Goal: Task Accomplishment & Management: Manage account settings

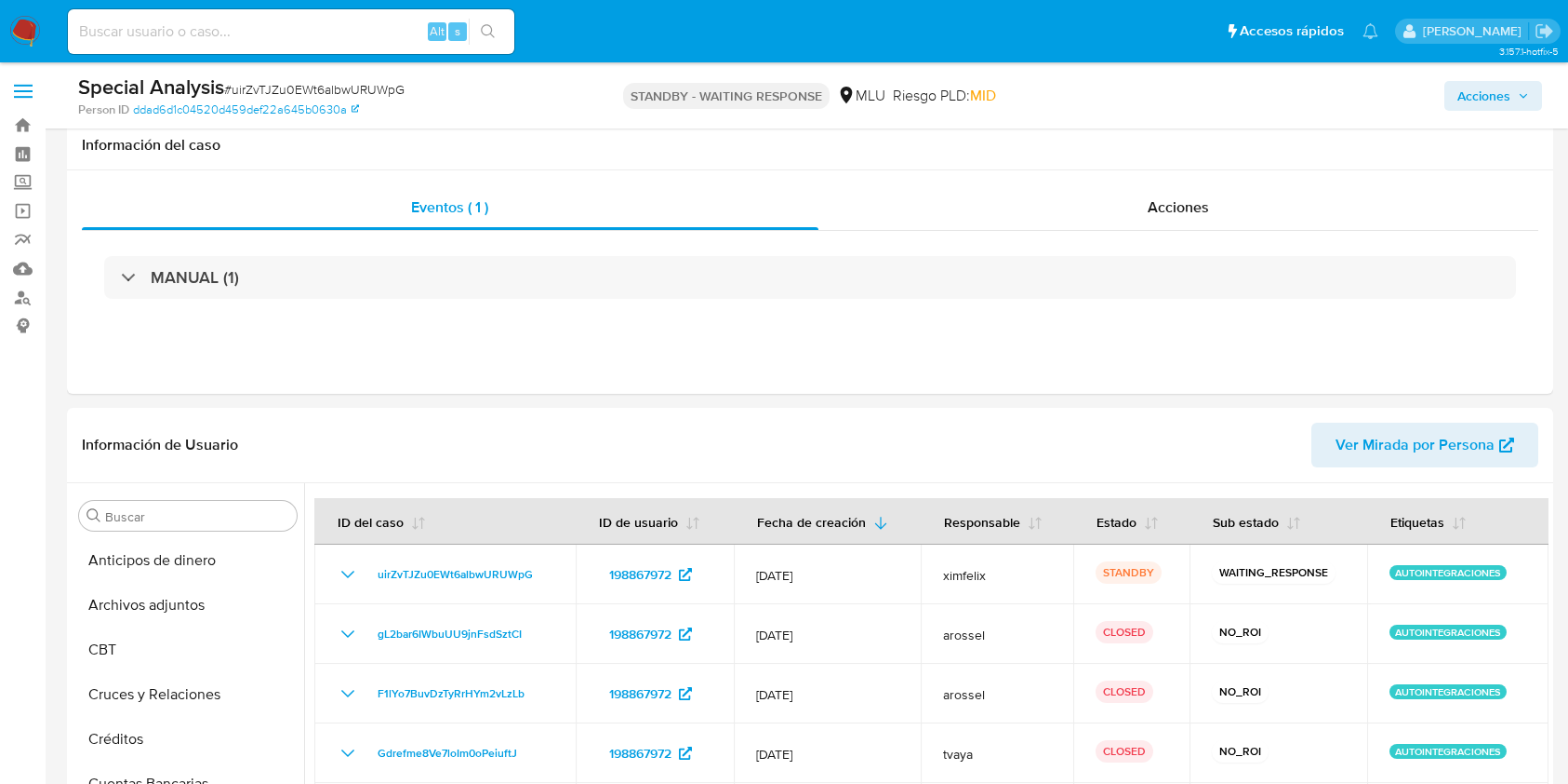
select select "10"
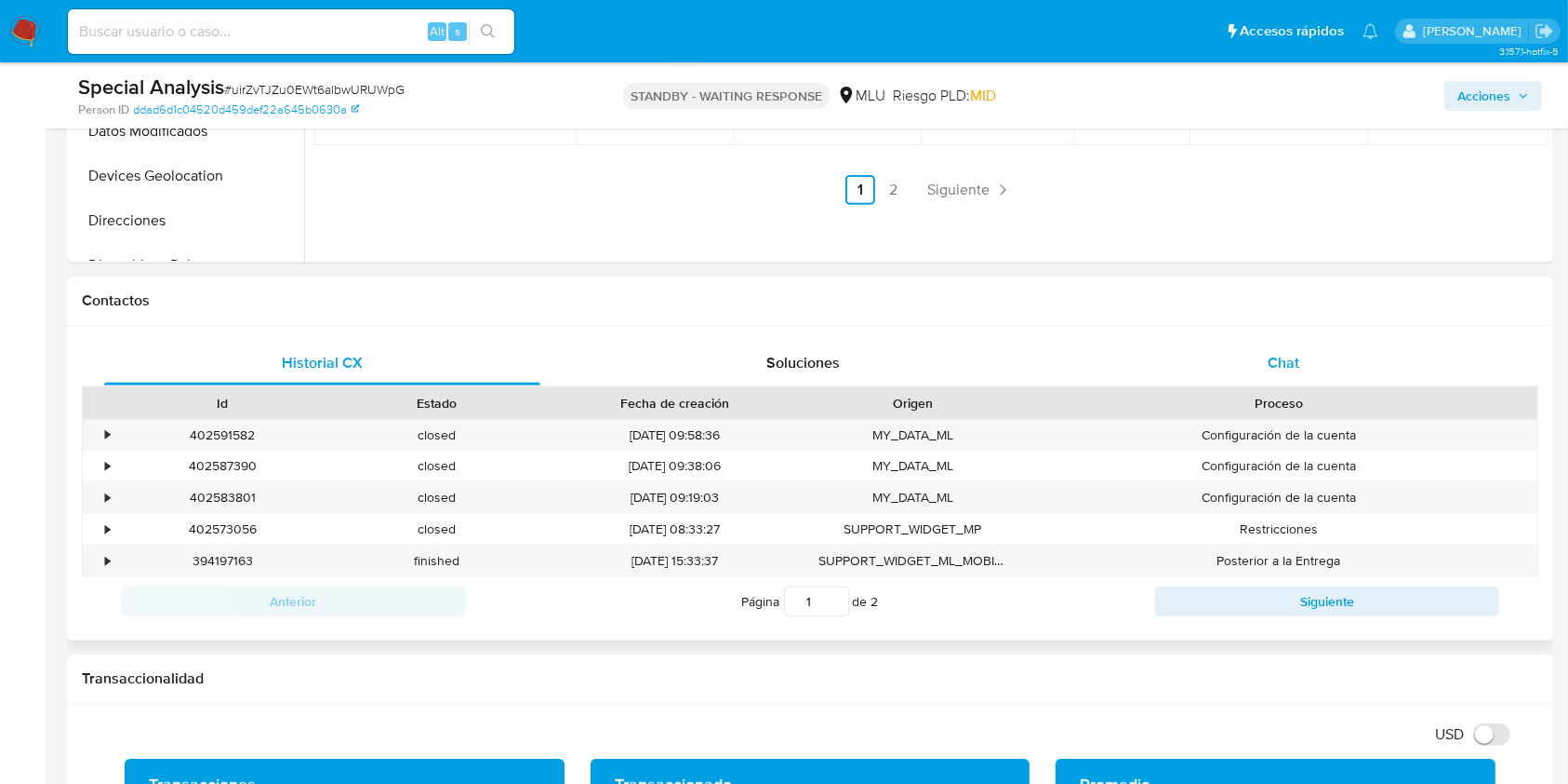
scroll to position [388, 0]
click at [1250, 331] on div "Historial CX Soluciones Chat Id Estado Fecha de creación Origen Proceso • 40259…" at bounding box center [810, 483] width 1486 height 314
click at [1278, 360] on span "Chat" at bounding box center [1283, 362] width 31 height 21
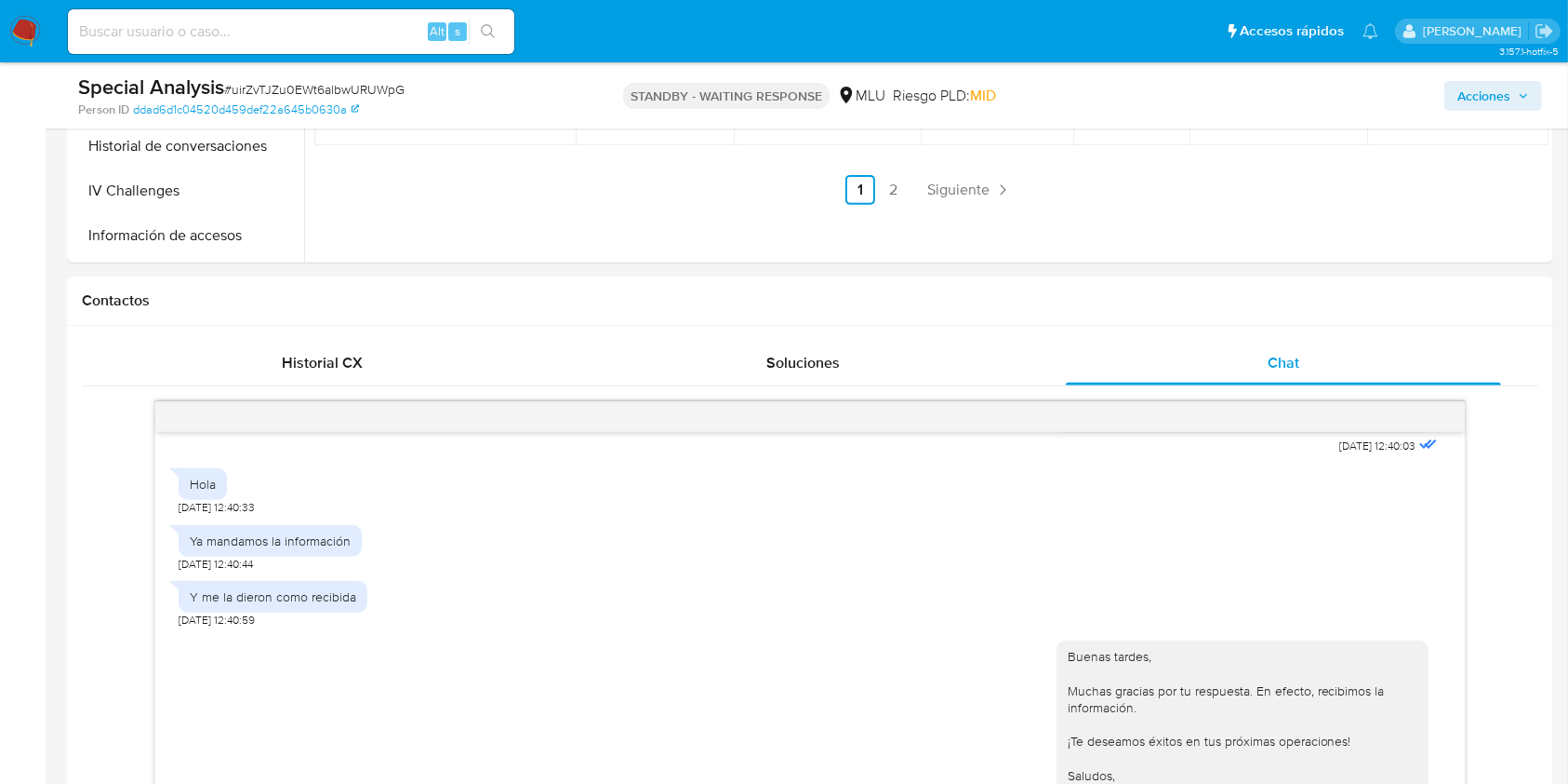
scroll to position [741, 0]
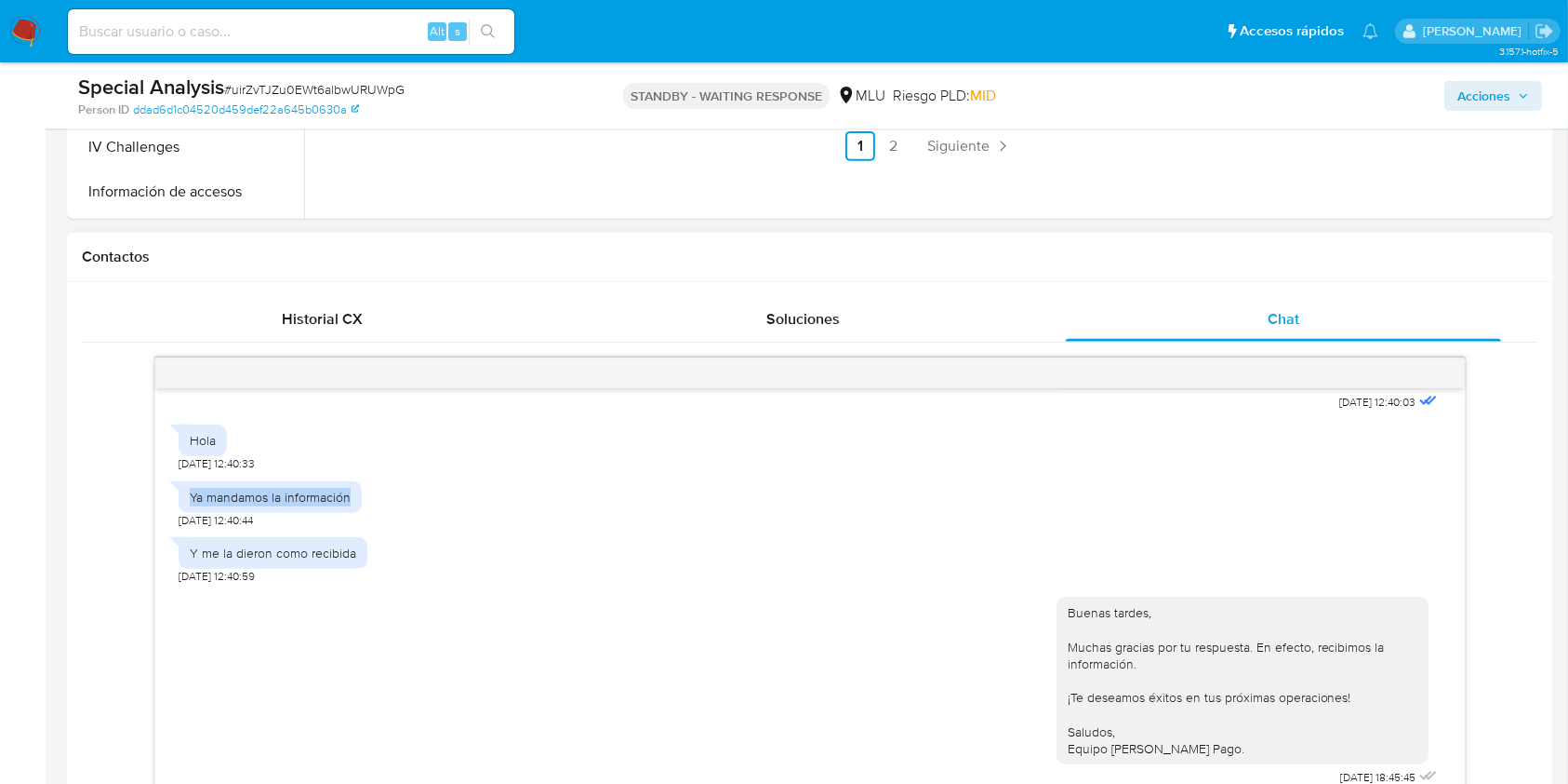
drag, startPoint x: 181, startPoint y: 492, endPoint x: 363, endPoint y: 502, distance: 182.3
click at [363, 502] on div "Ya mandamos la información 01/09/2025 12:40:44" at bounding box center [810, 499] width 1263 height 56
copy div "Ya mandamos la información"
drag, startPoint x: 189, startPoint y: 552, endPoint x: 366, endPoint y: 564, distance: 177.4
click at [366, 564] on div "Y me la dieron como recibida 01/09/2025 12:40:59" at bounding box center [810, 556] width 1263 height 56
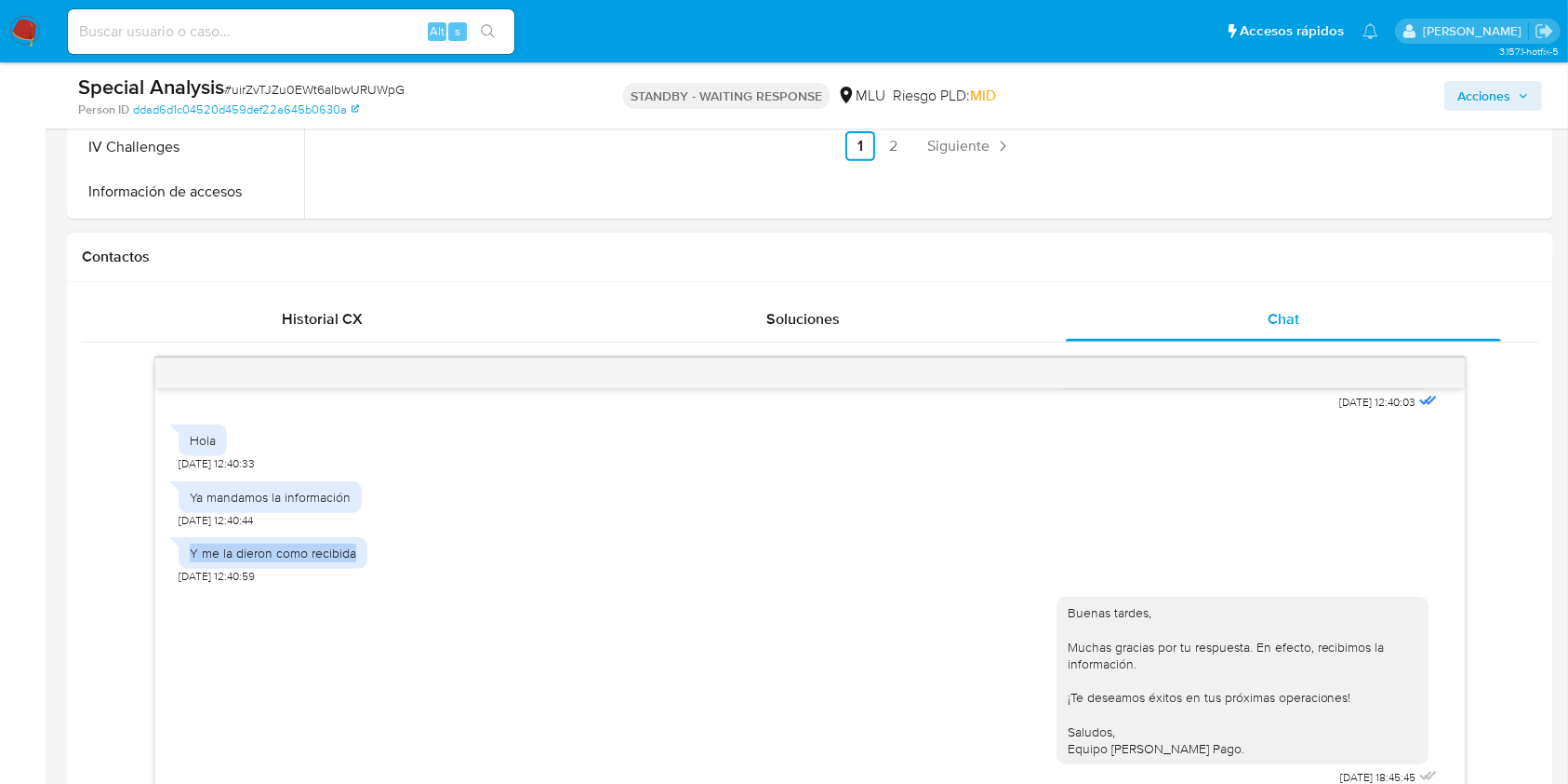
copy div "Y me la dieron como recibida"
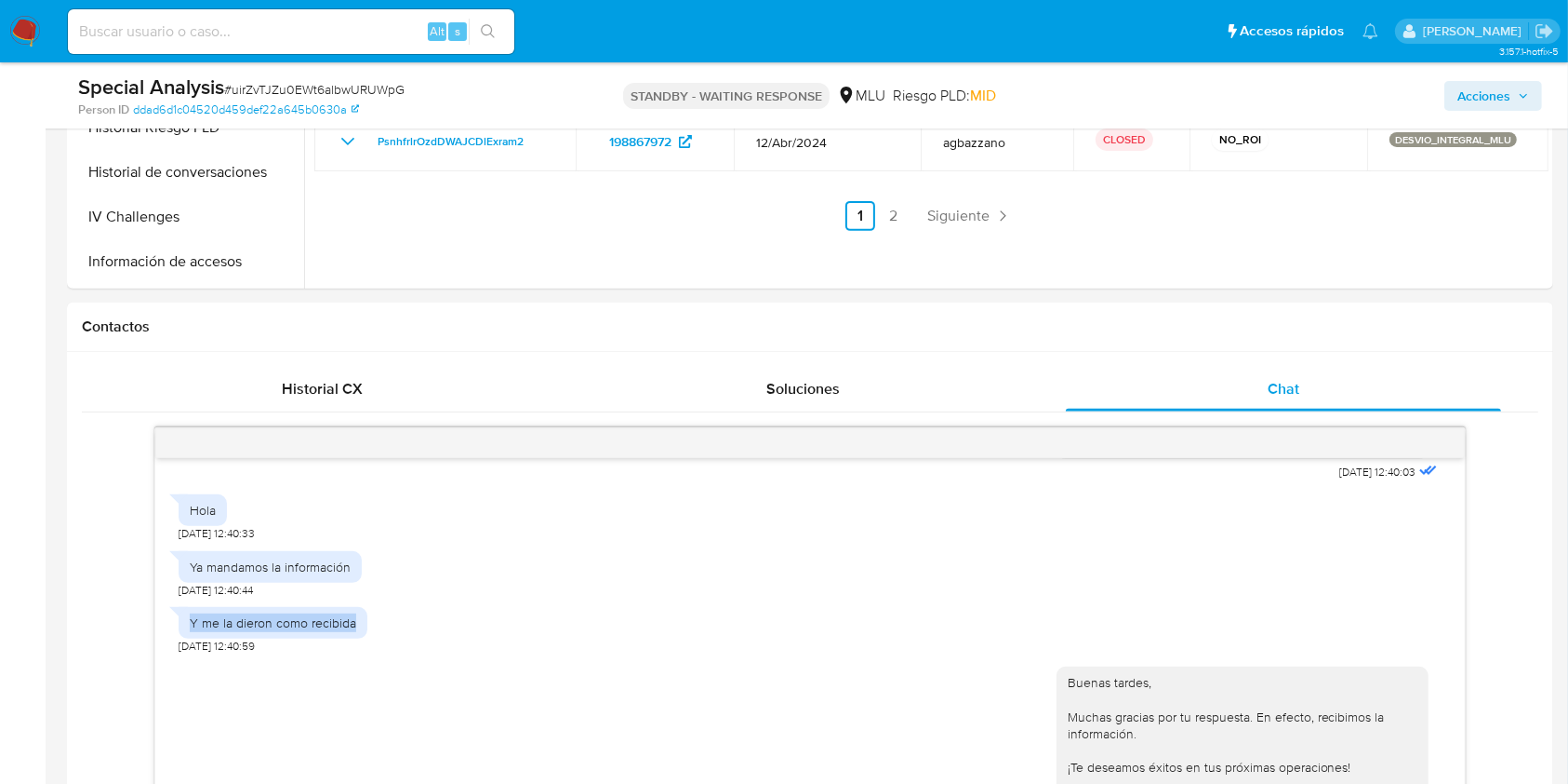
scroll to position [618, 0]
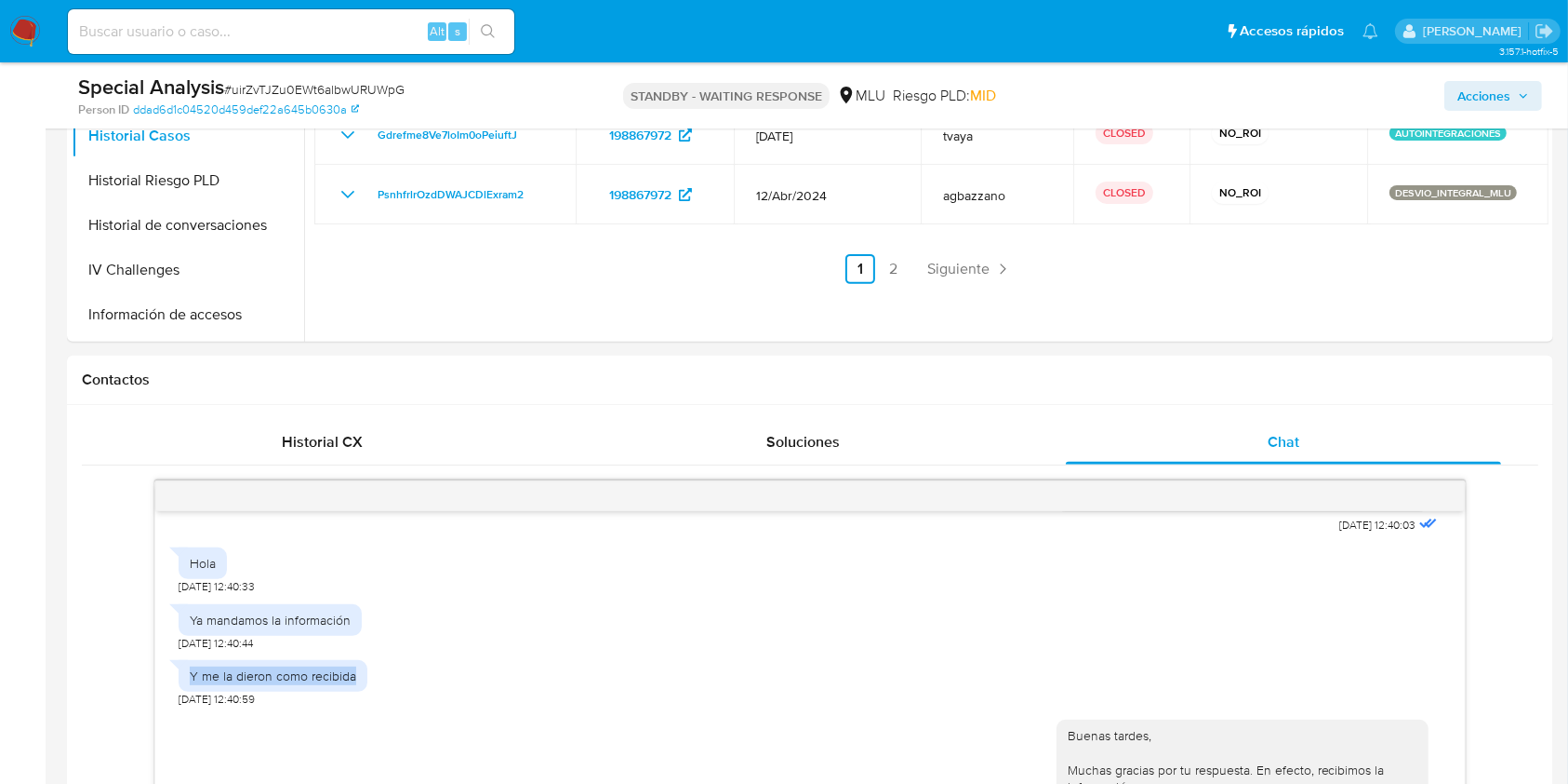
click at [22, 39] on img at bounding box center [25, 31] width 31 height 31
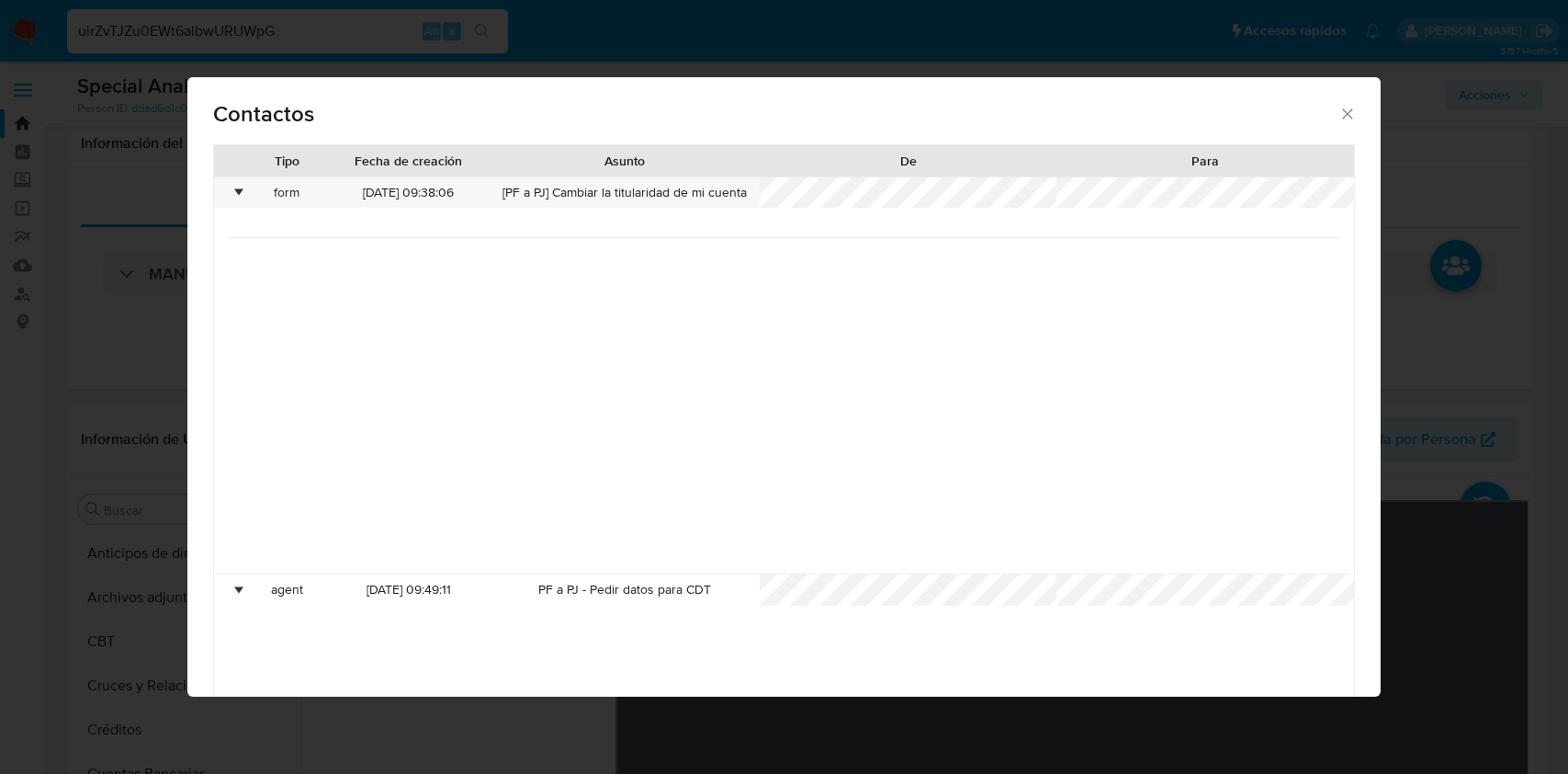
select select "10"
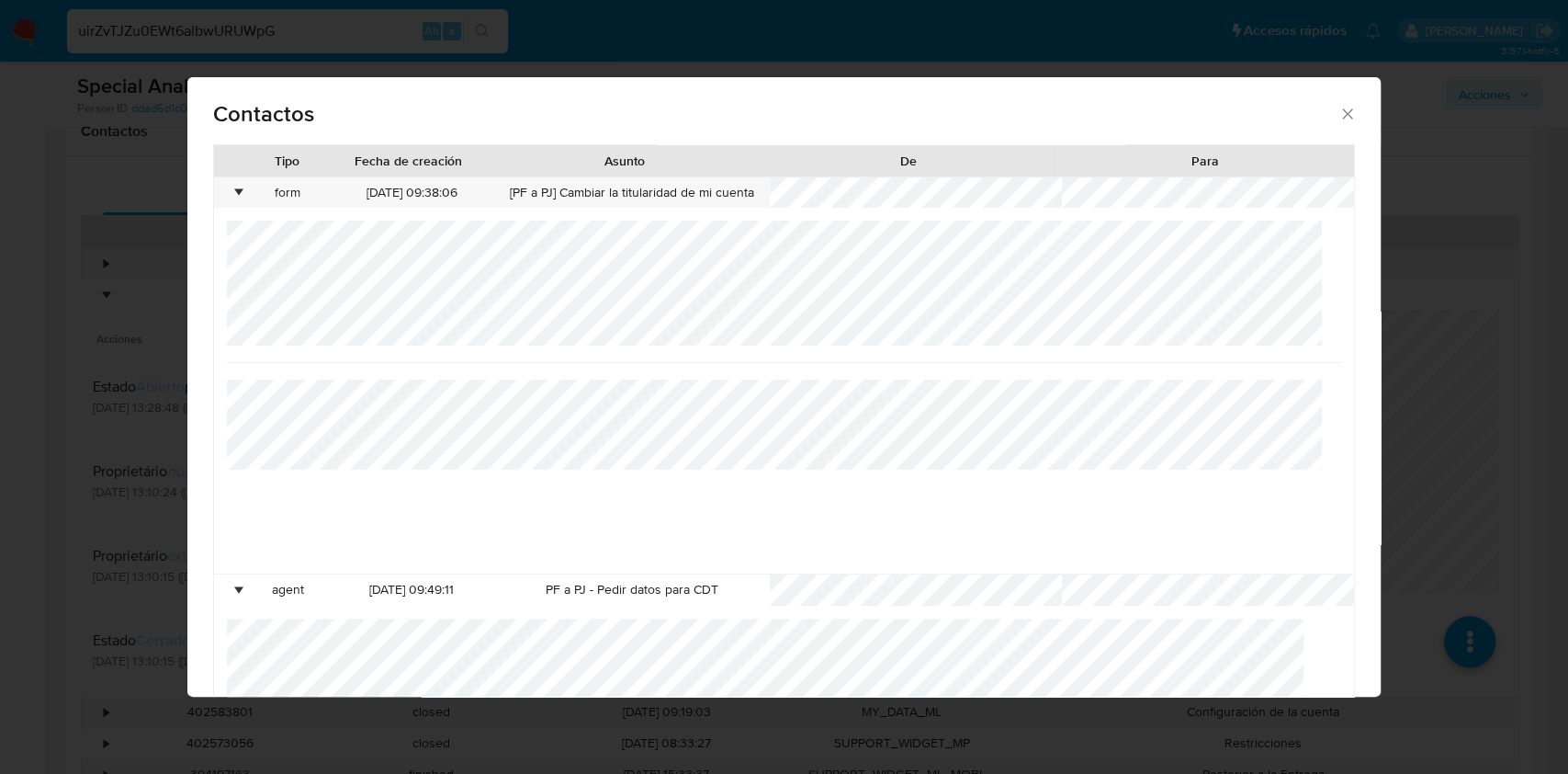
scroll to position [258, 0]
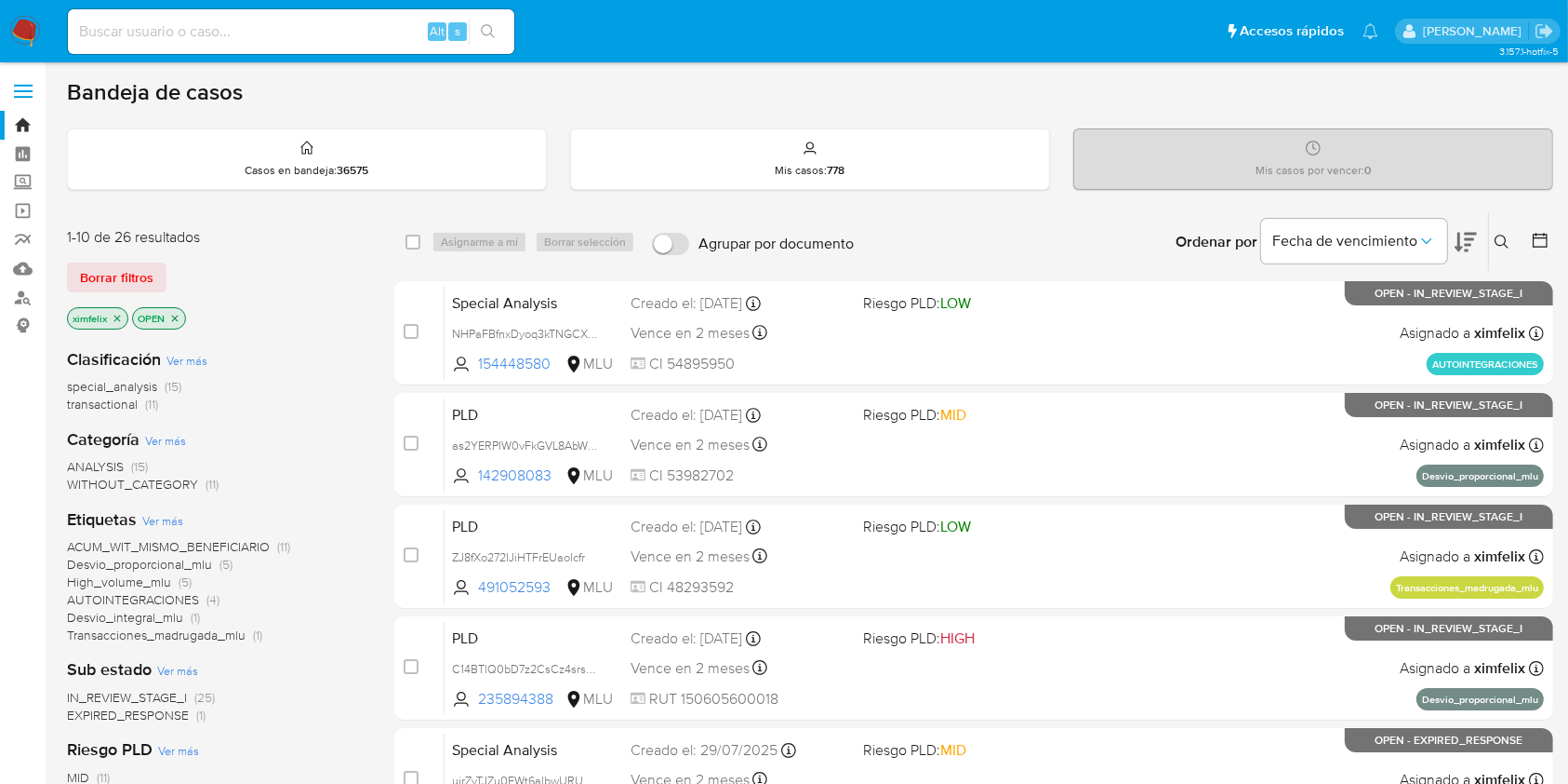
click at [184, 712] on span "EXPIRED_RESPONSE" at bounding box center [128, 715] width 122 height 19
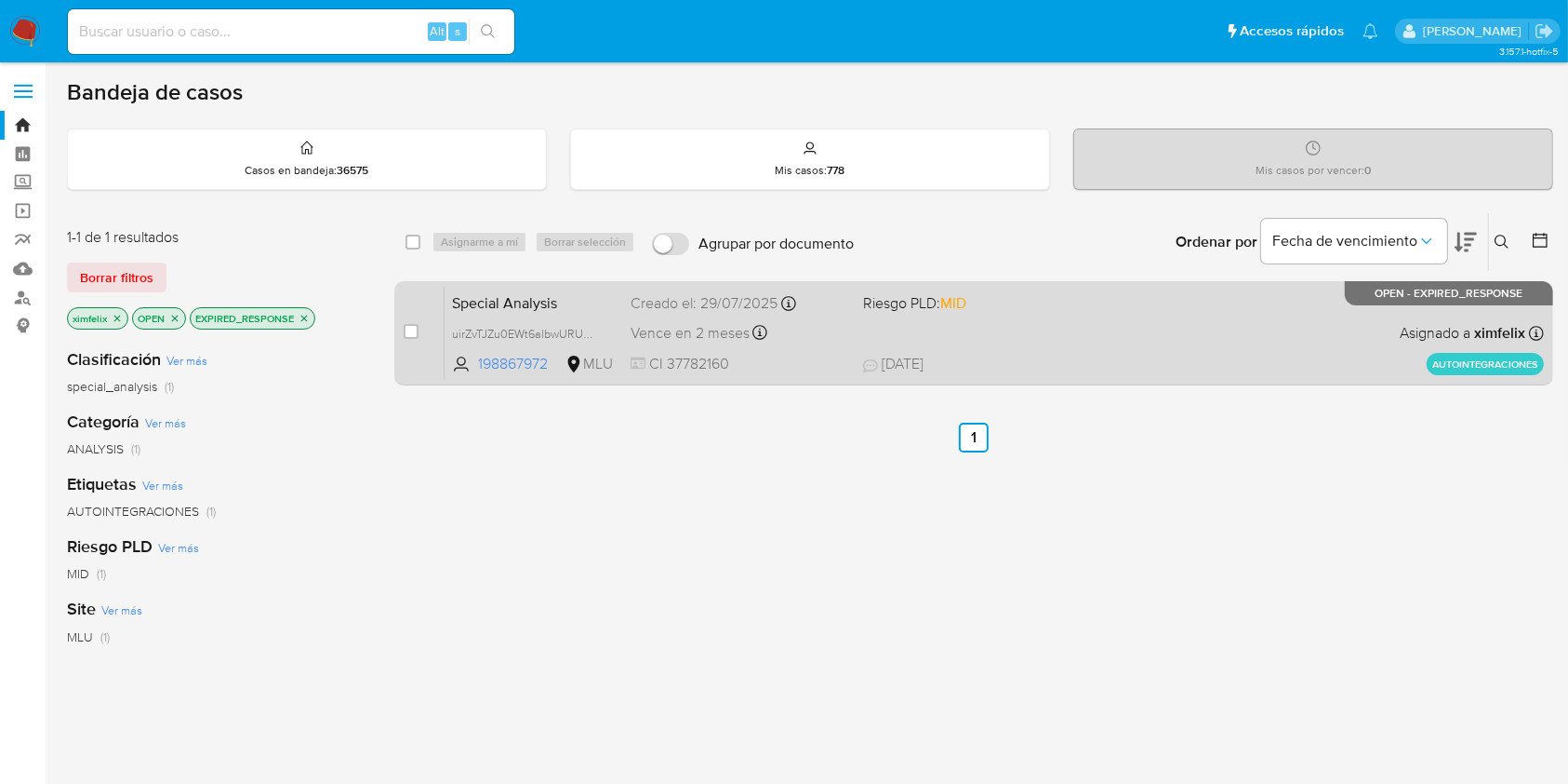
click at [803, 369] on span "CI 37782160" at bounding box center [739, 363] width 217 height 21
click at [415, 336] on input "checkbox" at bounding box center [411, 331] width 15 height 15
checkbox input "true"
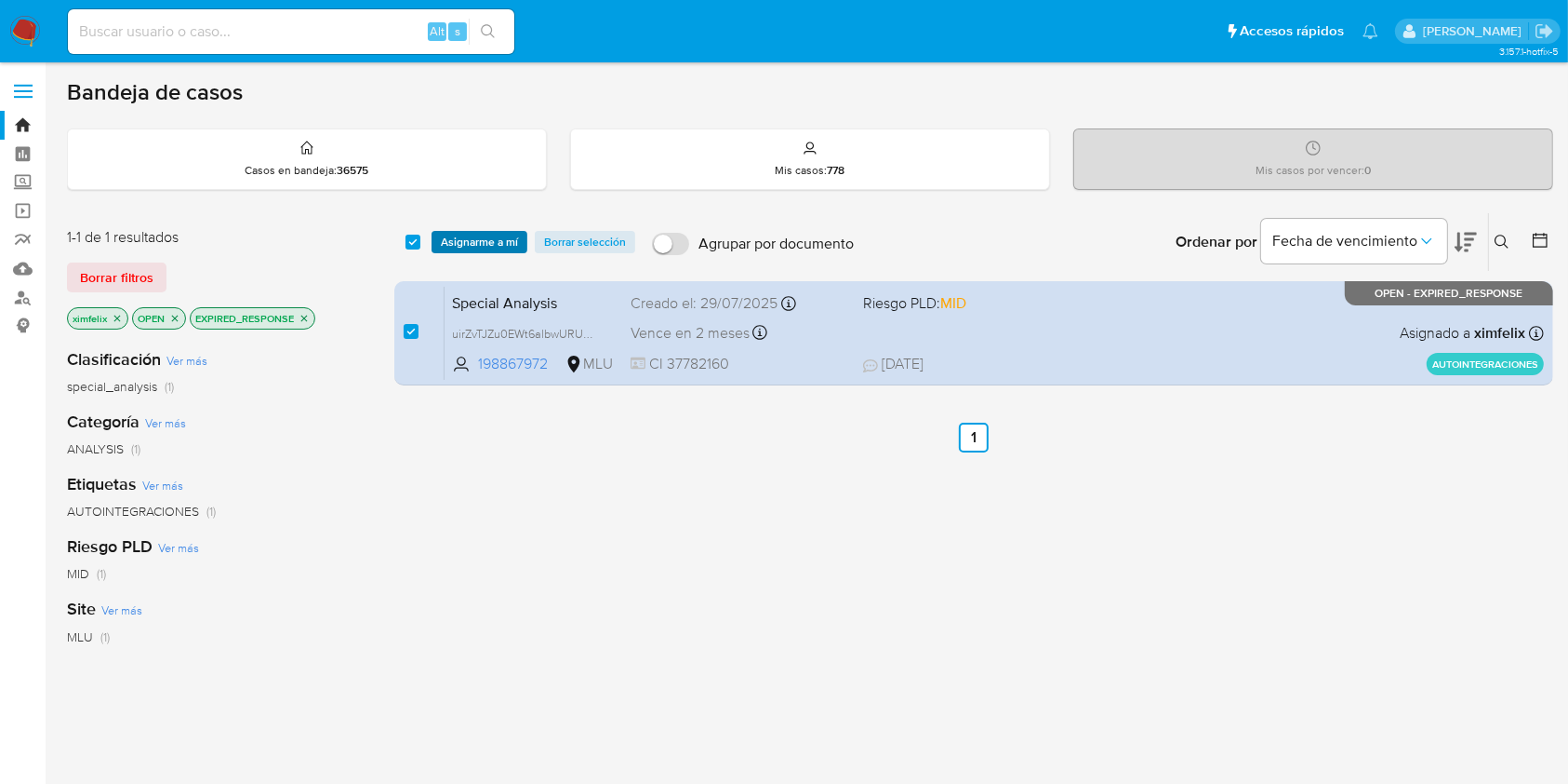
click at [496, 238] on span "Asignarme a mí" at bounding box center [479, 241] width 77 height 19
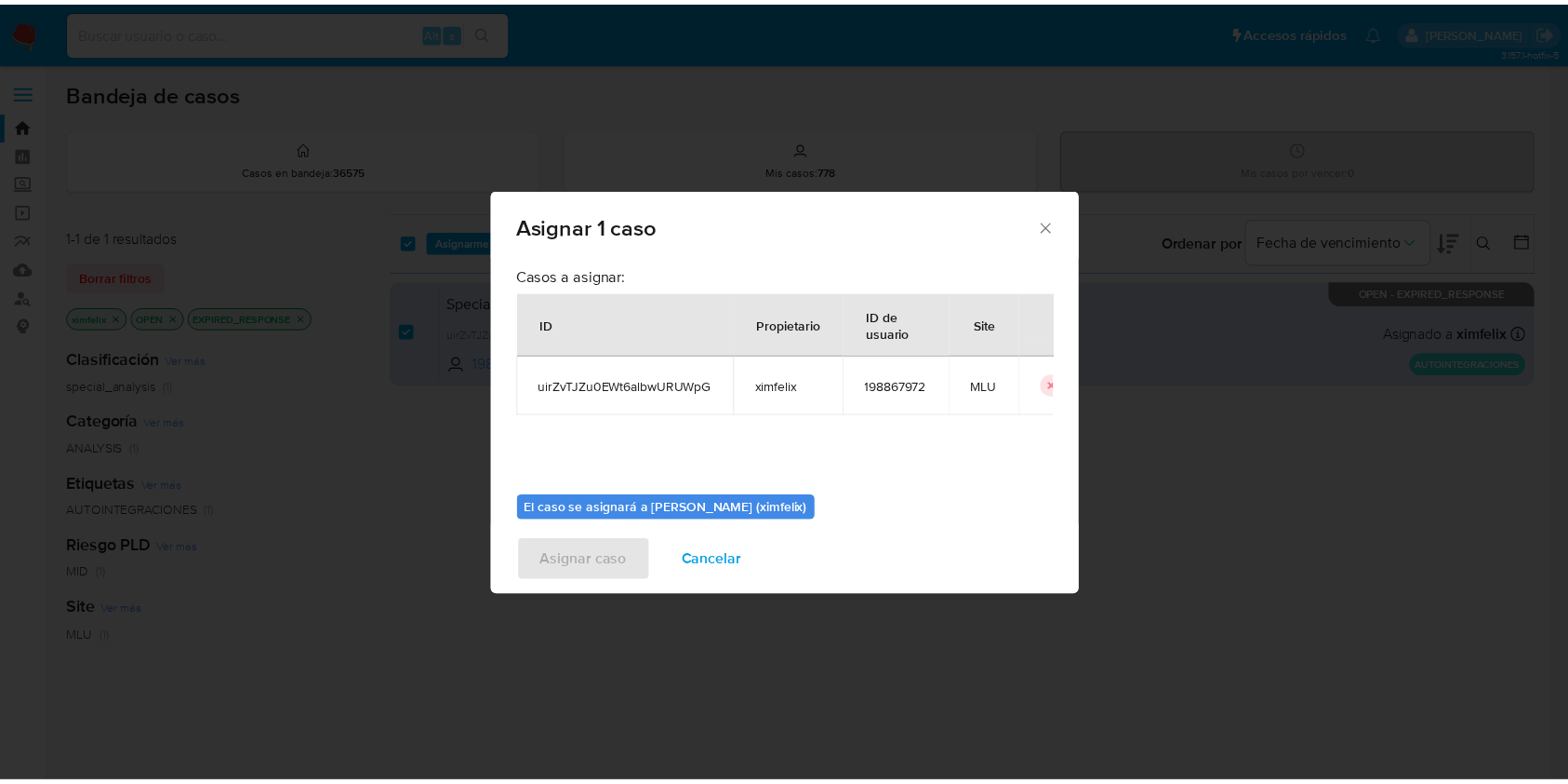
scroll to position [95, 0]
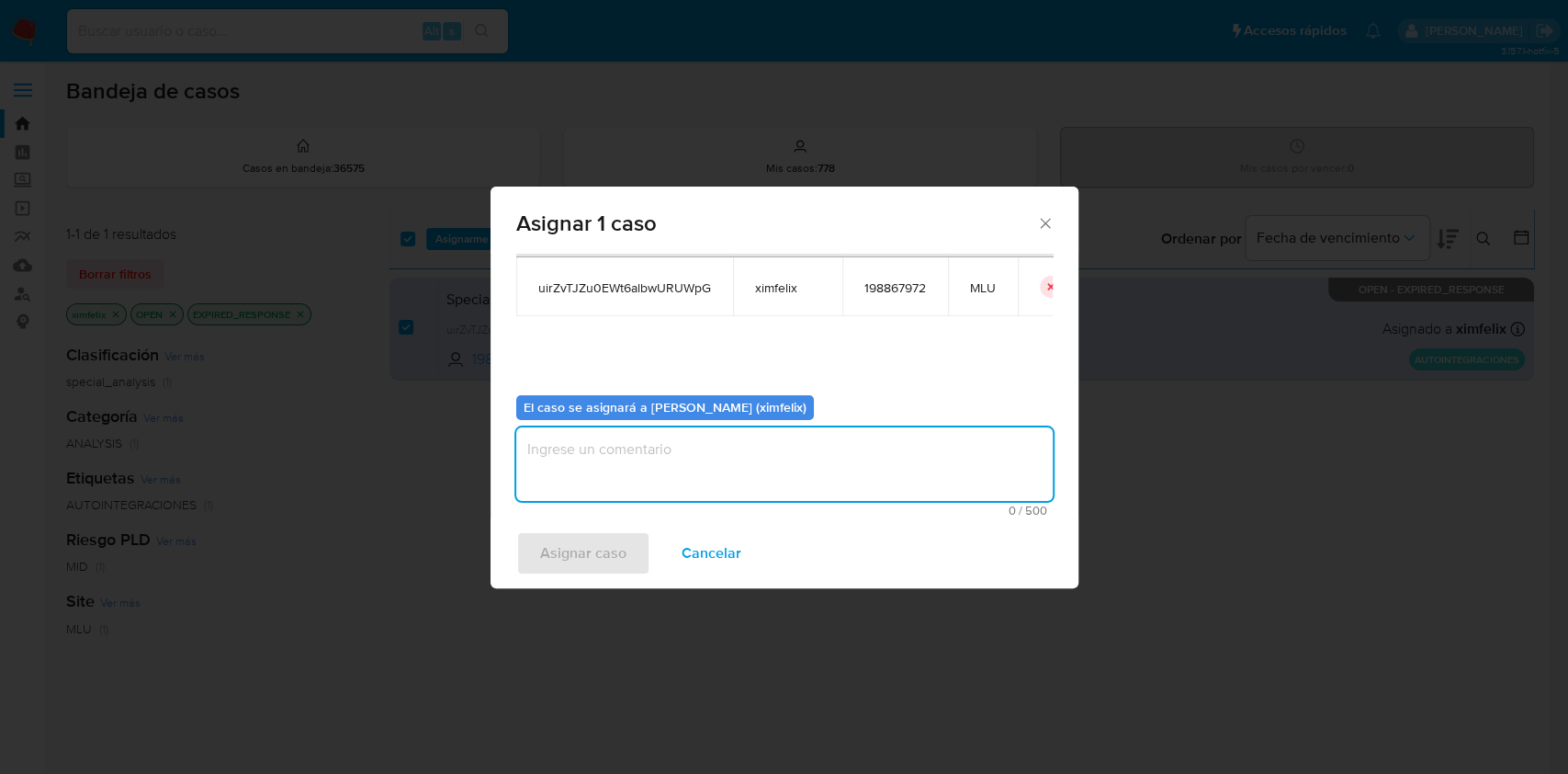
click at [713, 449] on textarea "assign-modal" at bounding box center [784, 464] width 537 height 73
click at [605, 569] on span "Asignar caso" at bounding box center [584, 553] width 87 height 40
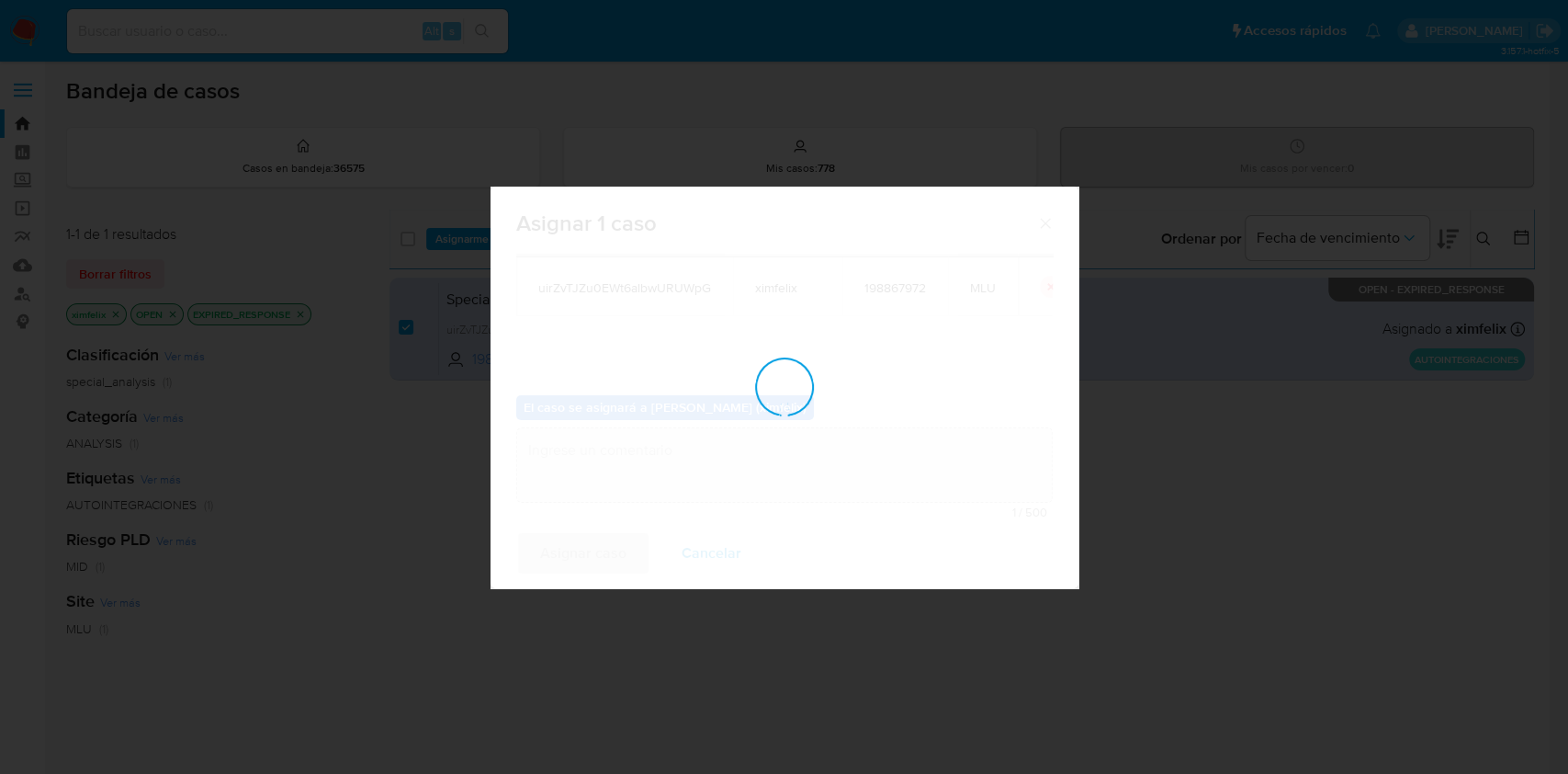
checkbox input "false"
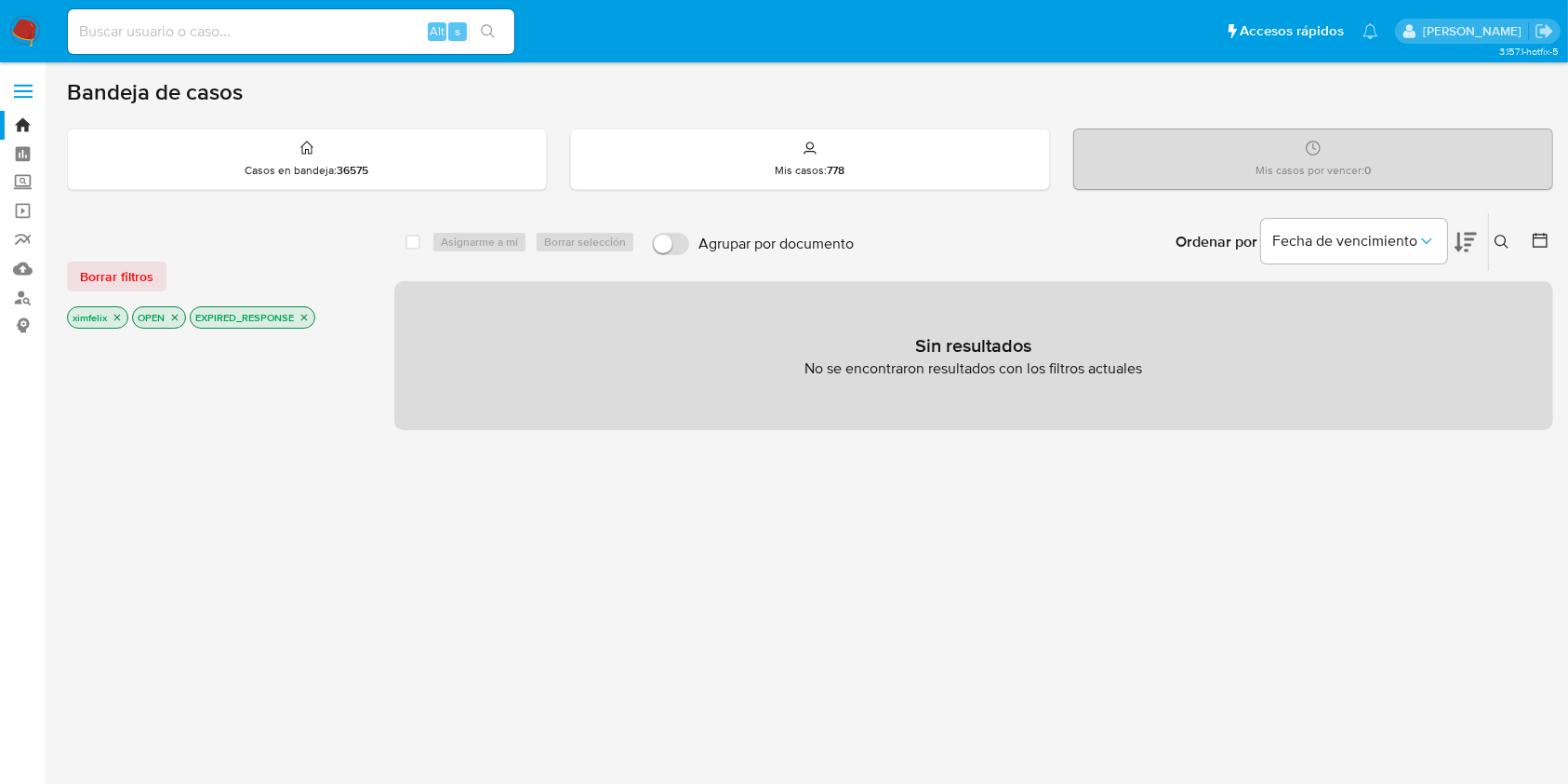
click at [299, 32] on input at bounding box center [292, 31] width 447 height 24
paste input "uirZvTJZu0EWt6albwURUWpG"
type input "uirZvTJZu0EWt6albwURUWpG"
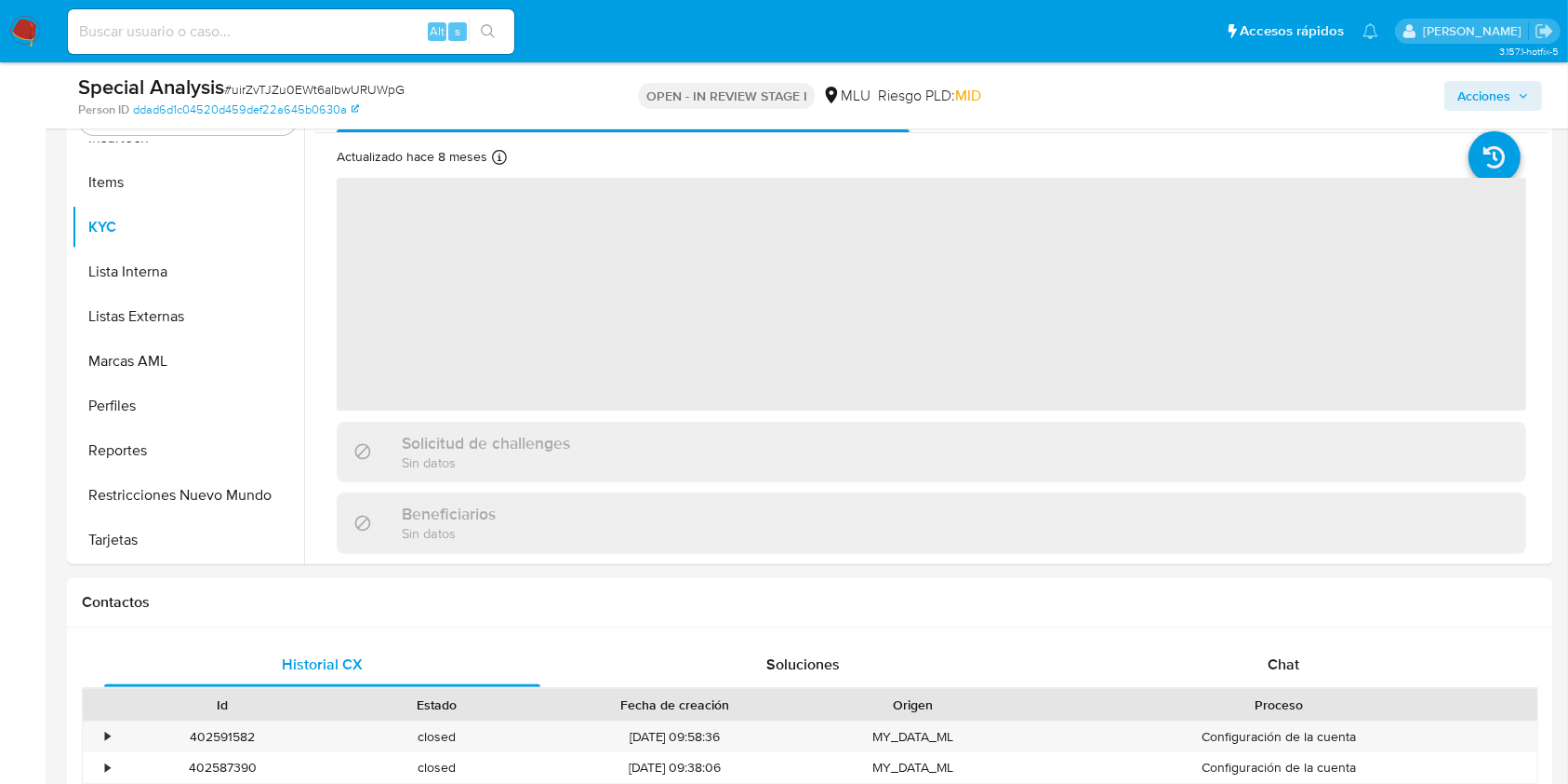
scroll to position [627, 0]
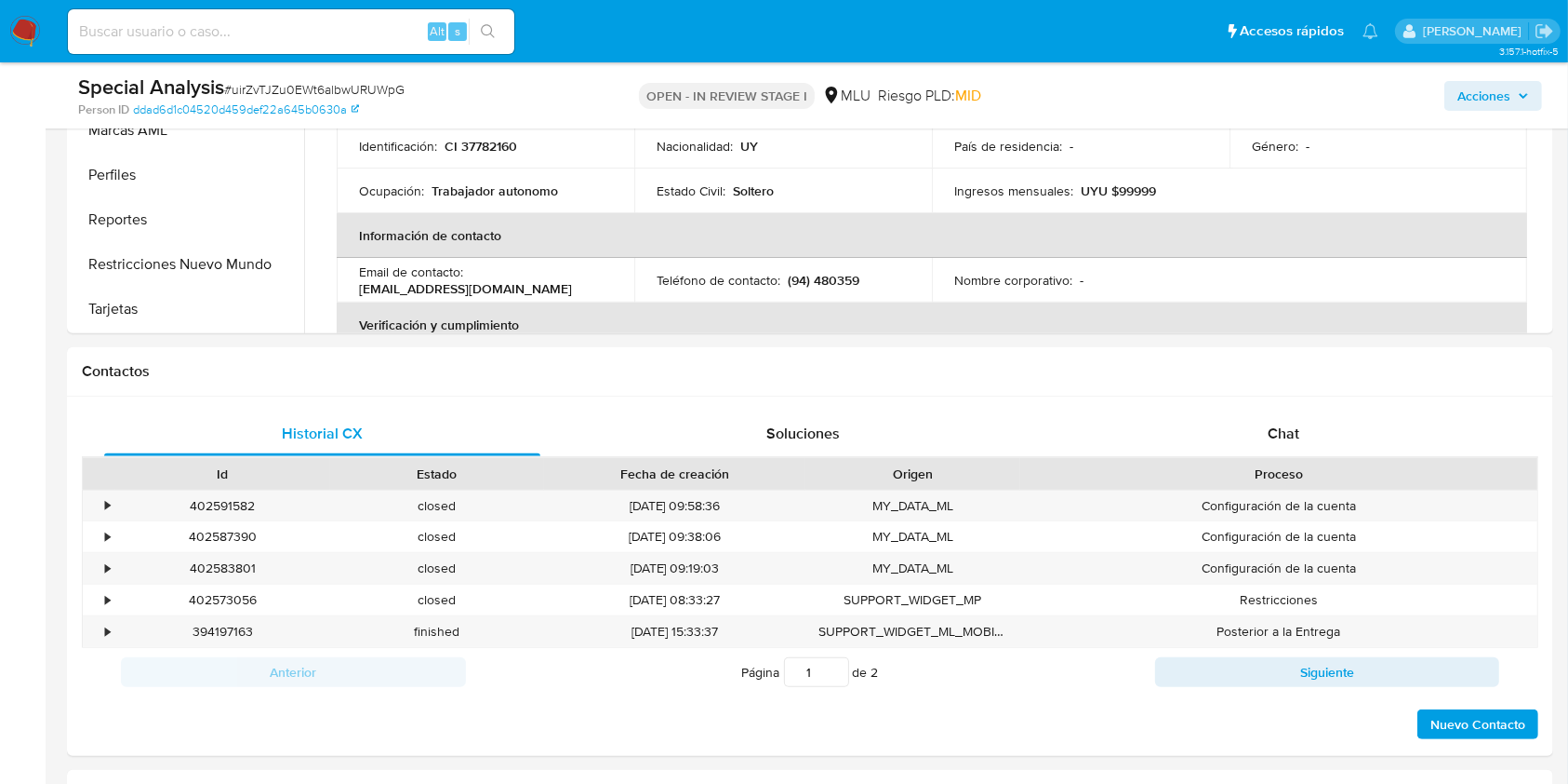
select select "10"
click at [1273, 411] on div "Chat" at bounding box center [1284, 433] width 436 height 45
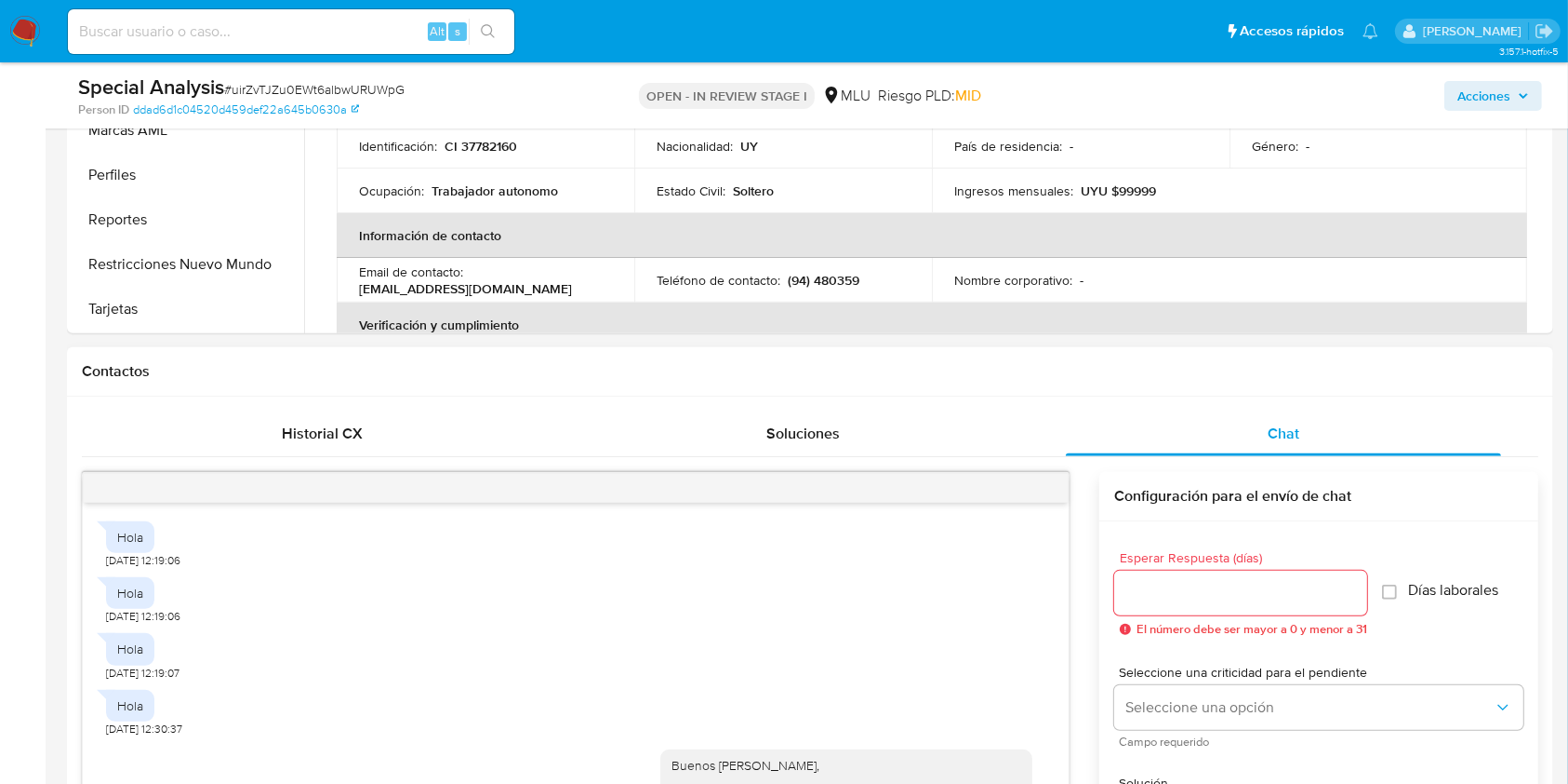
scroll to position [653, 0]
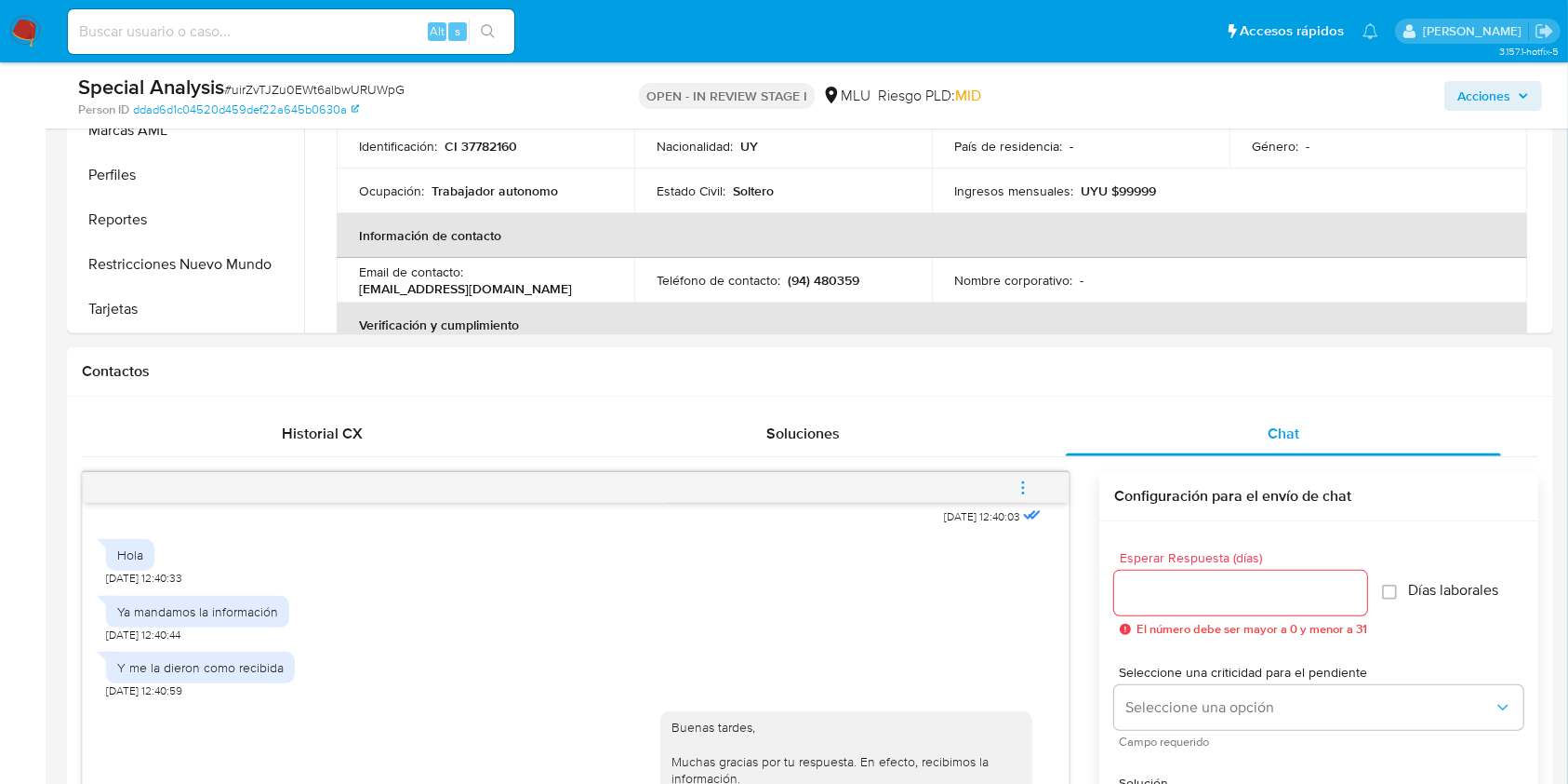
click at [1042, 488] on button "menu-action" at bounding box center [1023, 488] width 61 height 45
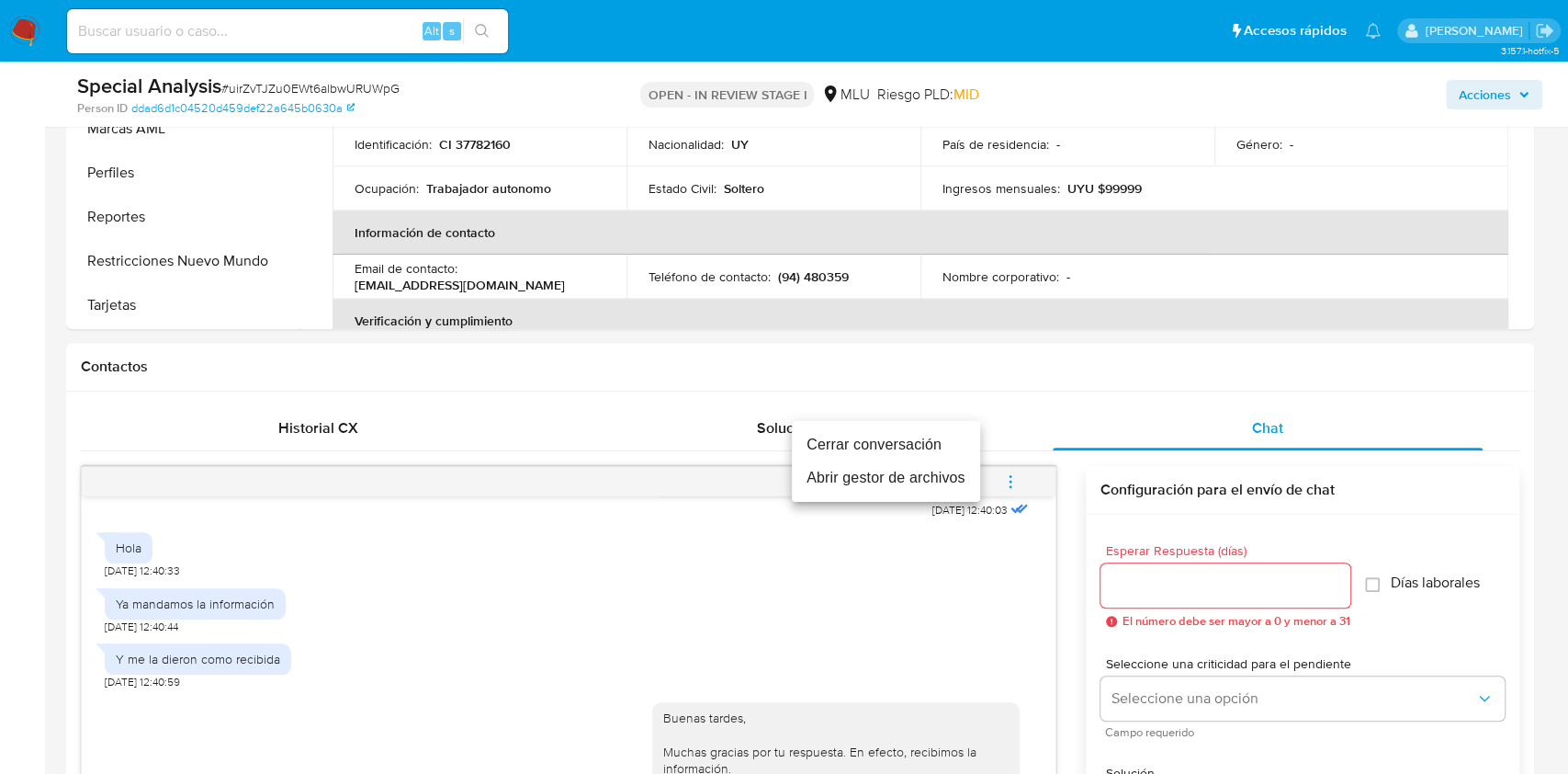
click at [896, 445] on li "Cerrar conversación" at bounding box center [886, 444] width 188 height 33
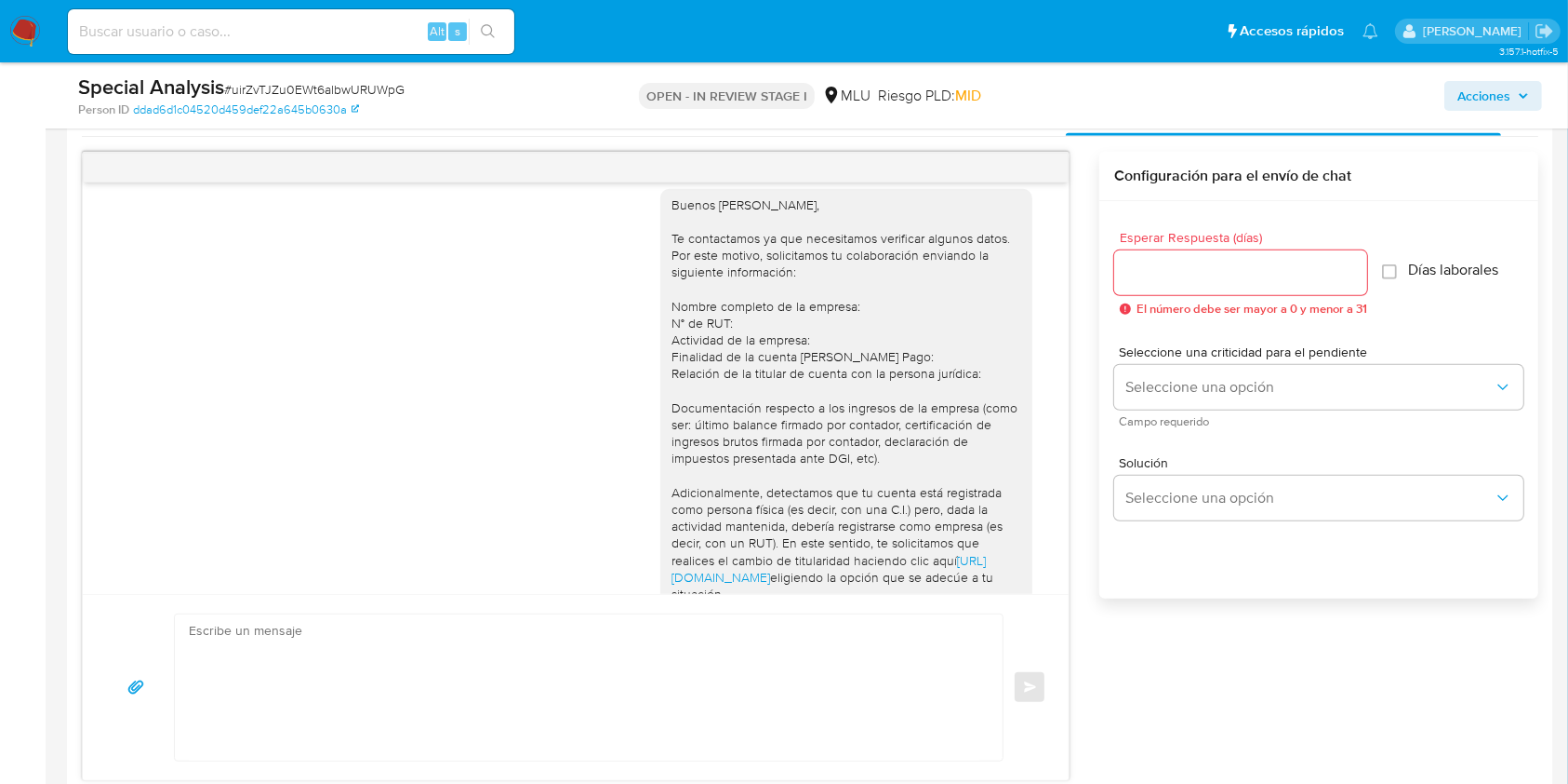
scroll to position [20, 0]
click at [622, 563] on div "Buenos días Marcela, Te contactamos ya que necesitamos verificar algunos datos.…" at bounding box center [576, 495] width 940 height 647
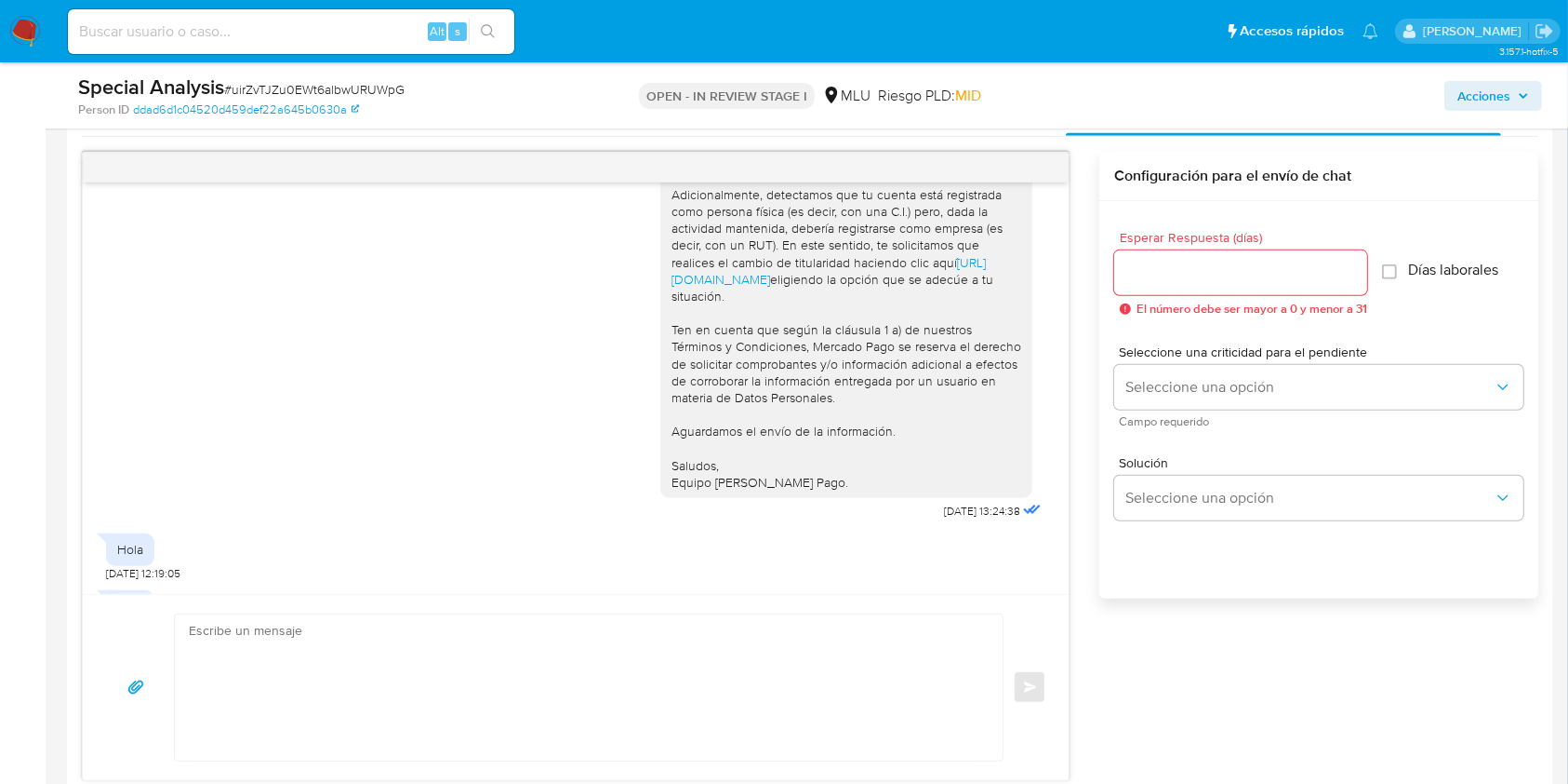
scroll to position [321, 0]
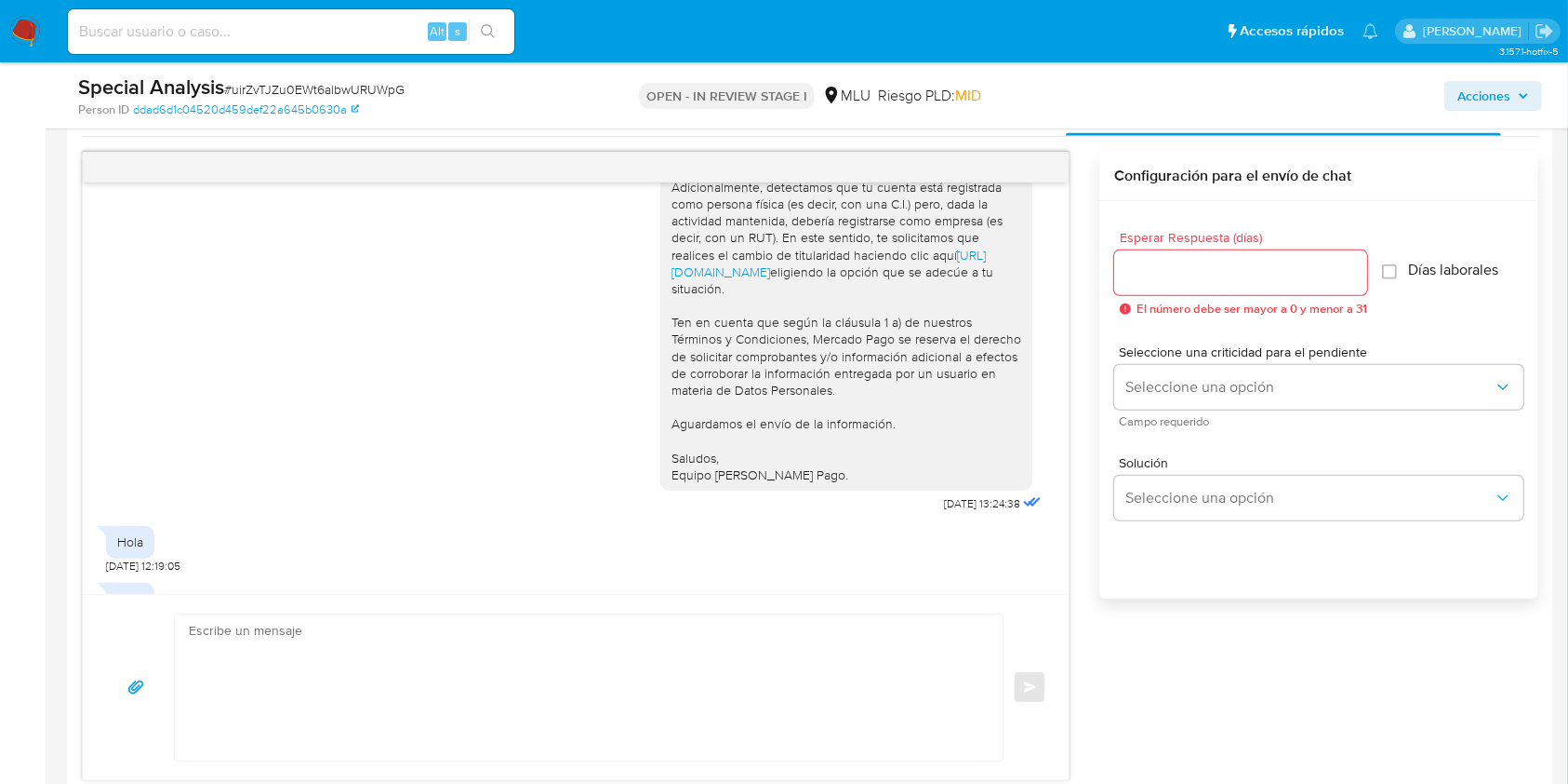
click at [1082, 599] on div "Buenos días Marcela, Te contactamos ya que necesitamos verificar algunos datos.…" at bounding box center [810, 466] width 1457 height 629
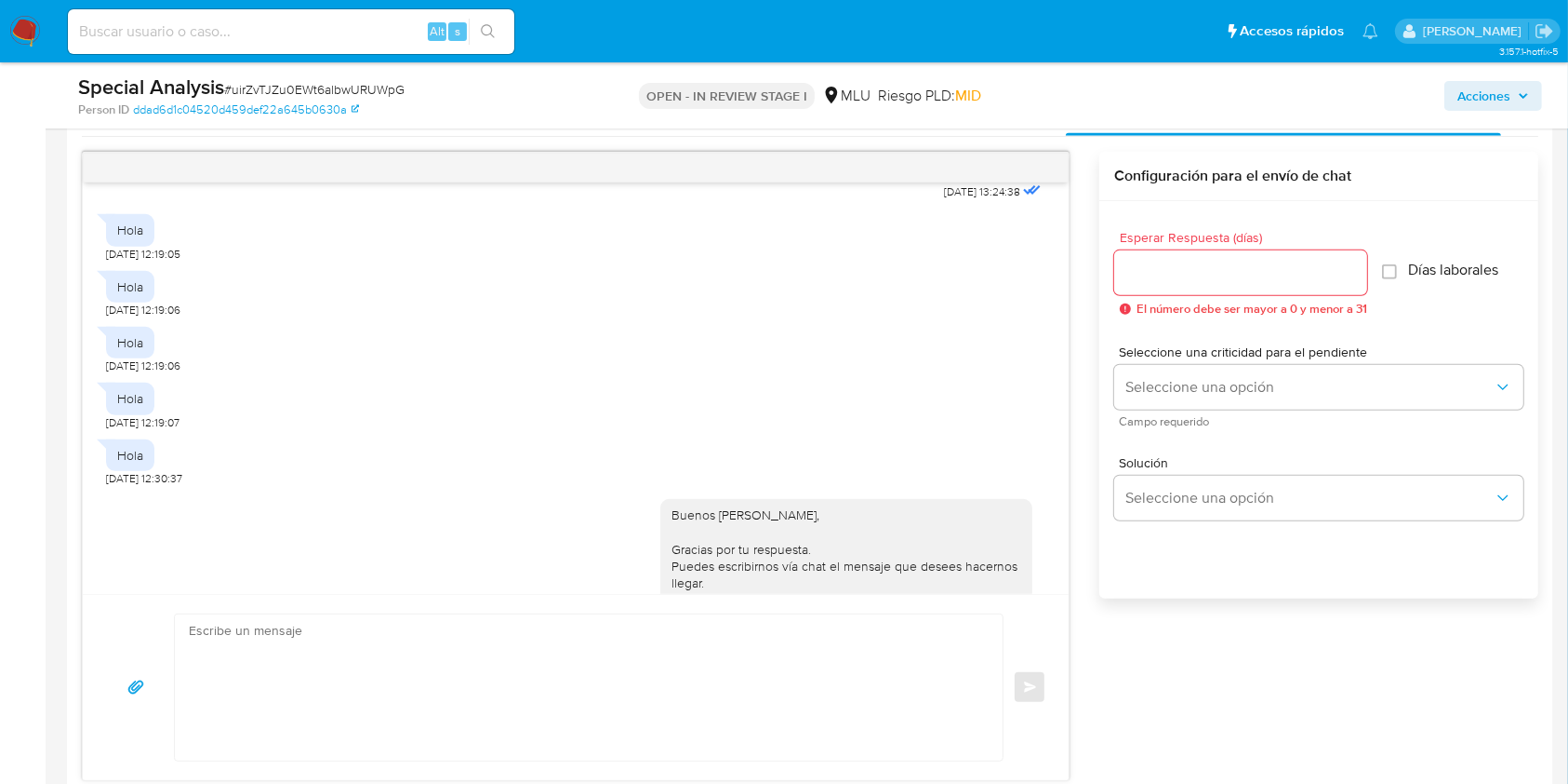
scroll to position [669, 0]
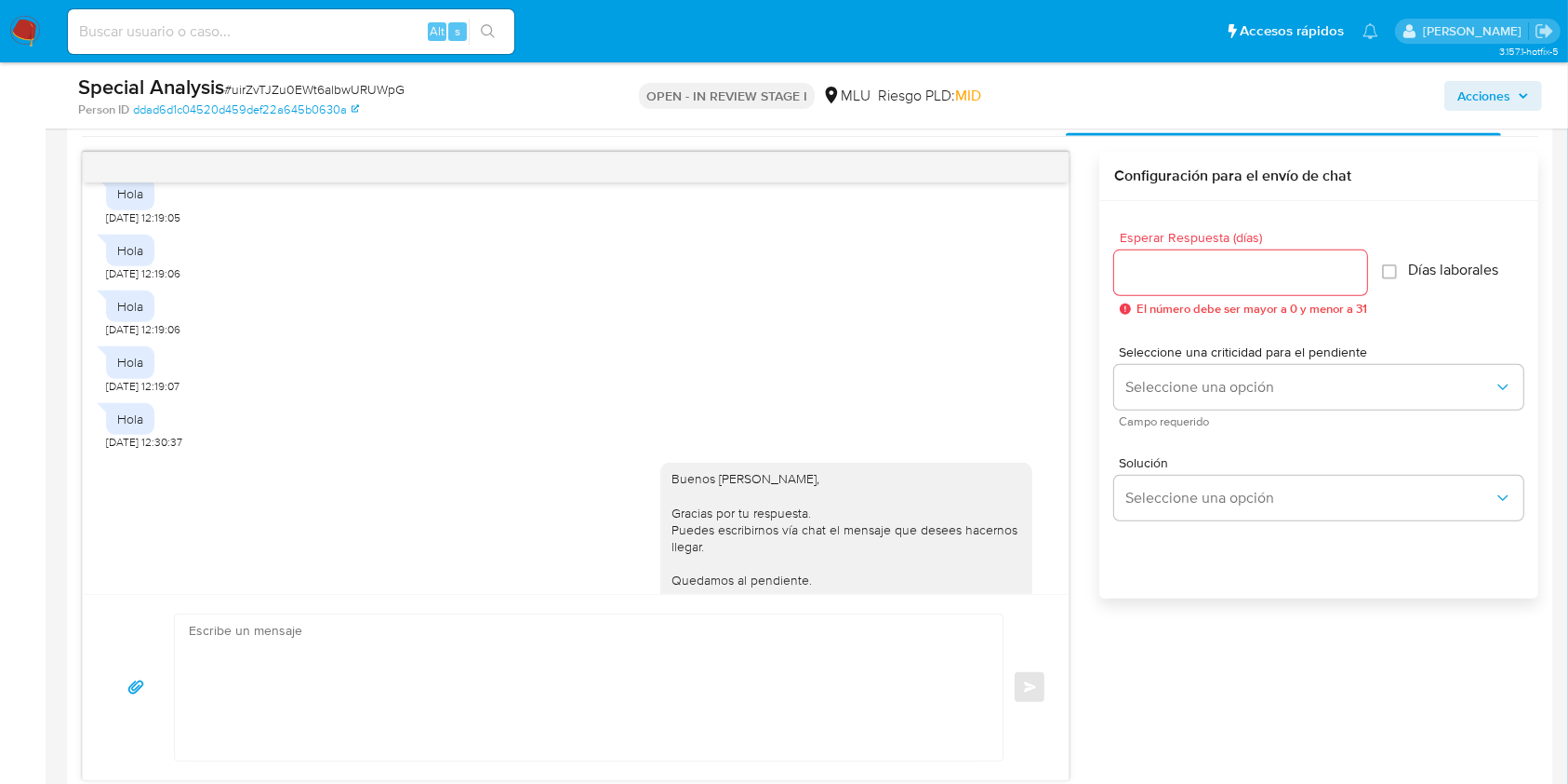
click at [895, 555] on div "Buenos días Marcela, Gracias por tu respuesta. Puedes escribirnos vía chat el m…" at bounding box center [846, 555] width 349 height 170
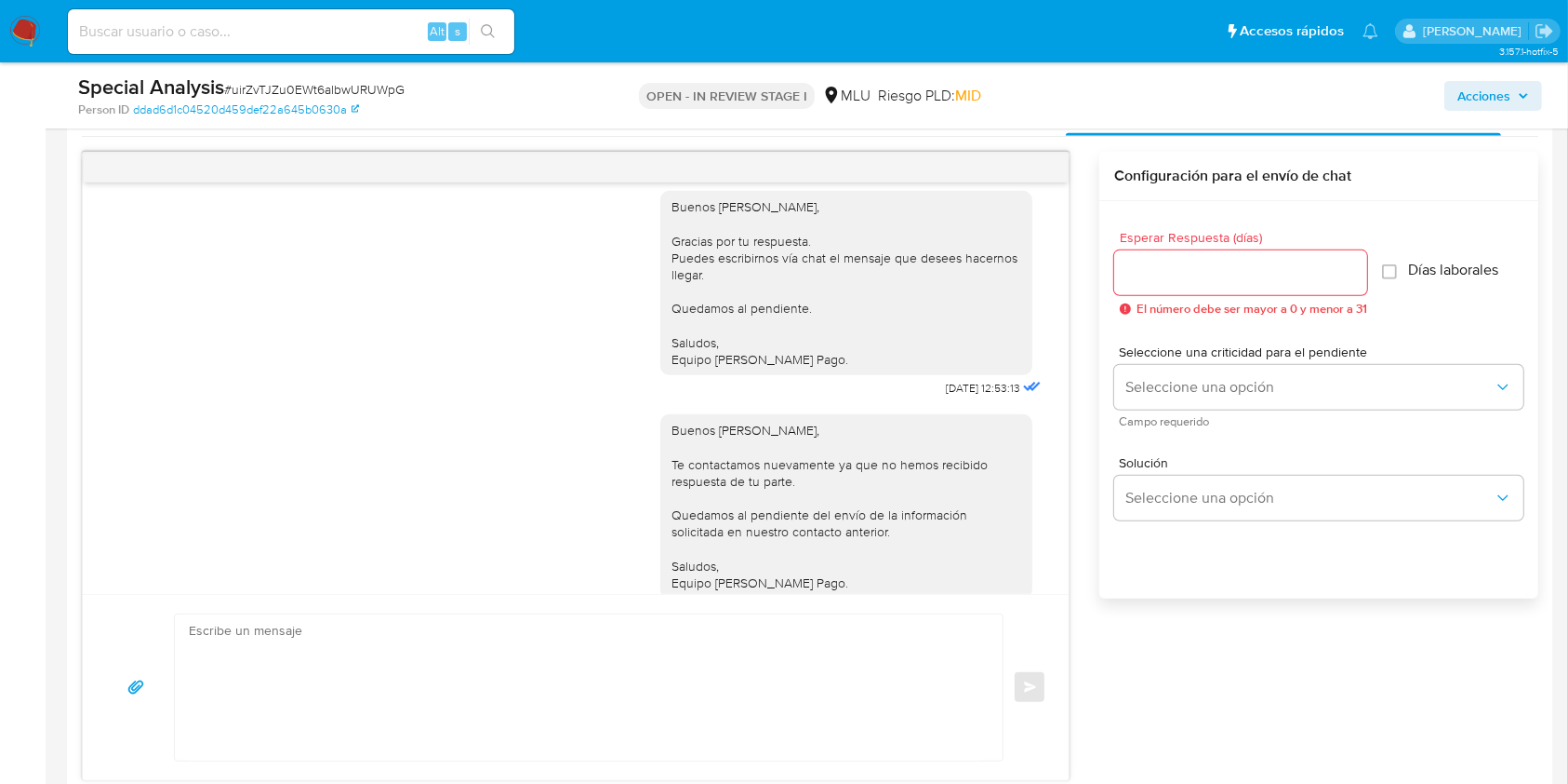
scroll to position [946, 0]
click at [1068, 577] on div "Buenos días Marcela, Te contactamos ya que necesitamos verificar algunos datos.…" at bounding box center [576, 388] width 986 height 411
click at [1047, 586] on div "Buenos días Marcela, Te contactamos ya que necesitamos verificar algunos datos.…" at bounding box center [576, 388] width 986 height 411
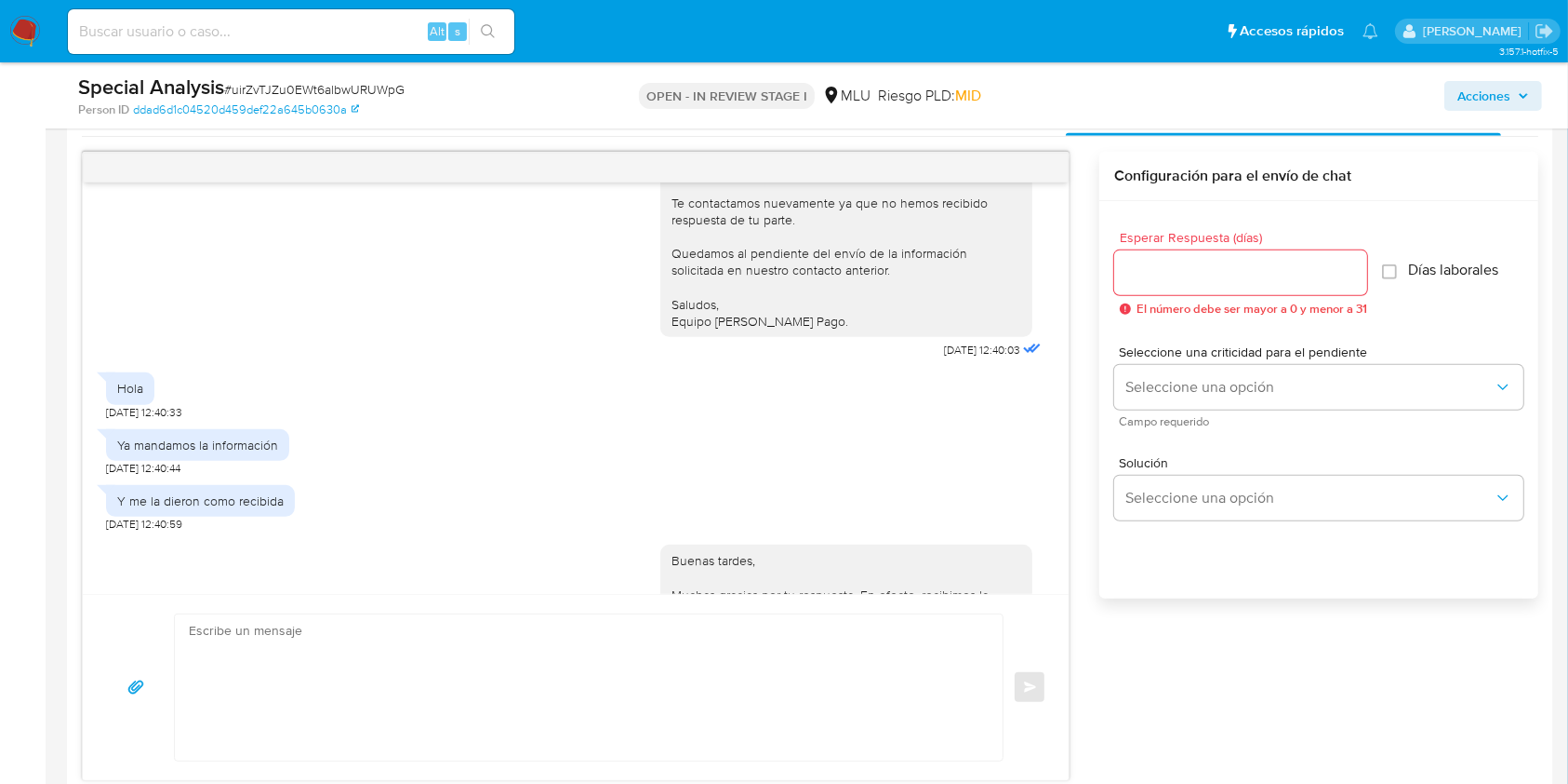
scroll to position [1191, 0]
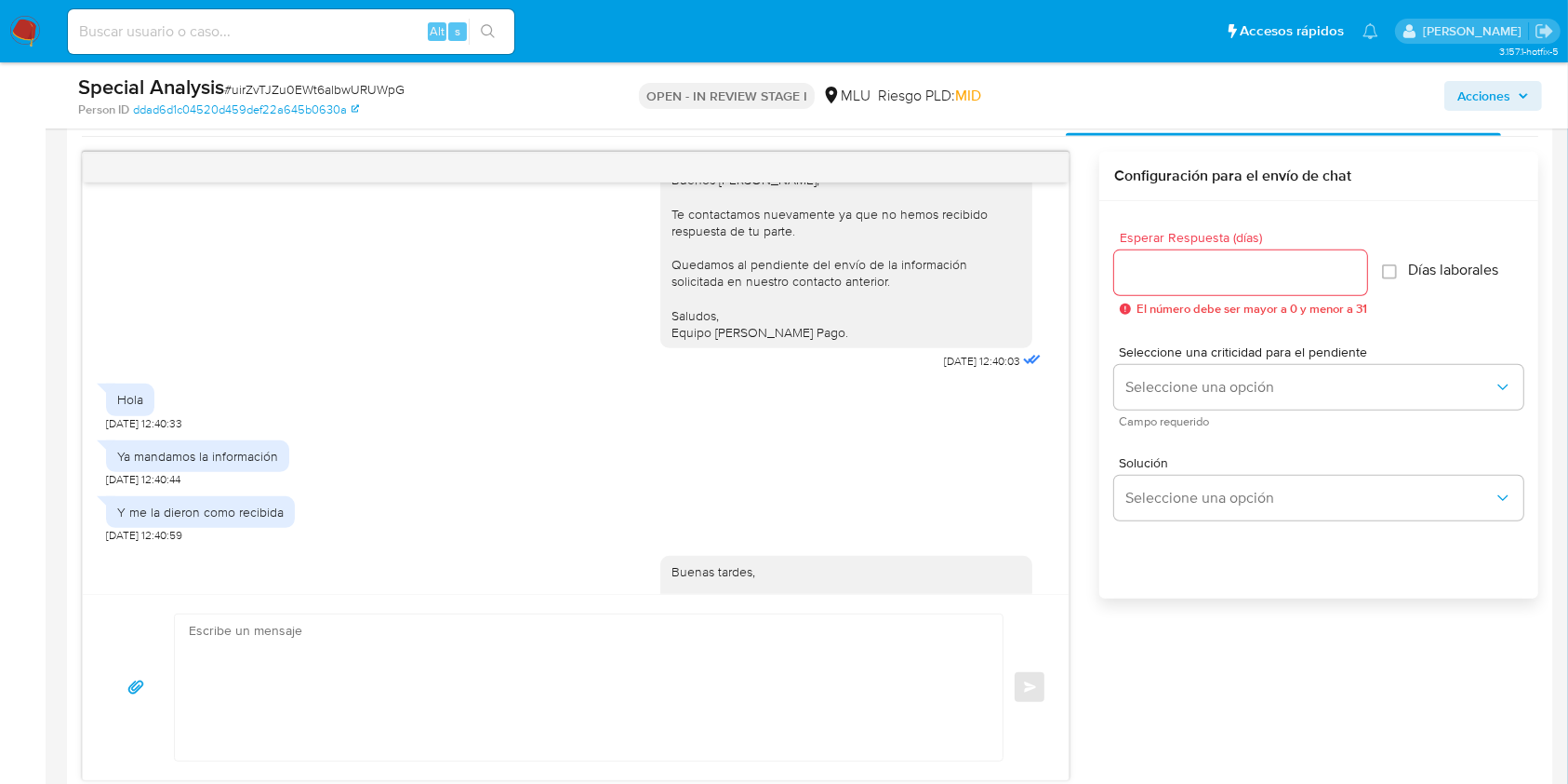
click at [548, 562] on div "Buenas tardes, Muchas gracias por tu respuesta. En efecto, recibimos la informa…" at bounding box center [576, 646] width 940 height 207
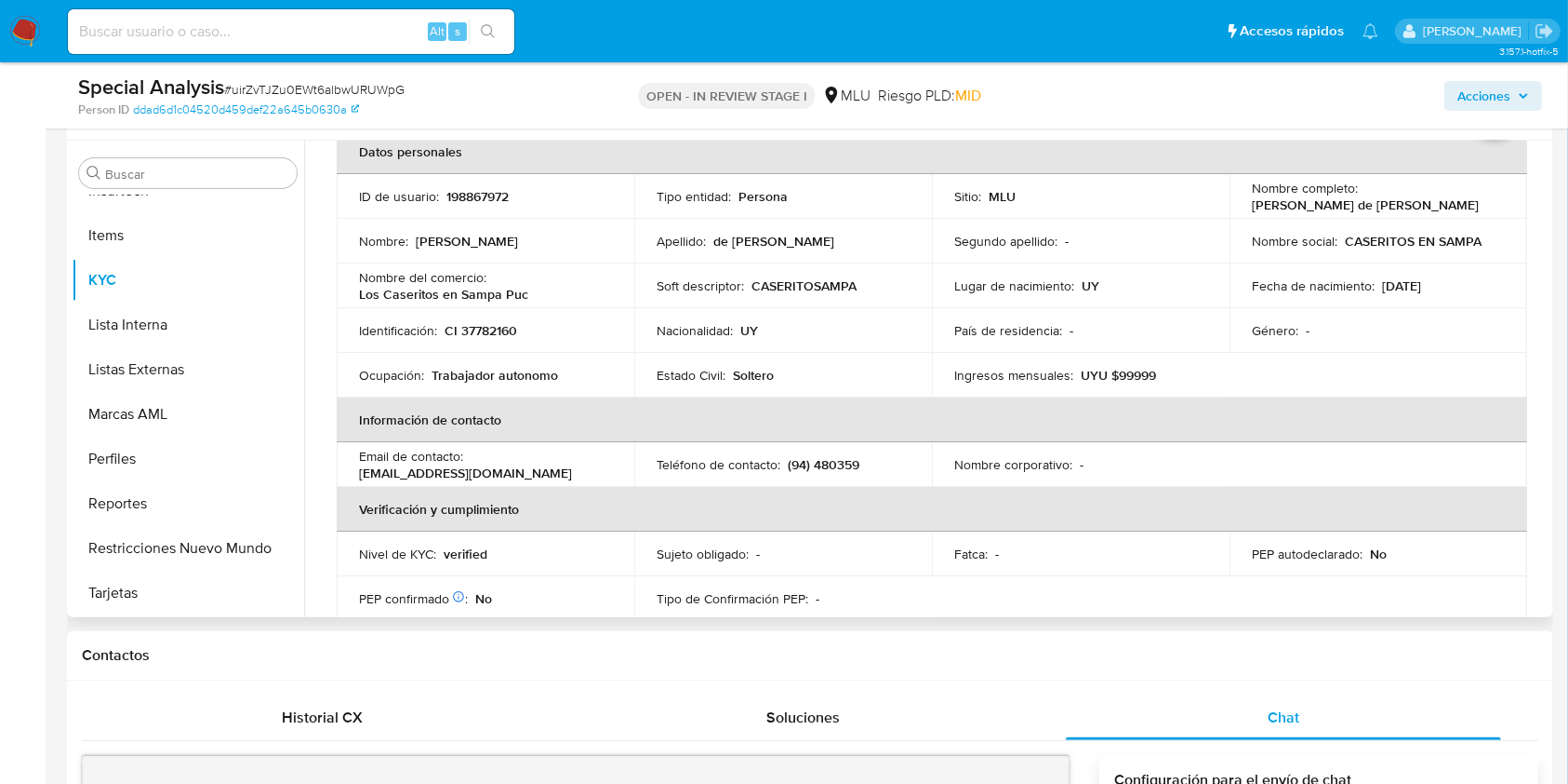
scroll to position [105, 0]
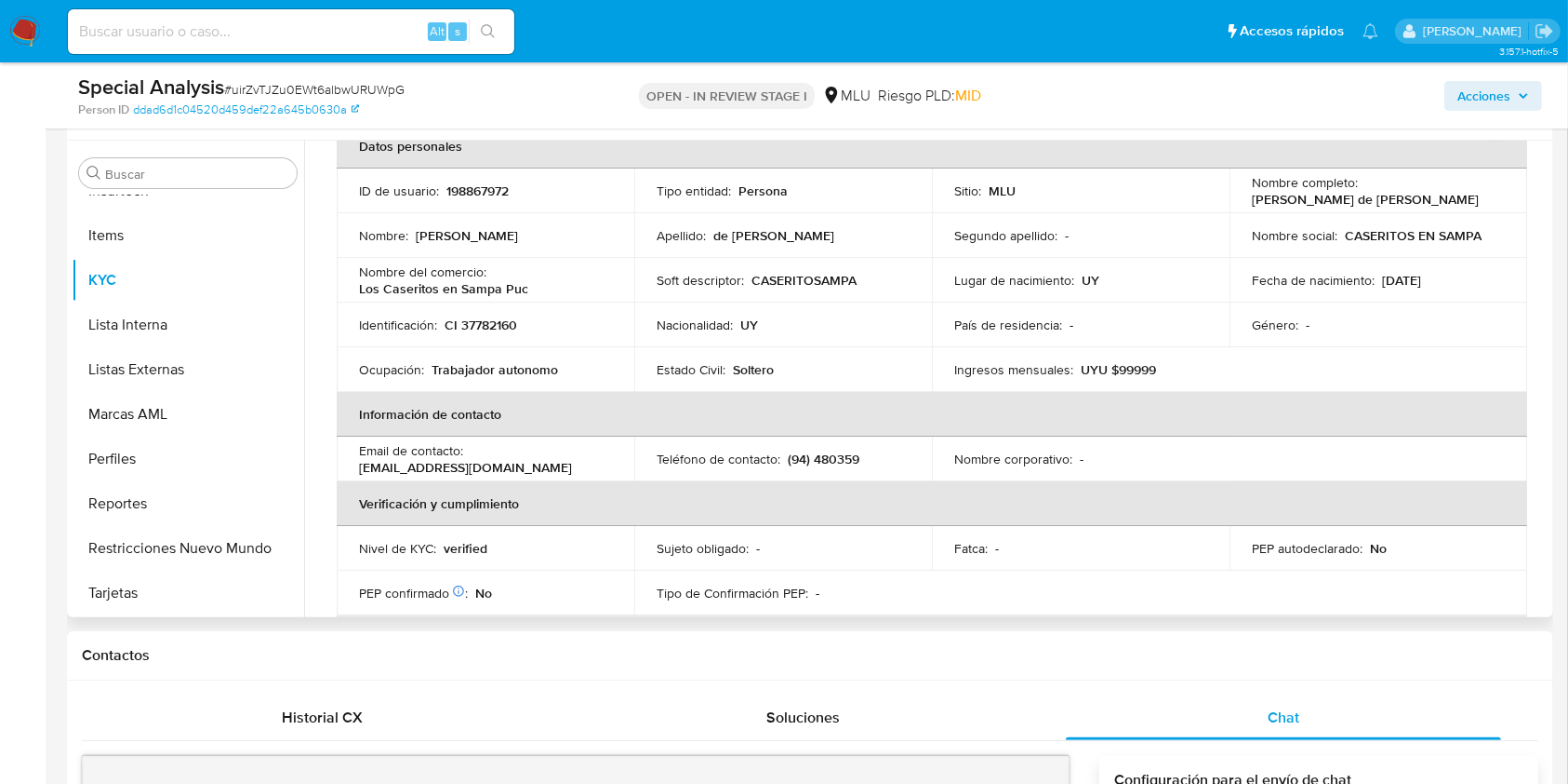
click at [1180, 572] on table "Datos personales ID de usuario : 198867972 Tipo entidad : Persona Sitio : MLU N…" at bounding box center [932, 459] width 1190 height 670
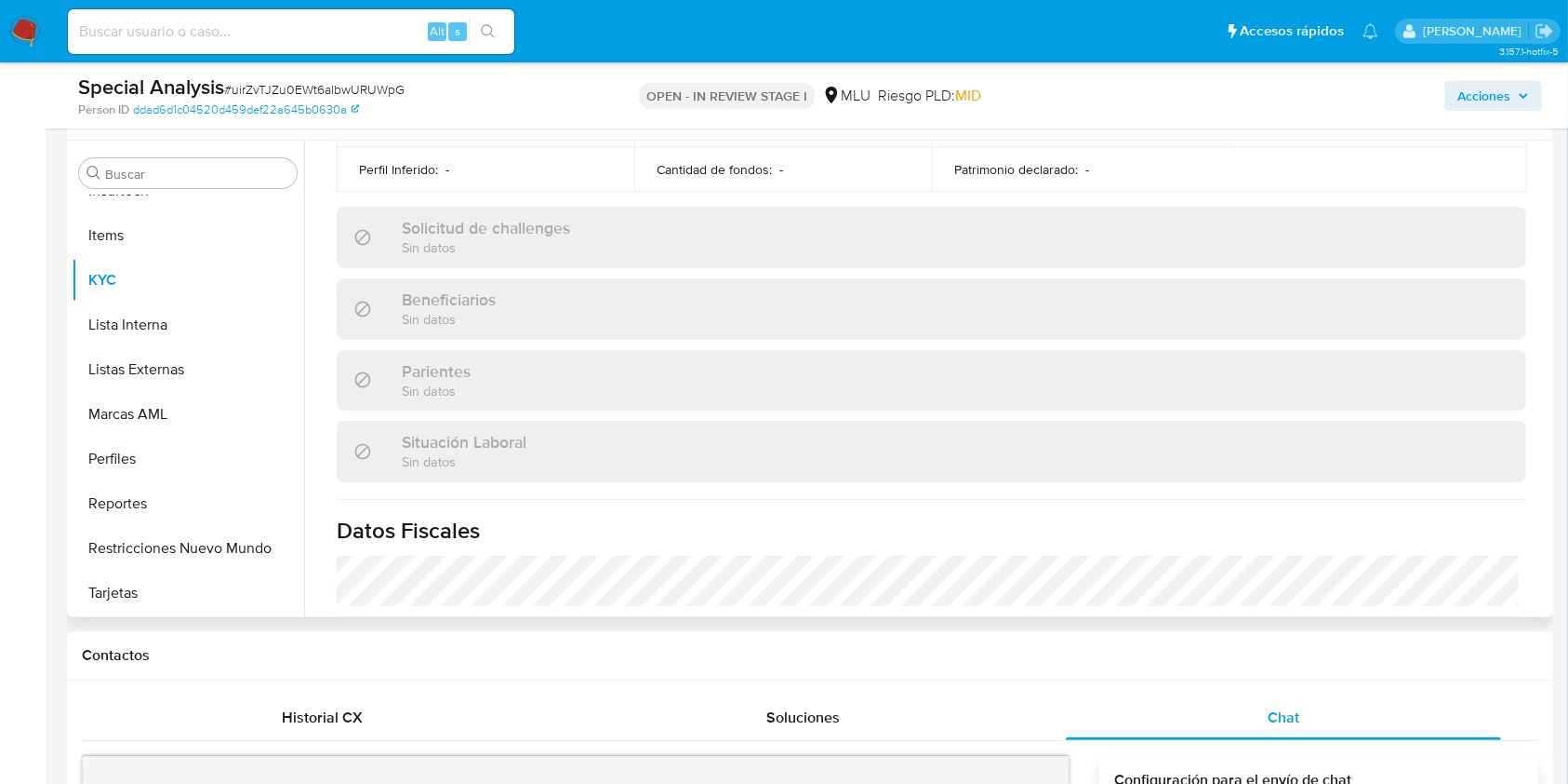
scroll to position [935, 0]
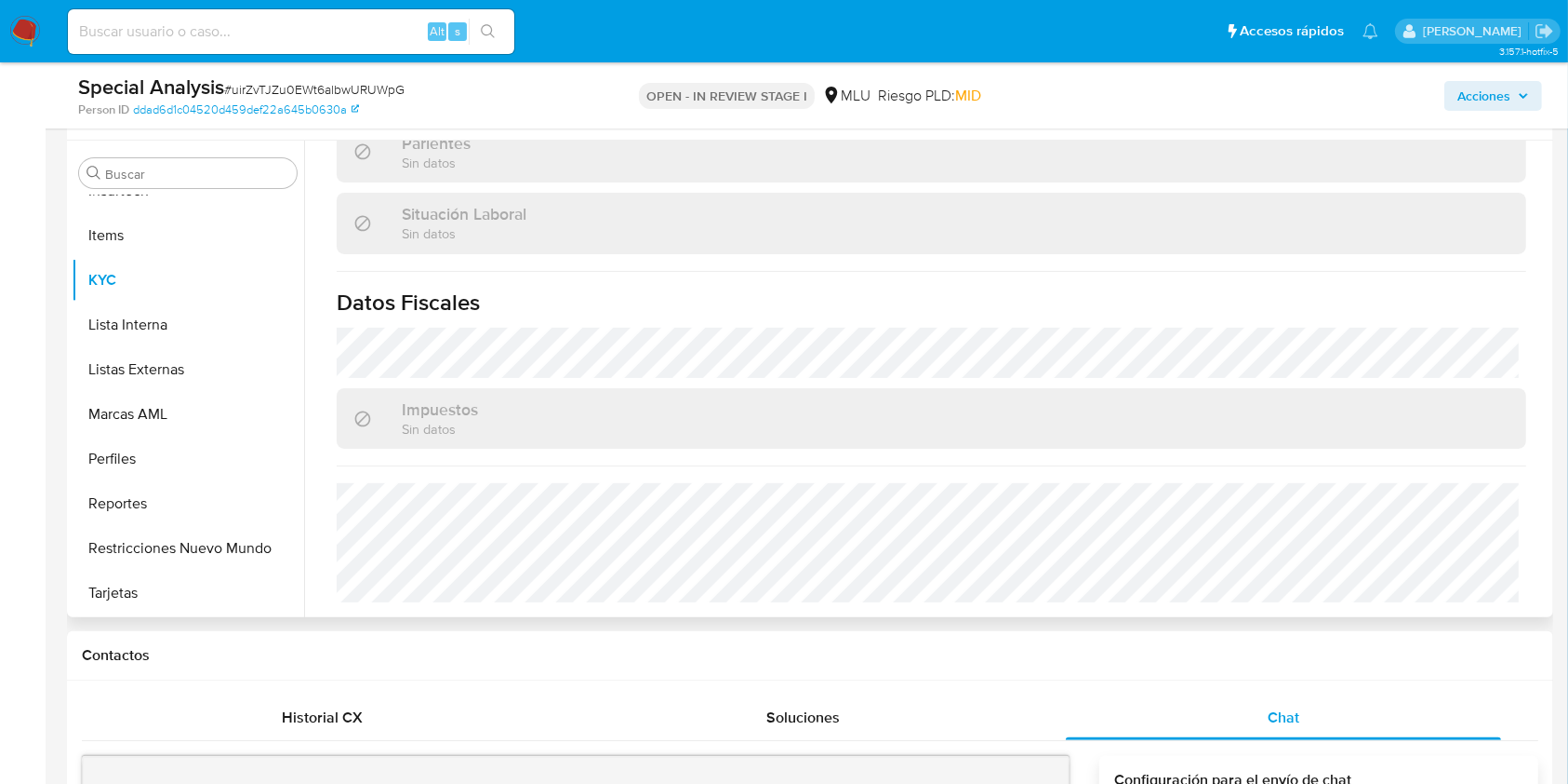
click at [1266, 301] on h1 "Datos Fiscales" at bounding box center [931, 303] width 1189 height 28
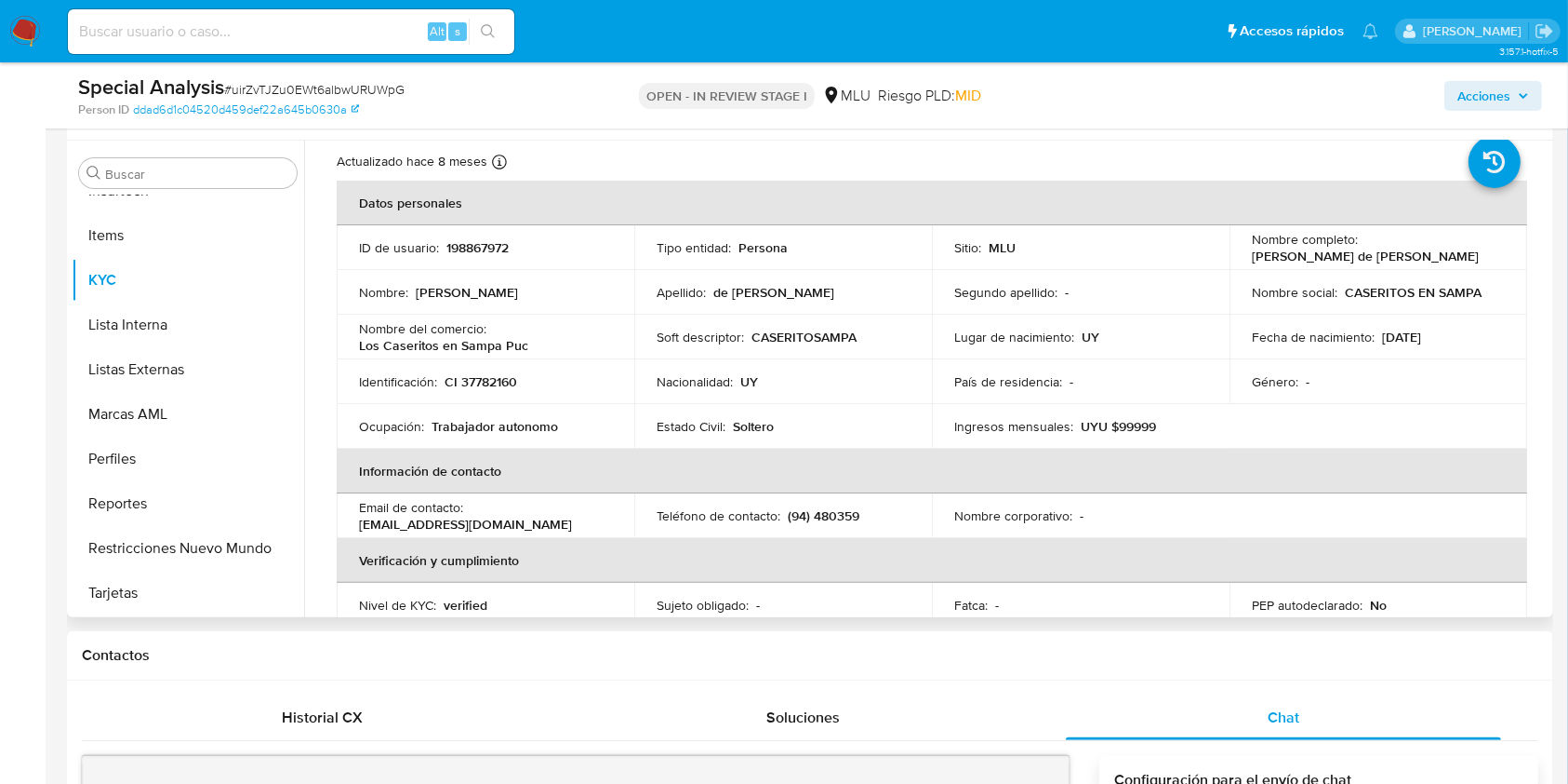
scroll to position [0, 0]
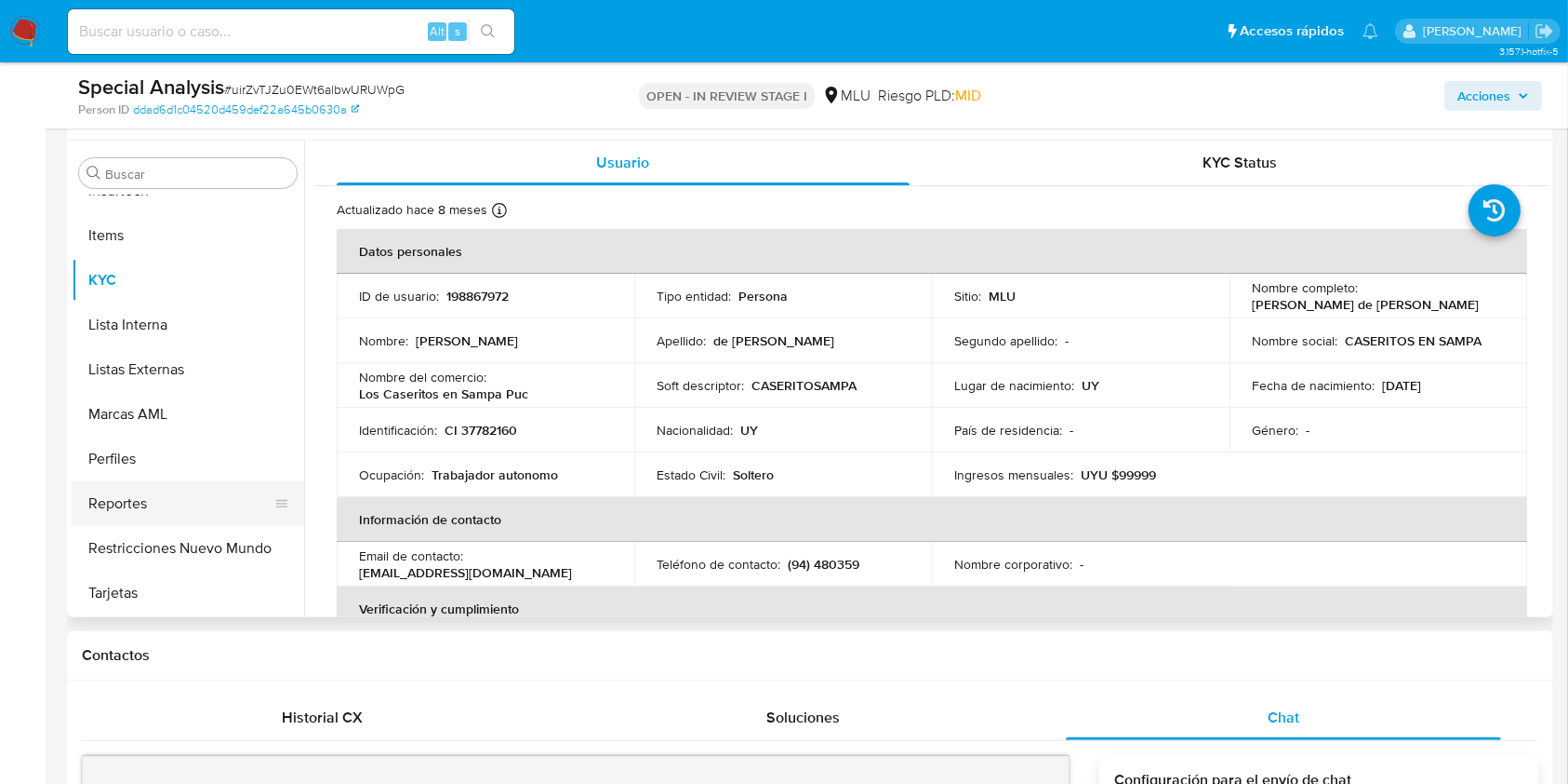
click at [289, 522] on button "Reportes" at bounding box center [180, 504] width 218 height 45
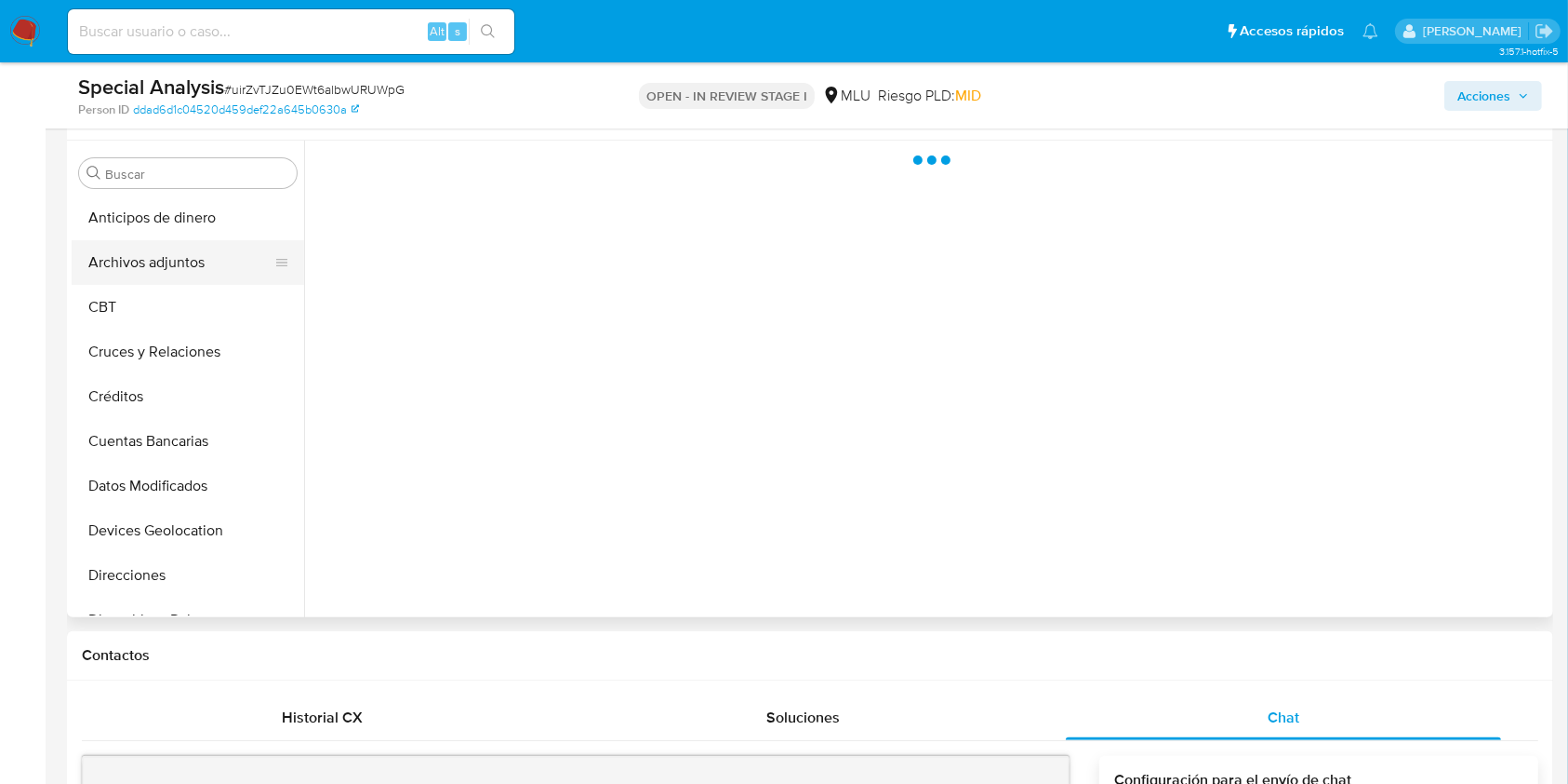
click at [160, 275] on button "Archivos adjuntos" at bounding box center [180, 263] width 218 height 45
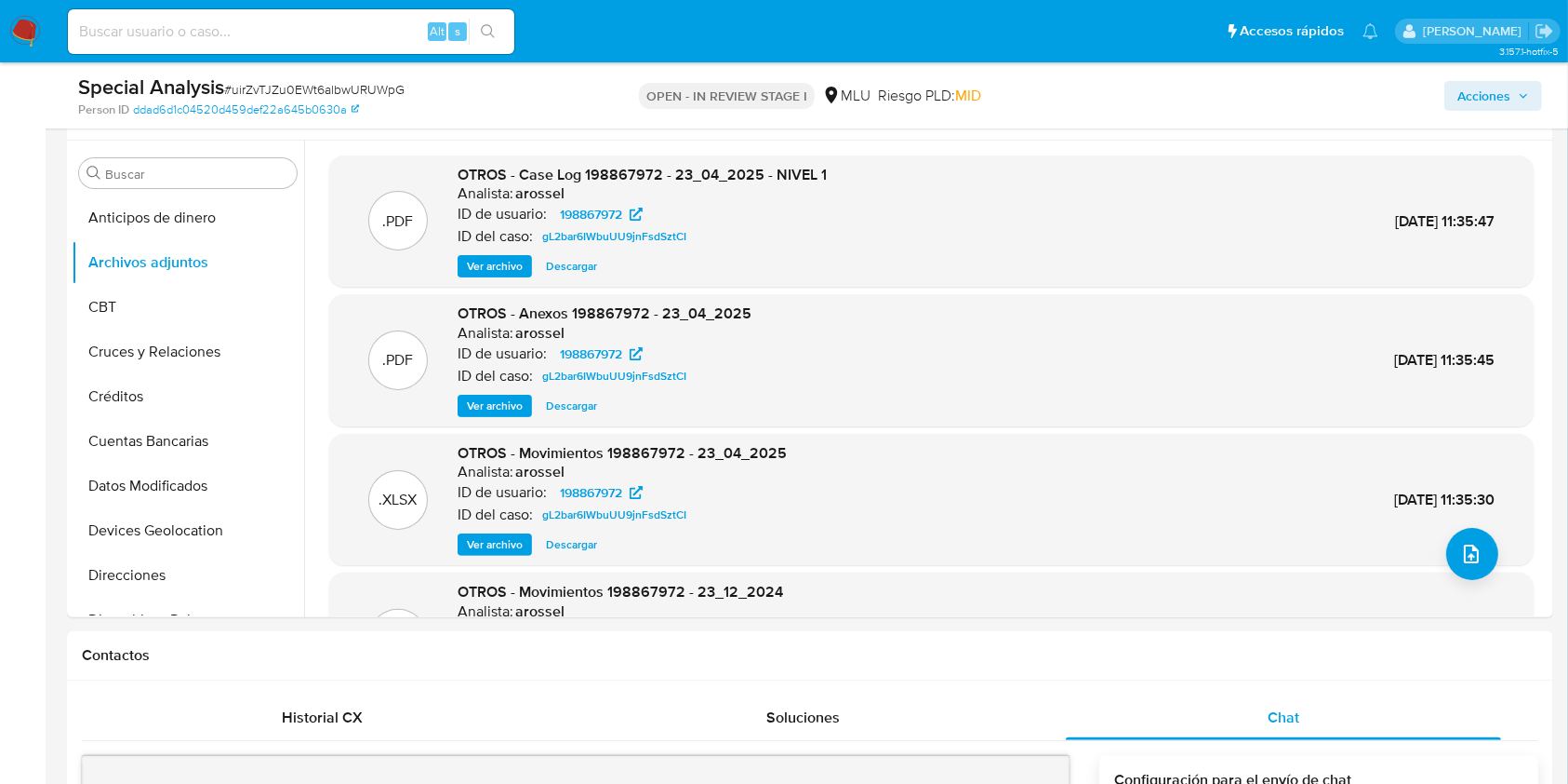
click at [30, 33] on img at bounding box center [25, 31] width 31 height 31
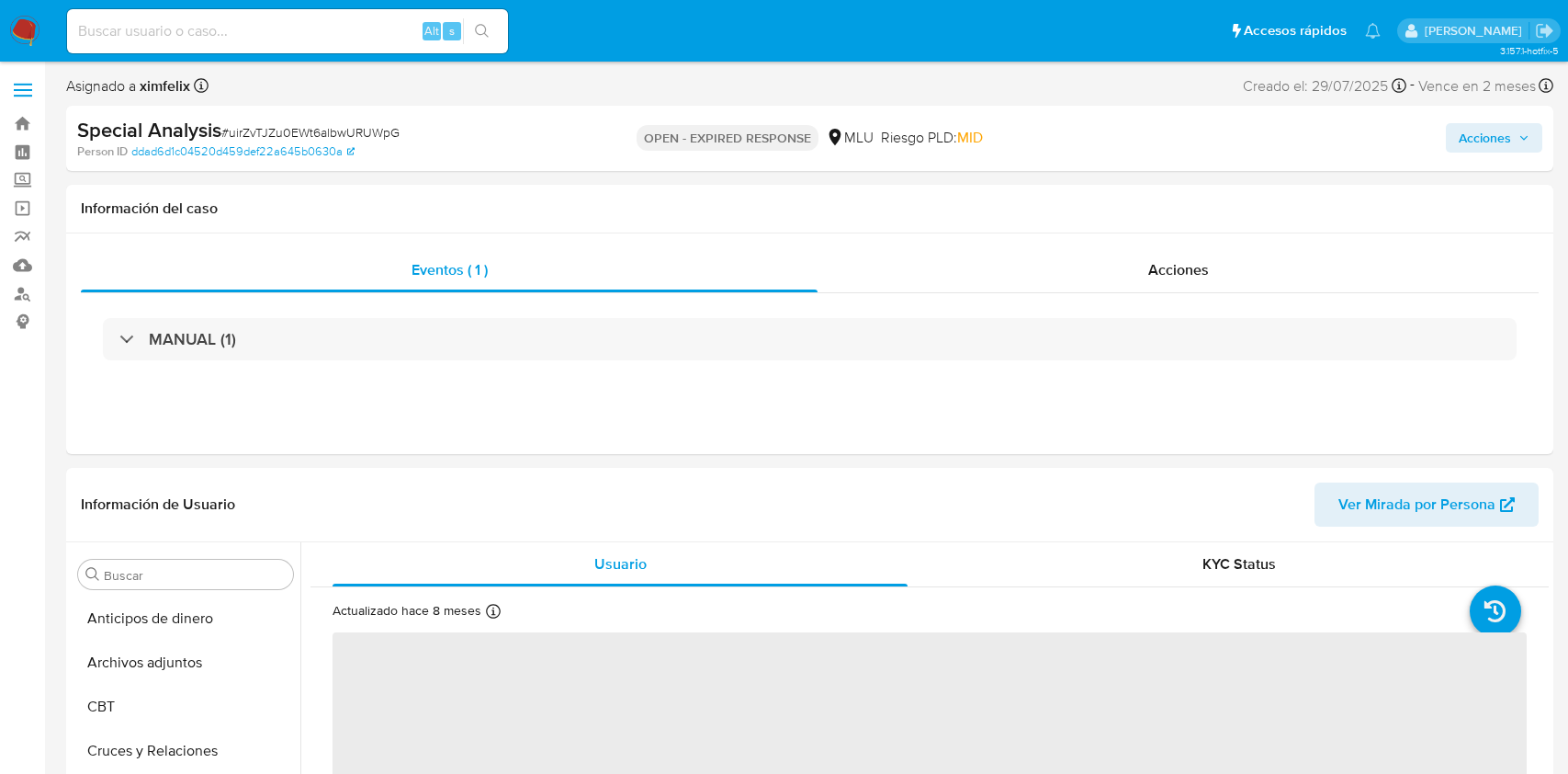
select select "10"
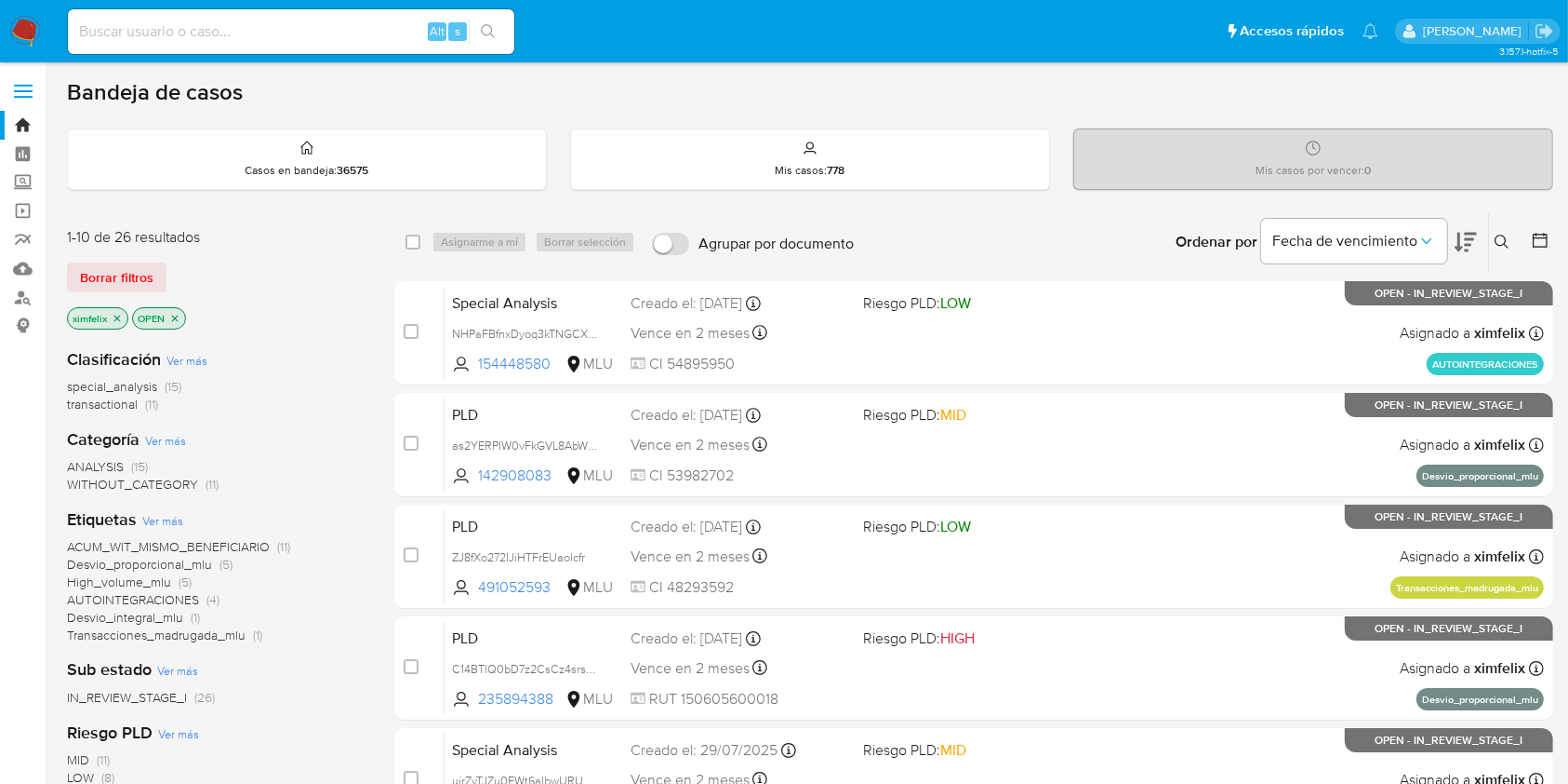
click at [199, 24] on input at bounding box center [292, 31] width 447 height 24
paste input "uirZvTJZu0EWt6albwURUWpG"
type input "uirZvTJZu0EWt6albwURUWpG"
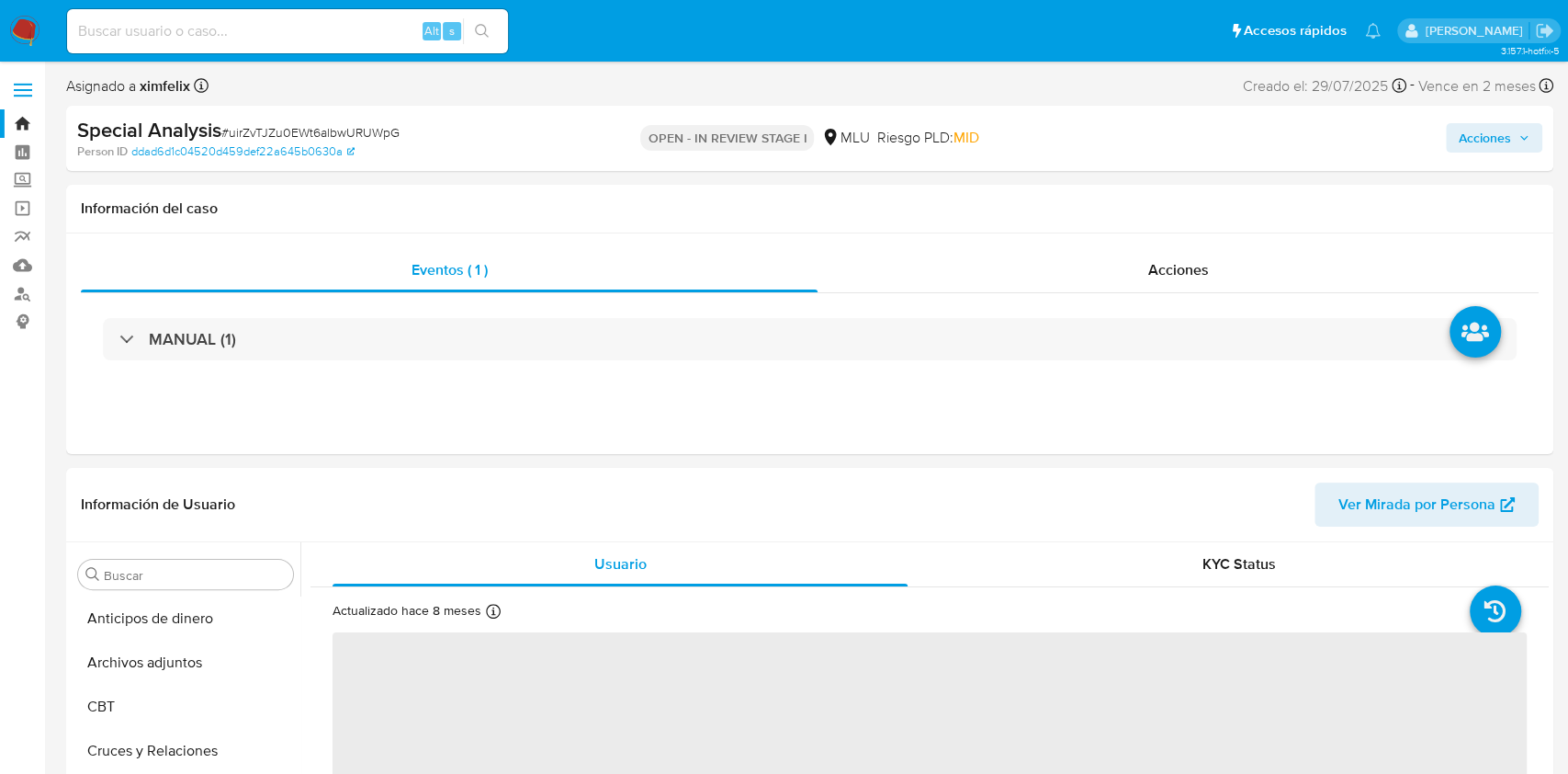
select select "10"
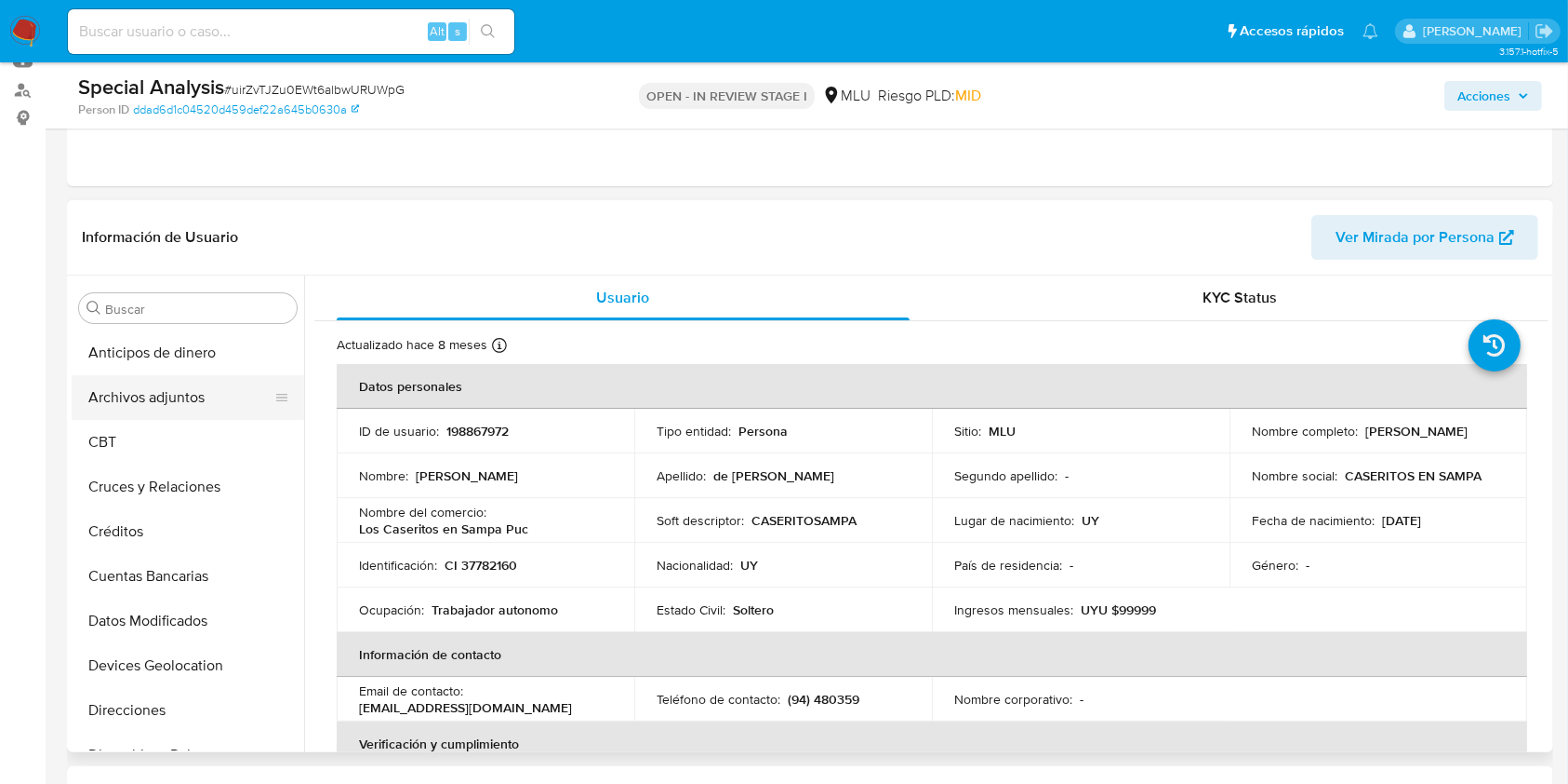
click at [143, 408] on button "Archivos adjuntos" at bounding box center [180, 397] width 218 height 45
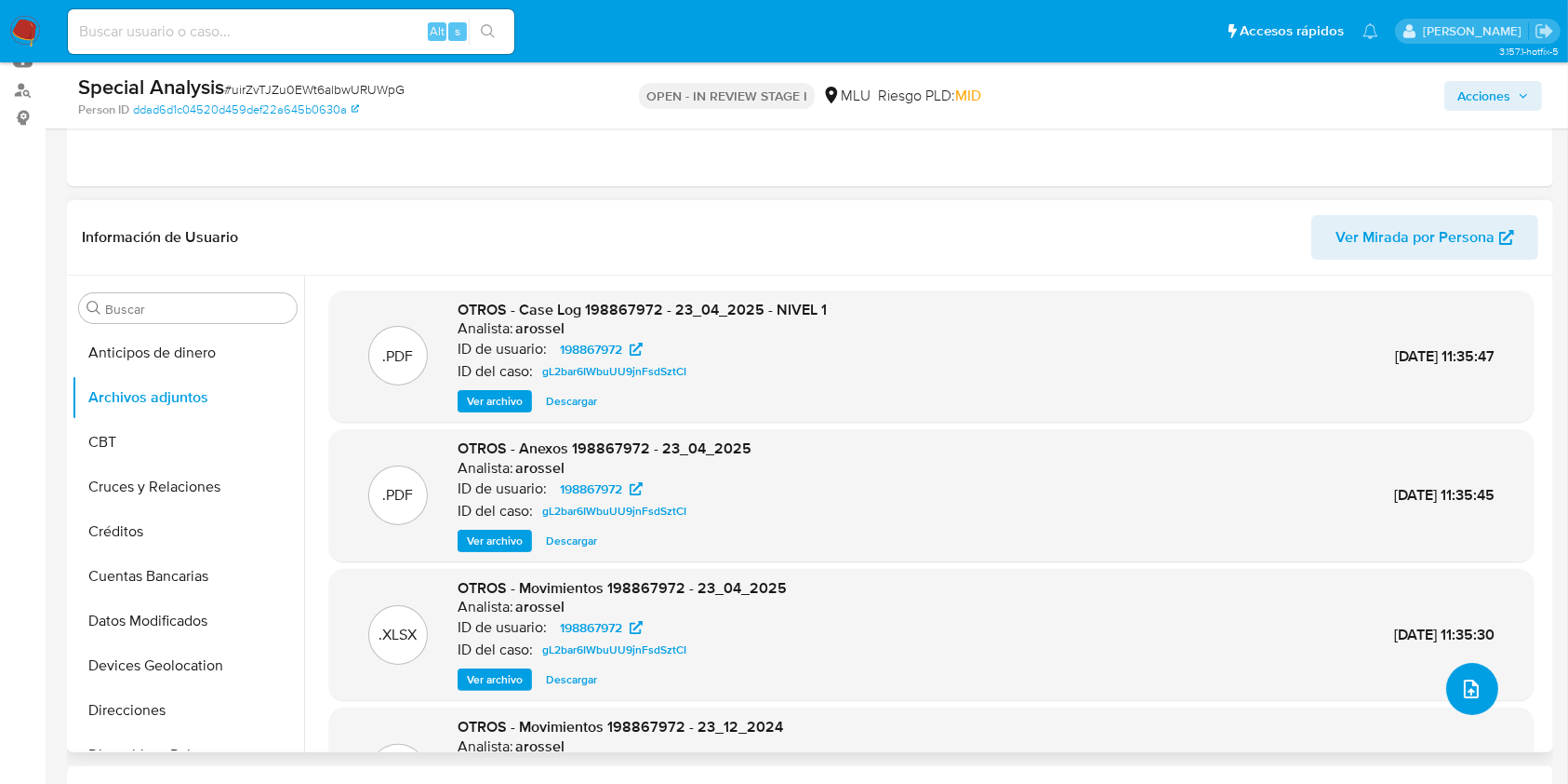
click at [1462, 684] on icon "upload-file" at bounding box center [1471, 688] width 22 height 22
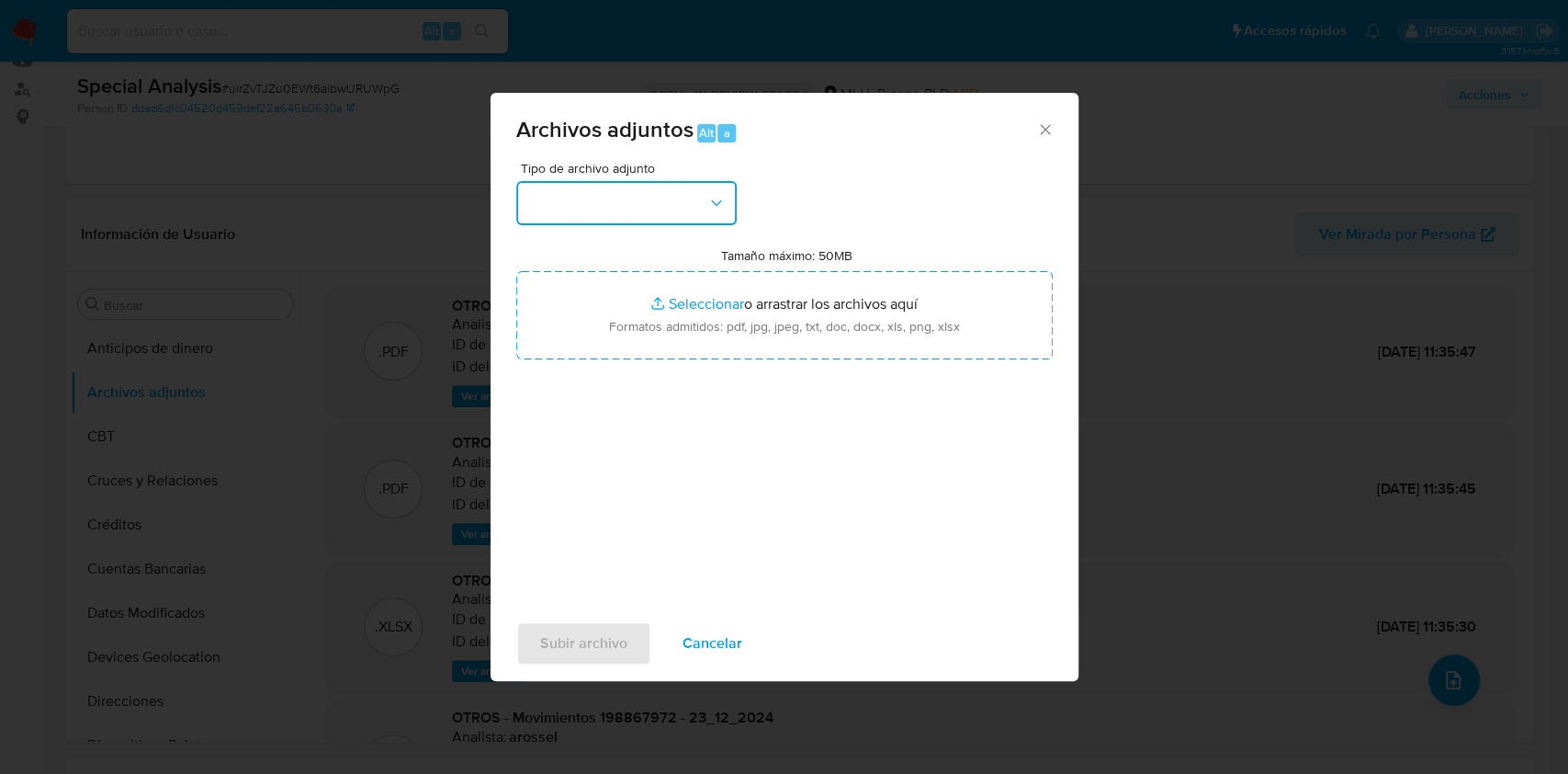
click at [620, 206] on button "button" at bounding box center [626, 203] width 221 height 44
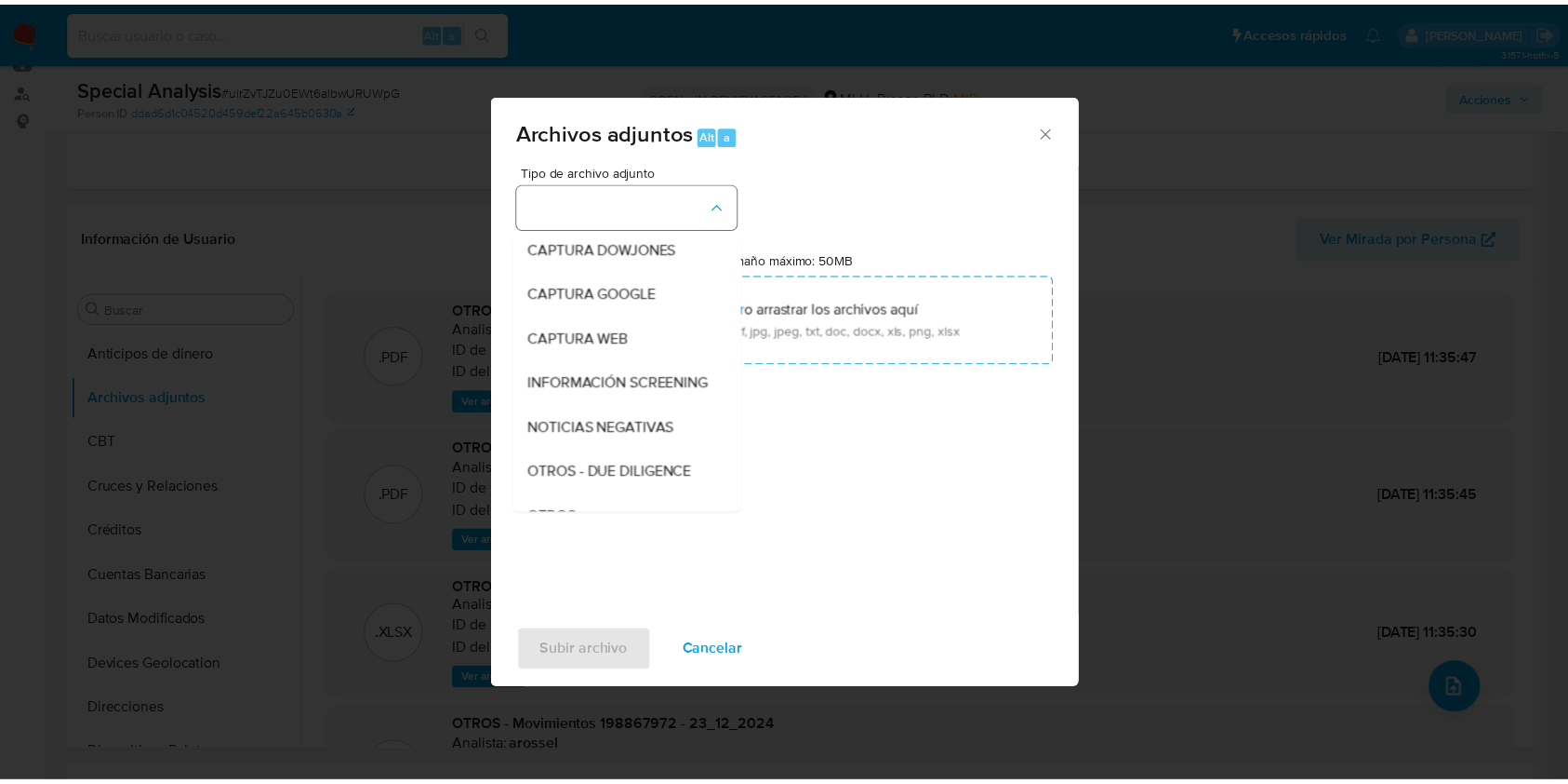
scroll to position [97, 0]
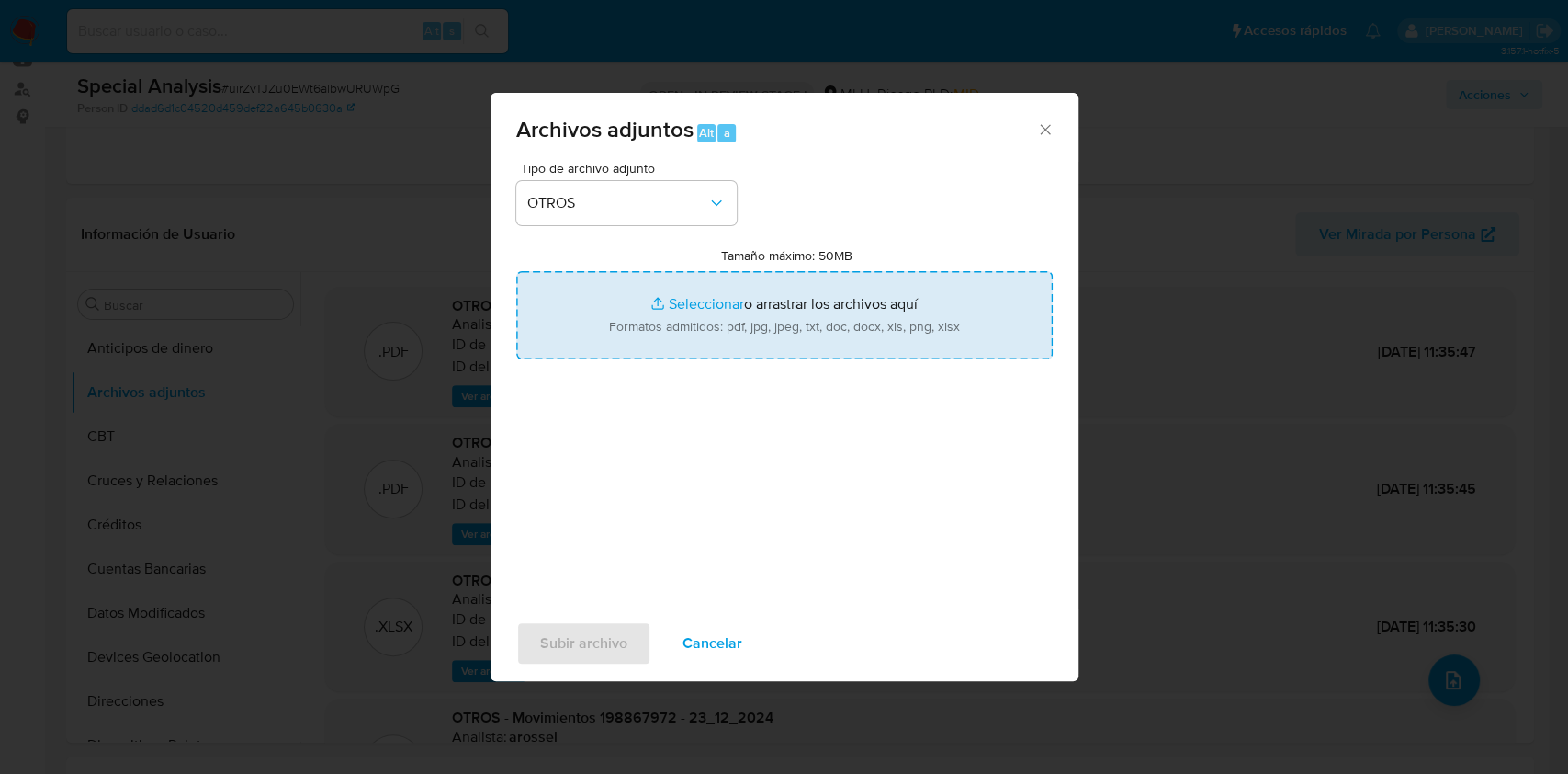
type input "C:\fakepath\CASE LOG 198867972 22_08_2025 - NIVEL 1.pdf"
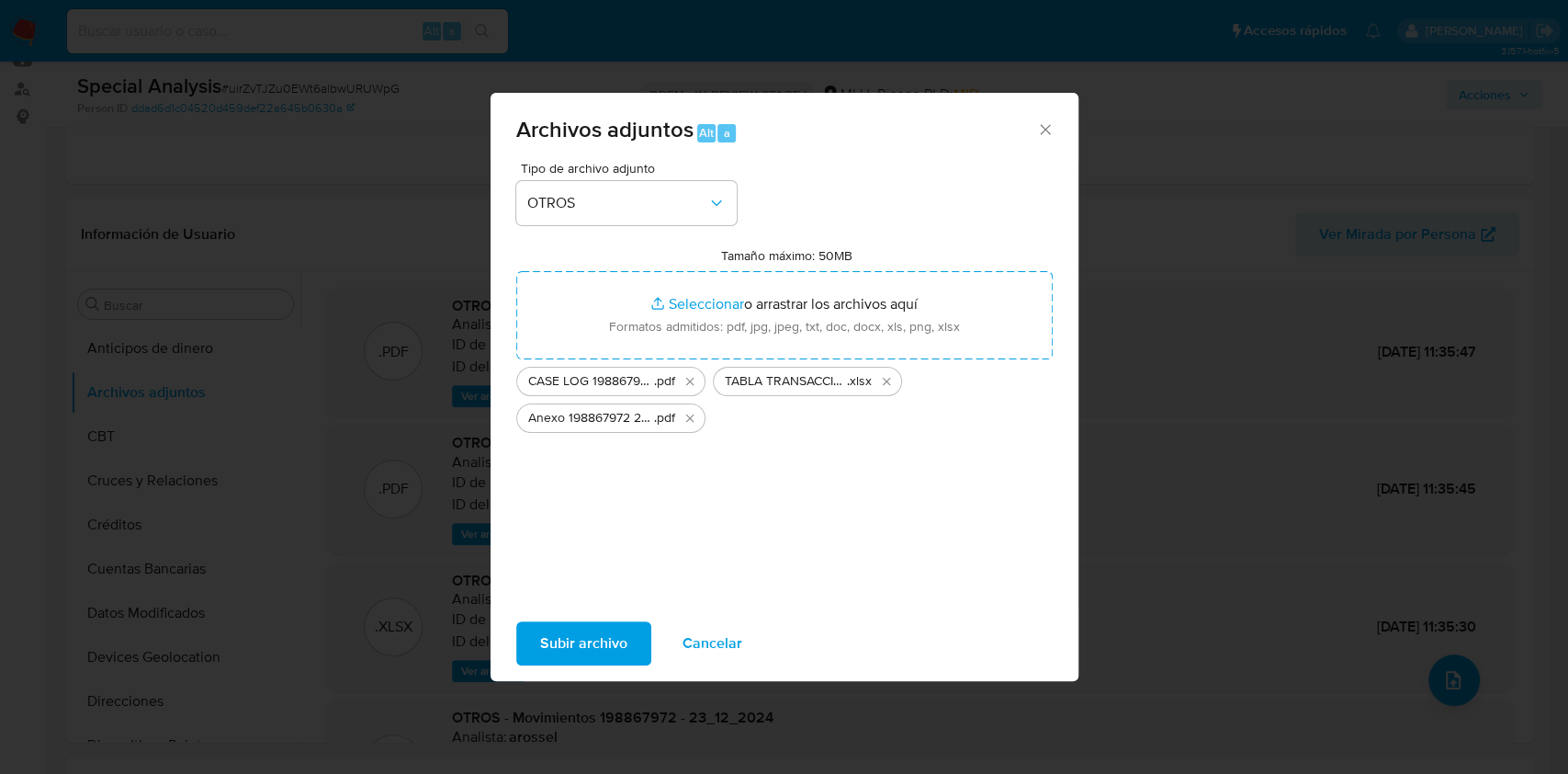
click at [581, 640] on span "Subir archivo" at bounding box center [584, 643] width 88 height 40
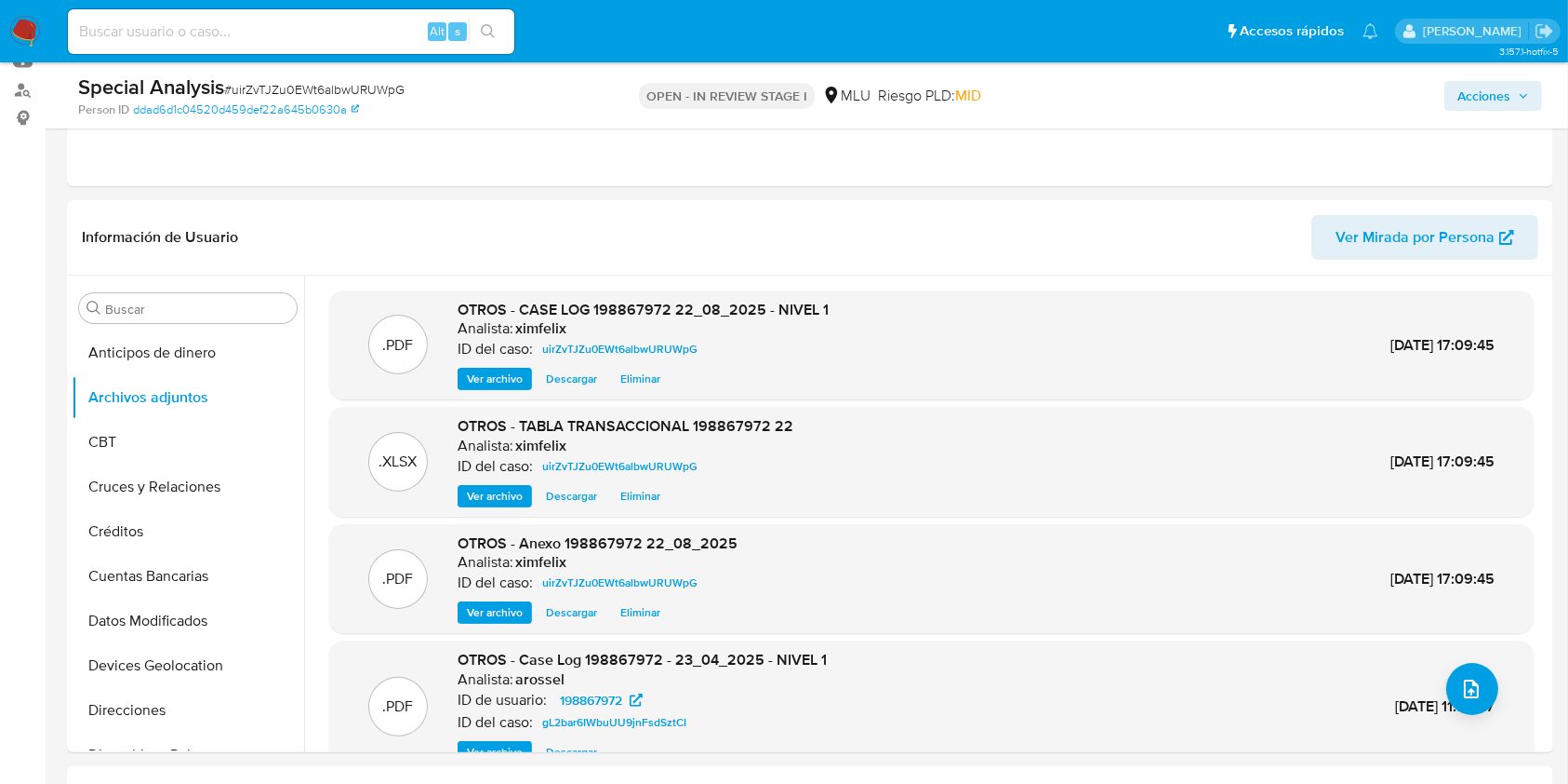
click at [1483, 101] on span "Acciones" at bounding box center [1484, 96] width 53 height 30
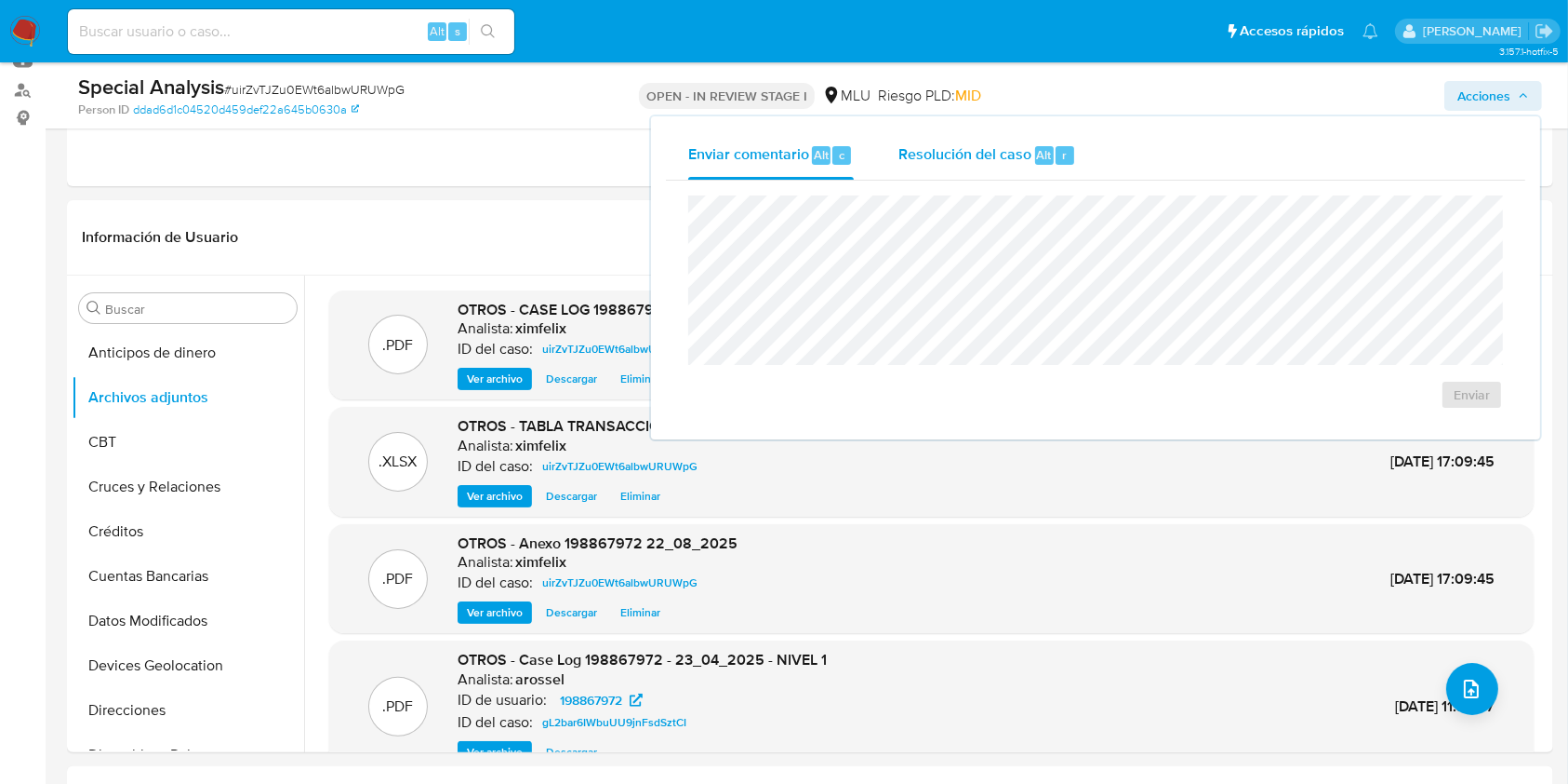
click at [975, 170] on div "Resolución del caso Alt r" at bounding box center [987, 155] width 178 height 49
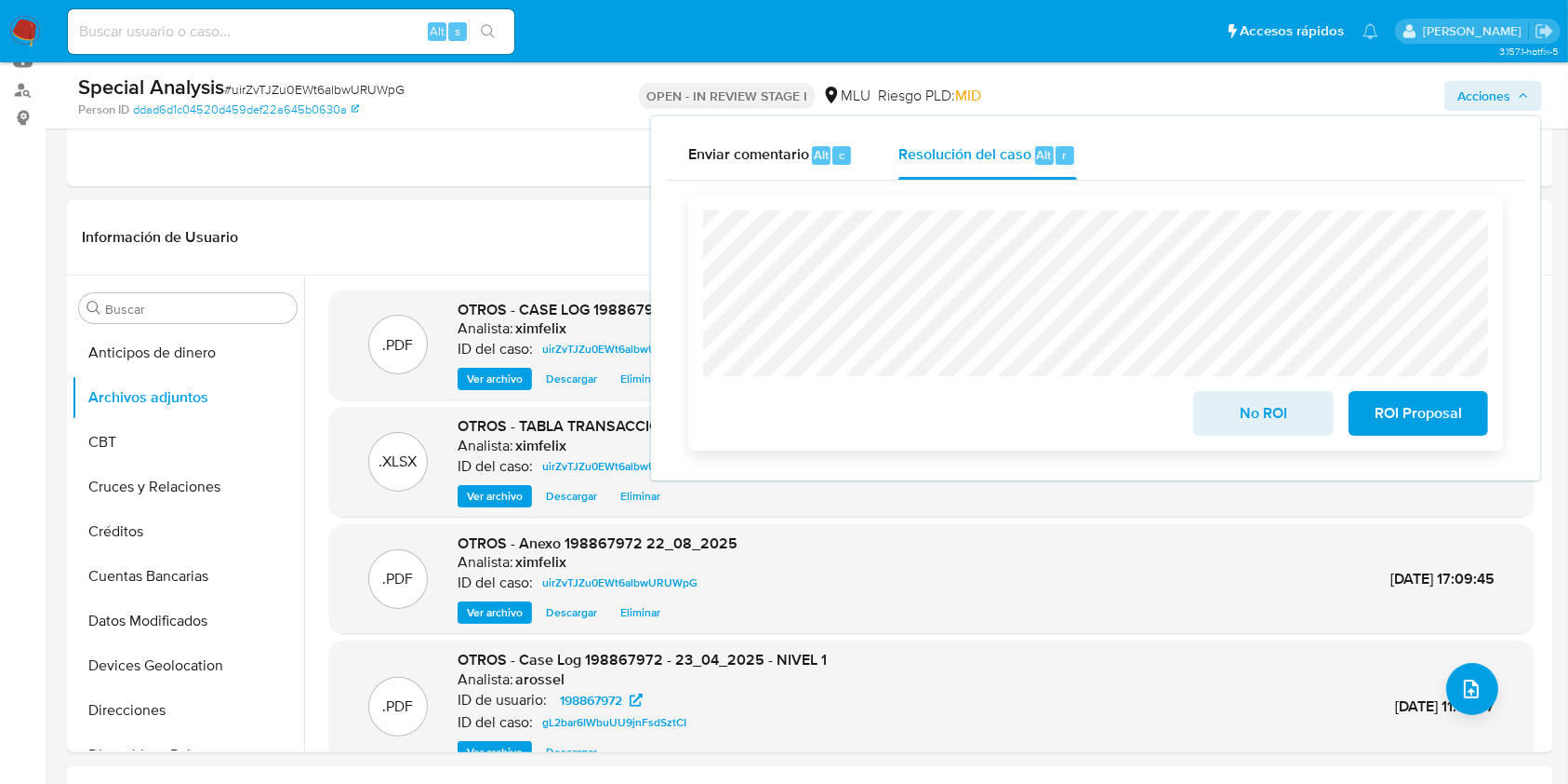
click at [1229, 413] on span "No ROI" at bounding box center [1263, 413] width 91 height 41
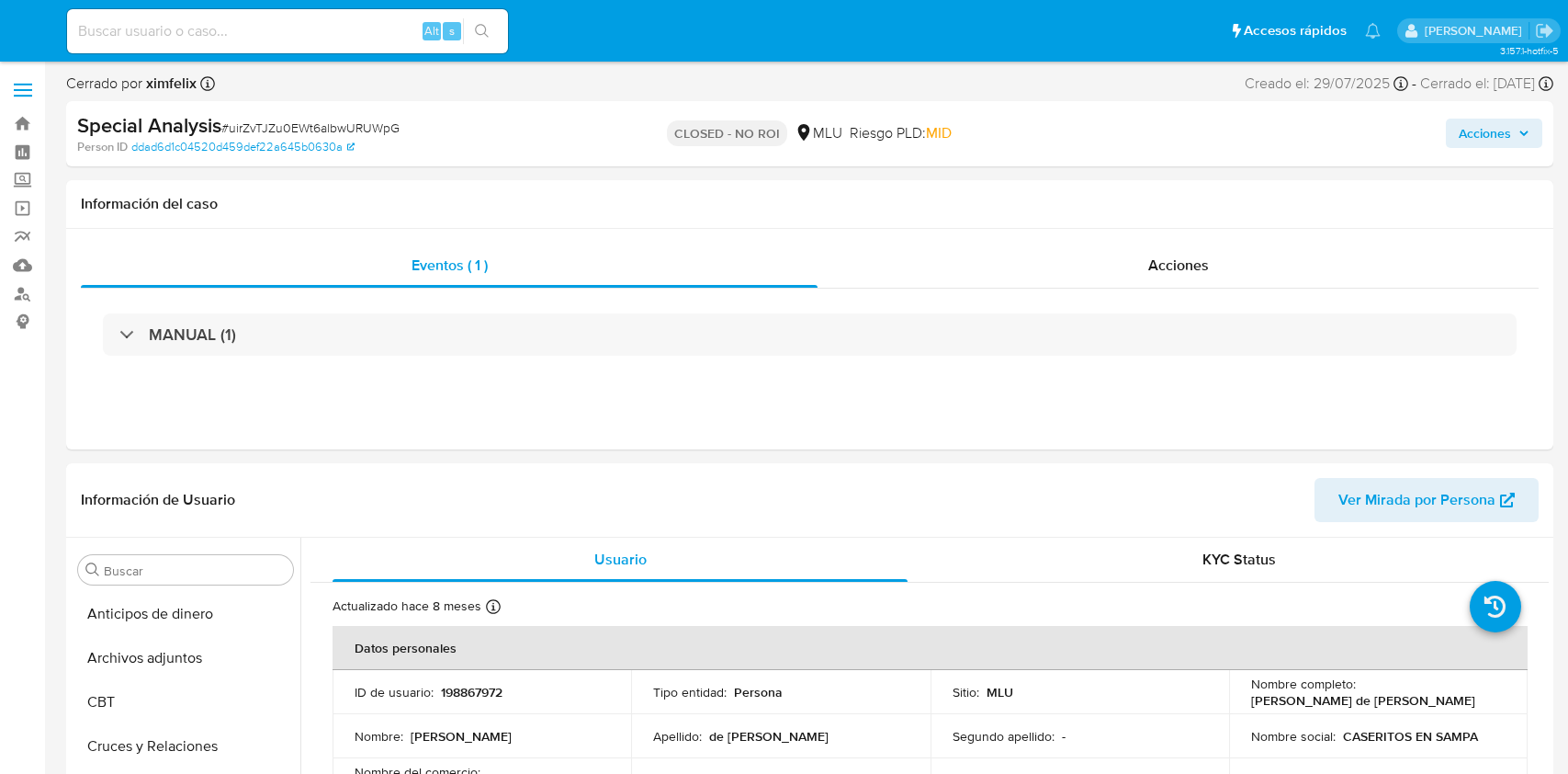
select select "10"
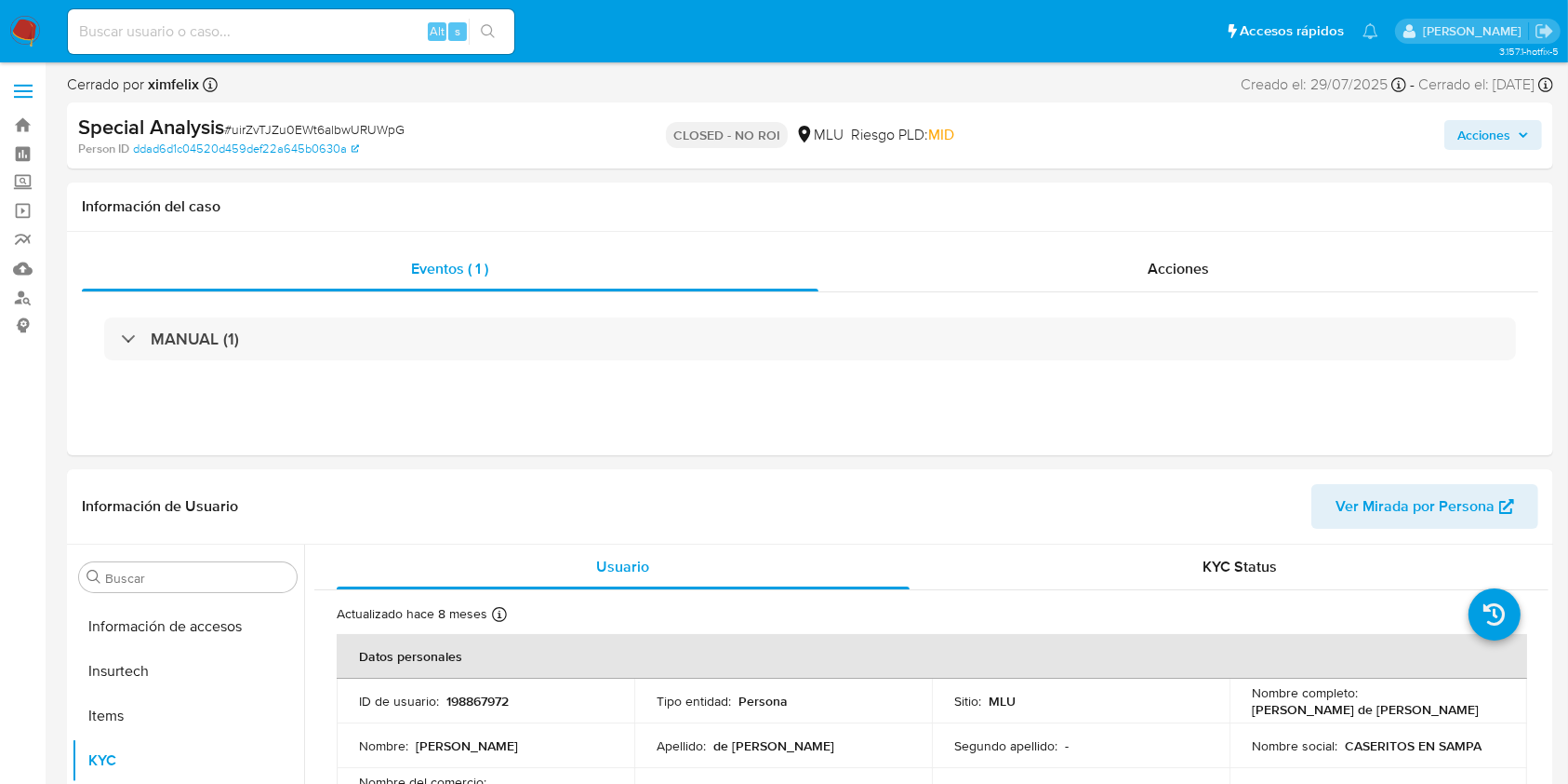
scroll to position [831, 0]
click at [148, 31] on input at bounding box center [292, 31] width 447 height 24
paste input "TjmKEffj5r5zU8myBLEbCETg"
type input "TjmKEffj5r5zU8myBLEbCETg"
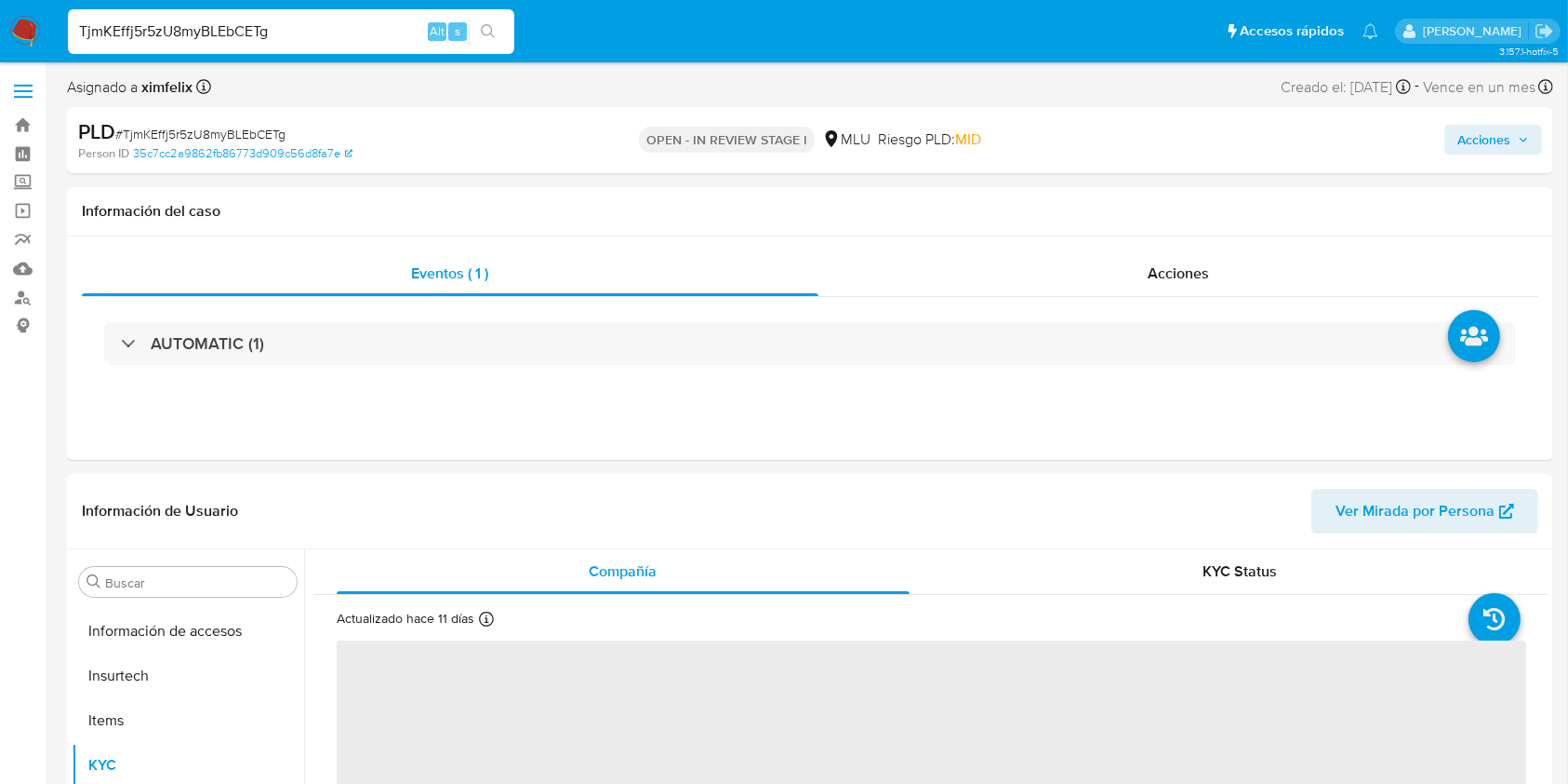
scroll to position [831, 0]
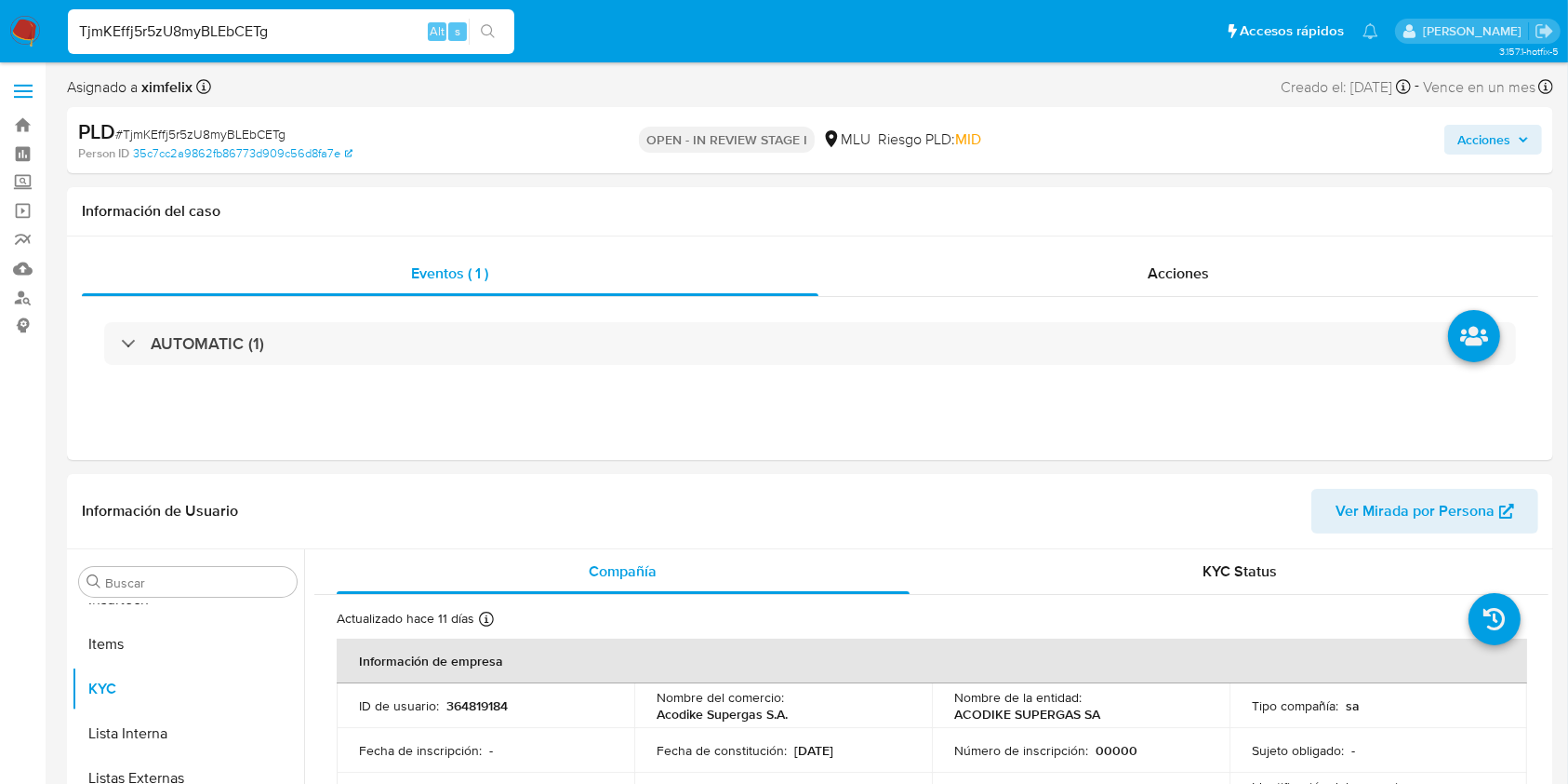
select select "10"
drag, startPoint x: 1108, startPoint y: 712, endPoint x: 944, endPoint y: 710, distance: 164.0
click at [944, 710] on td "Nombre de la entidad : ACODIKE SUPERGAS SA" at bounding box center [1080, 706] width 298 height 45
copy p "ACODIKE SUPERGAS SA"
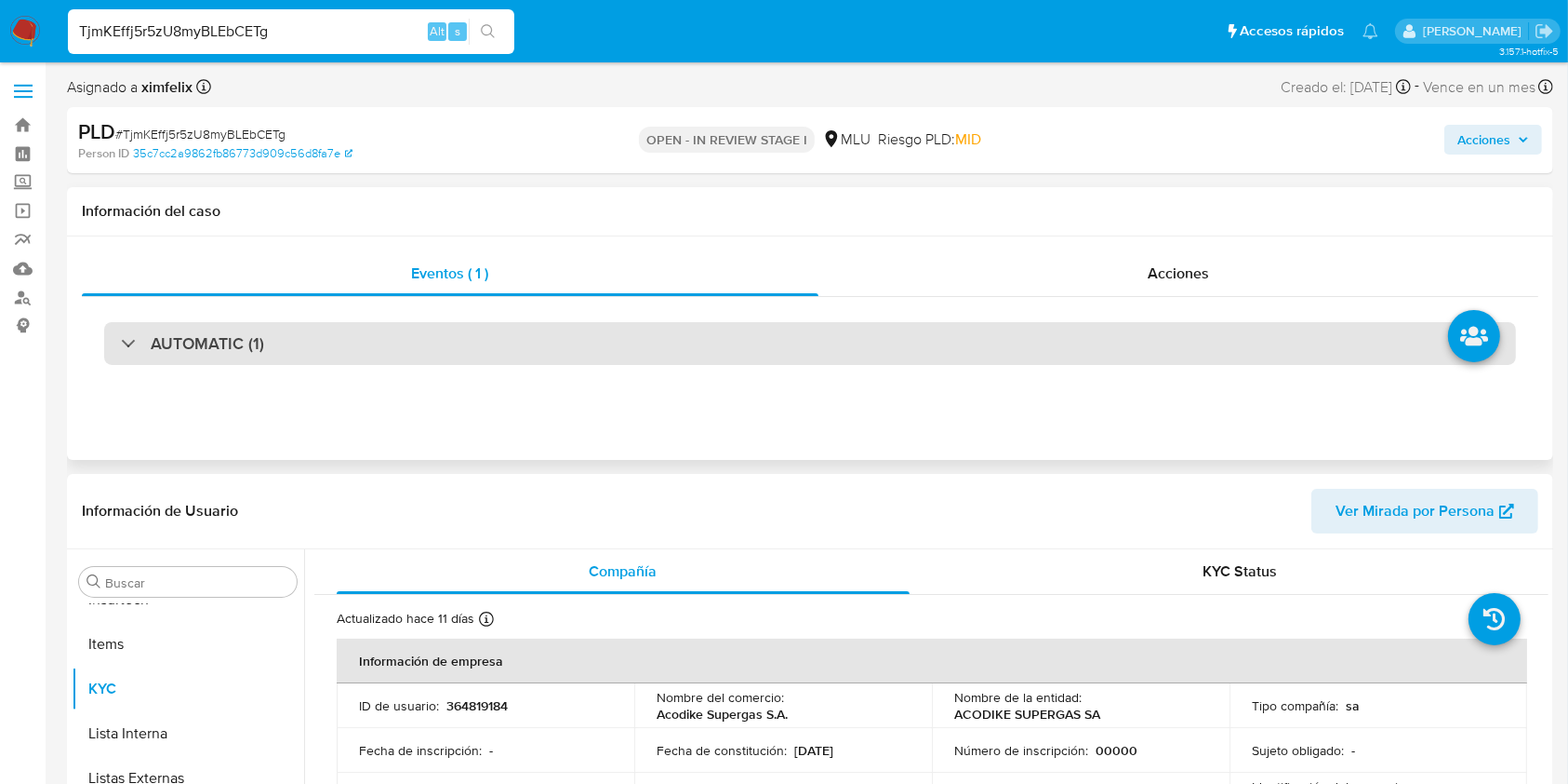
click at [327, 324] on div "AUTOMATIC (1)" at bounding box center [810, 344] width 1412 height 43
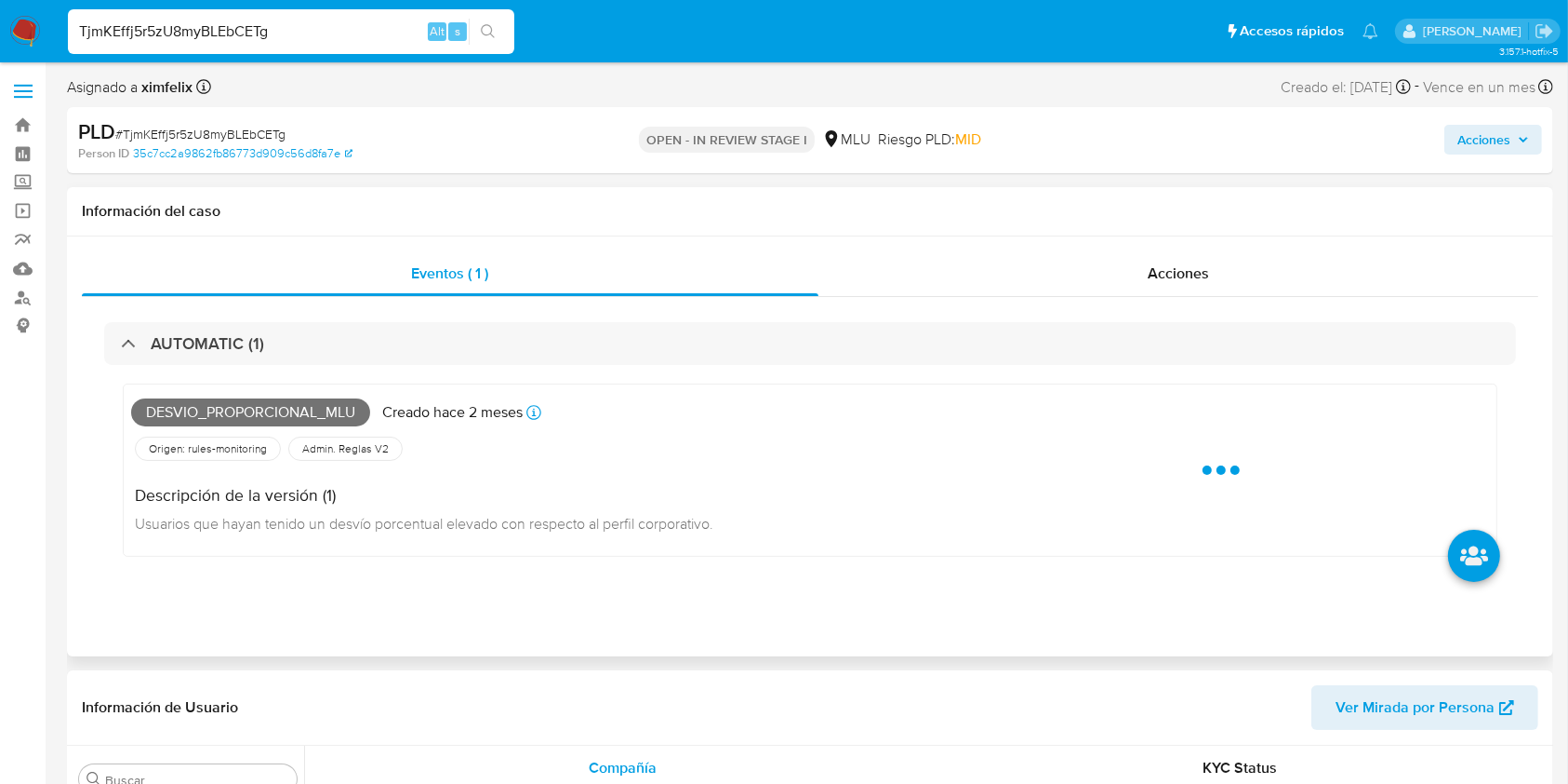
click at [227, 411] on span "Desvio_proporcional_mlu" at bounding box center [250, 412] width 239 height 28
copy span "Desvio_proporcional_mlu"
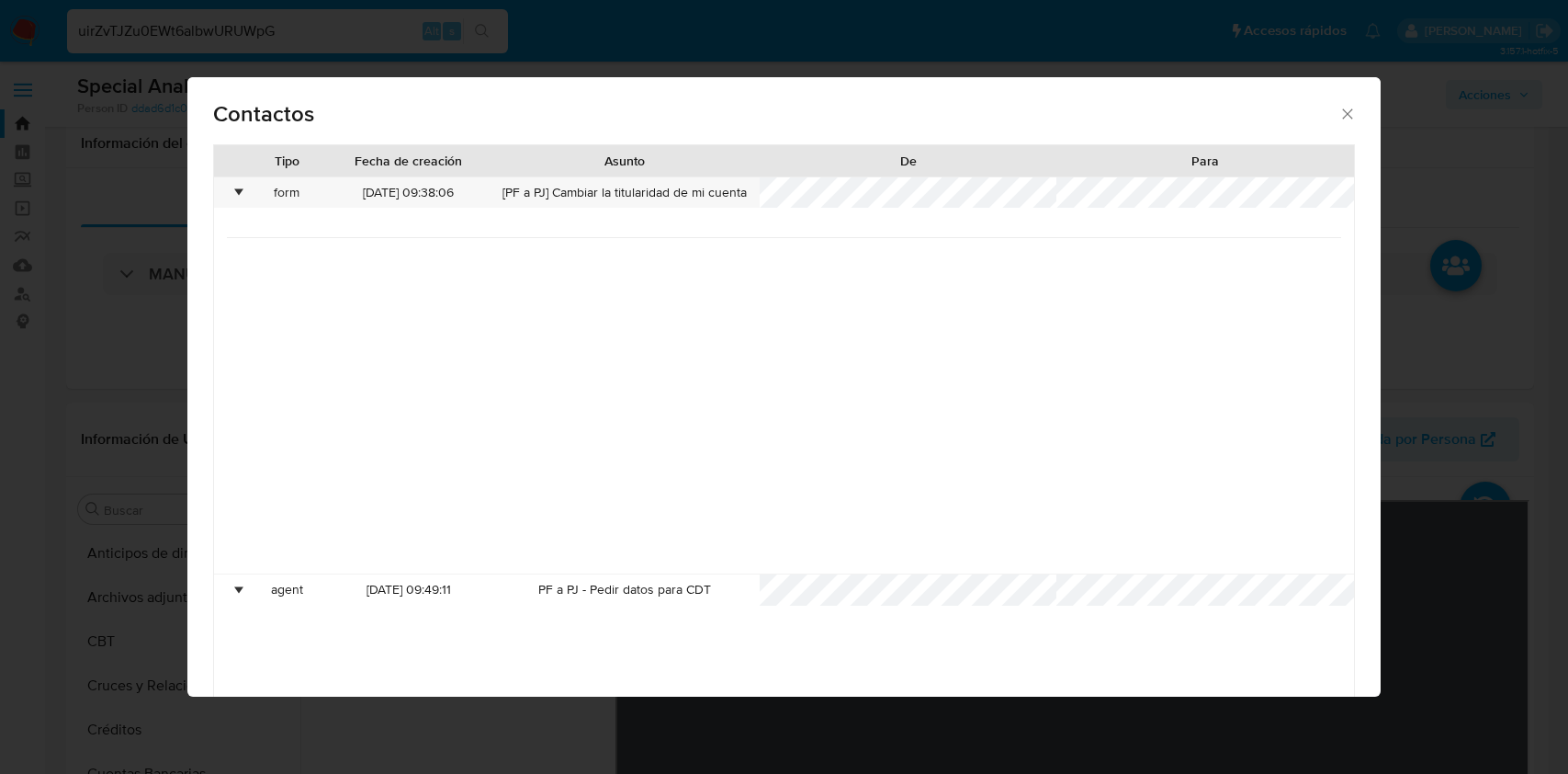
select select "10"
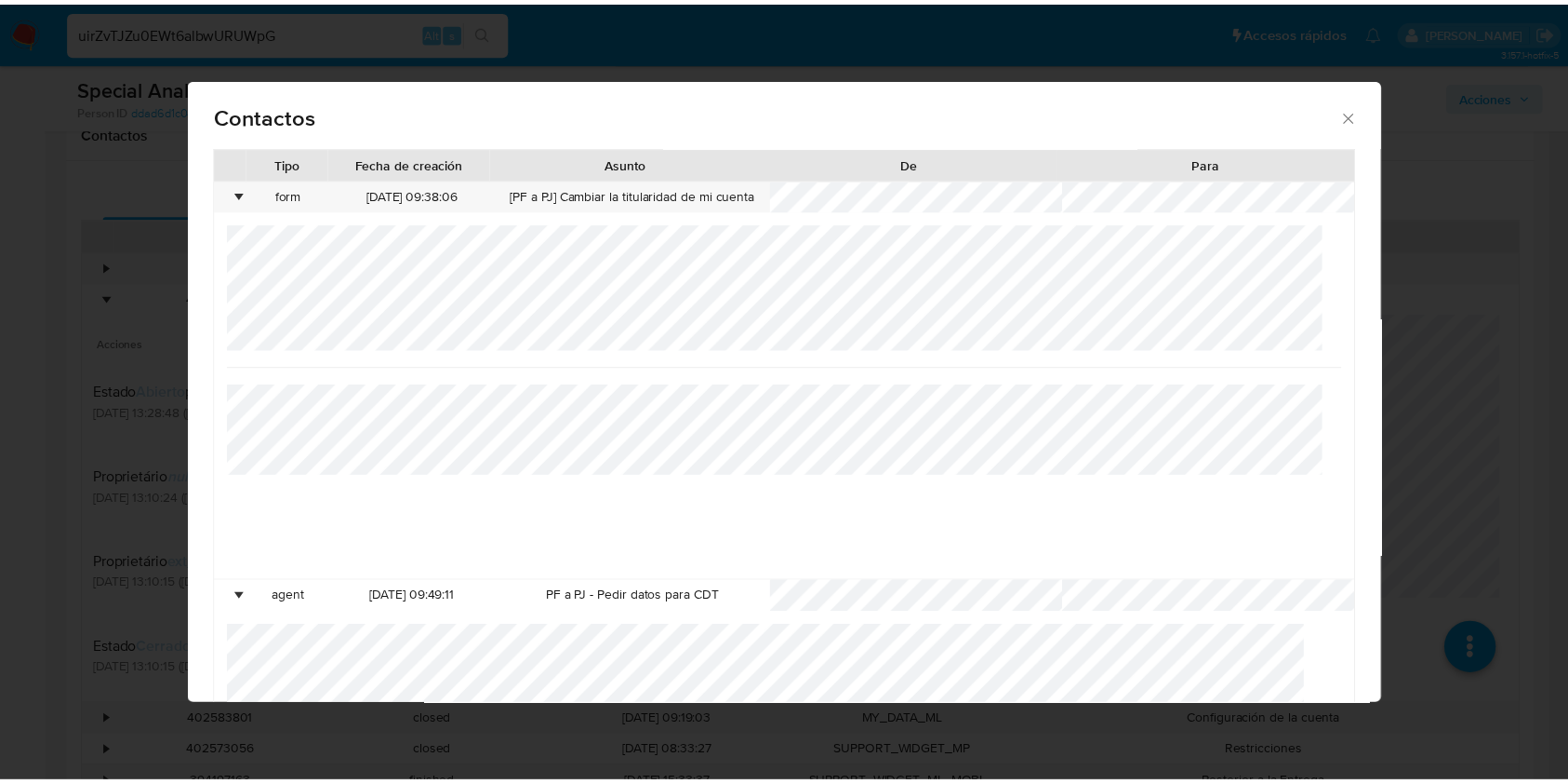
scroll to position [262, 0]
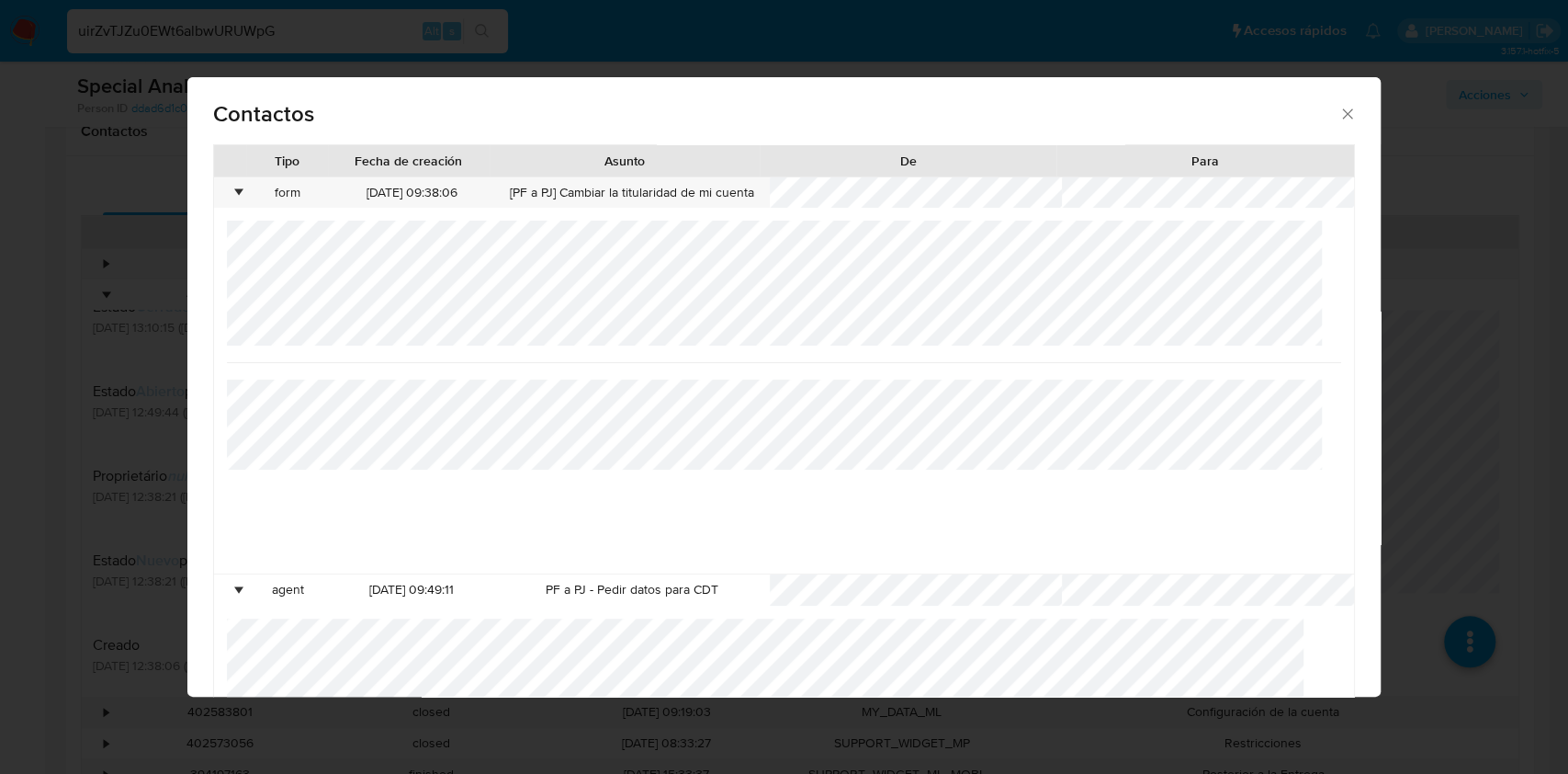
click at [1343, 115] on icon "close" at bounding box center [1348, 113] width 10 height 10
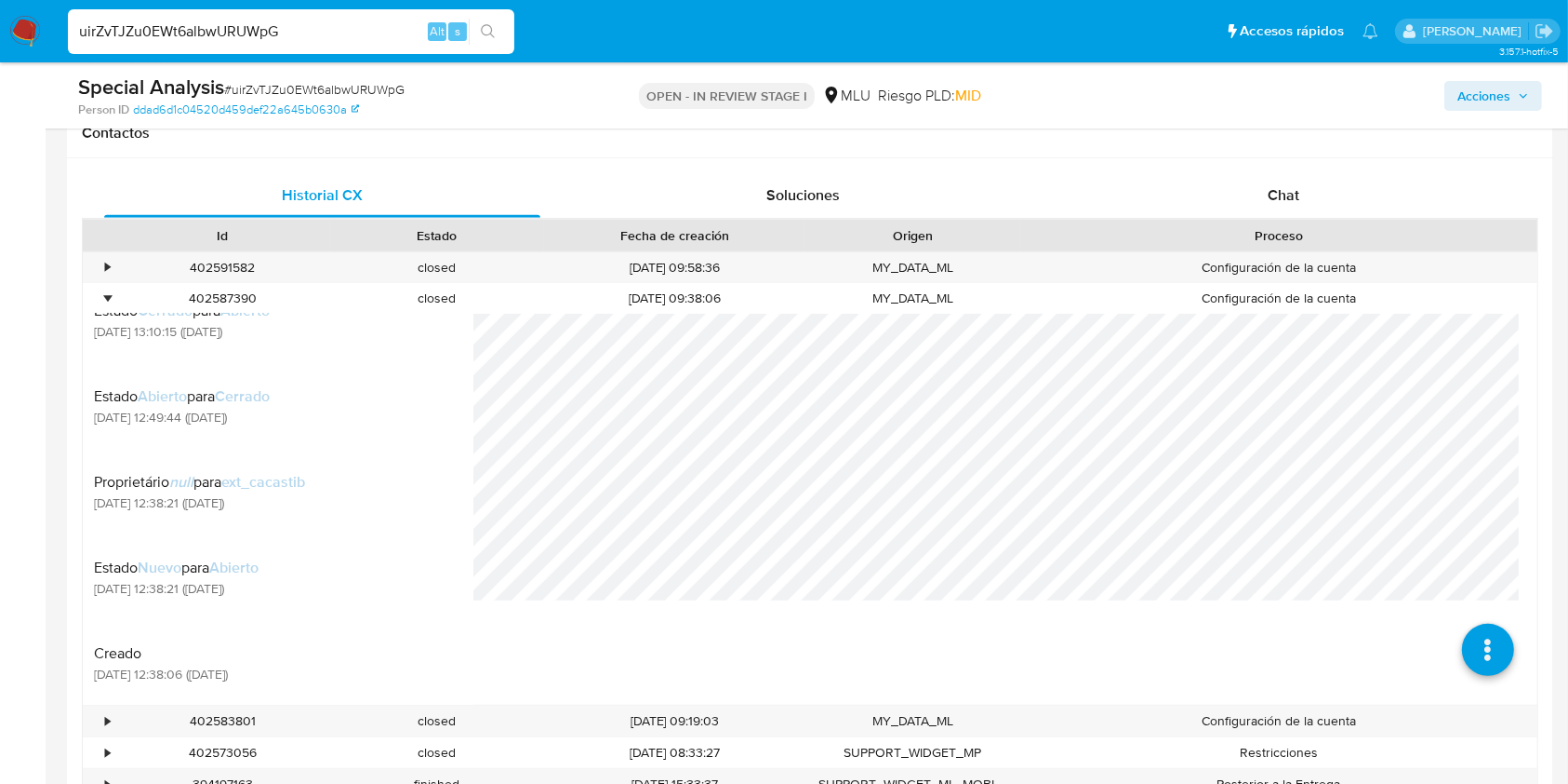
click at [22, 36] on img at bounding box center [25, 31] width 31 height 31
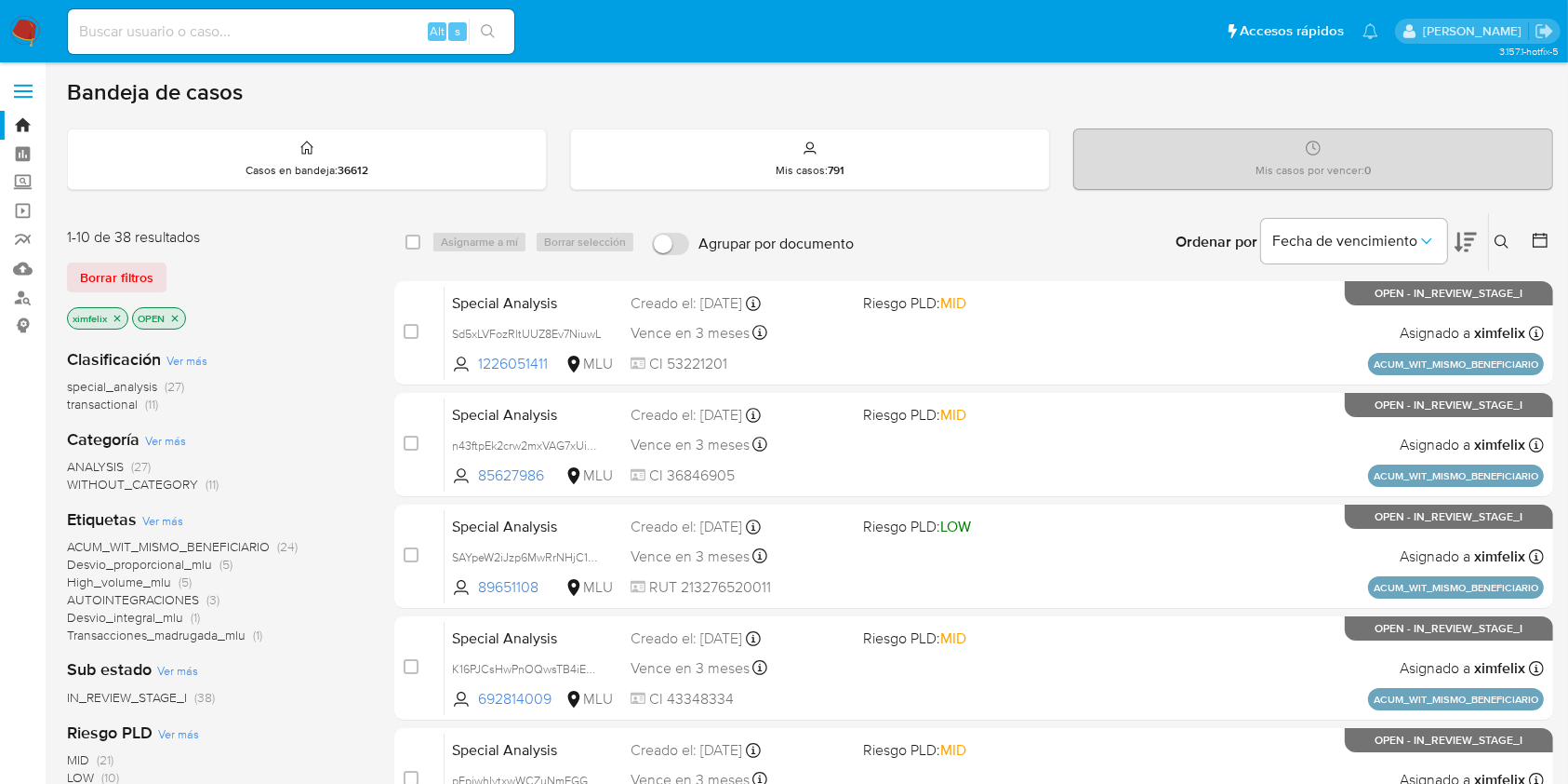
click at [20, 35] on img at bounding box center [25, 31] width 31 height 31
